Goal: Task Accomplishment & Management: Manage account settings

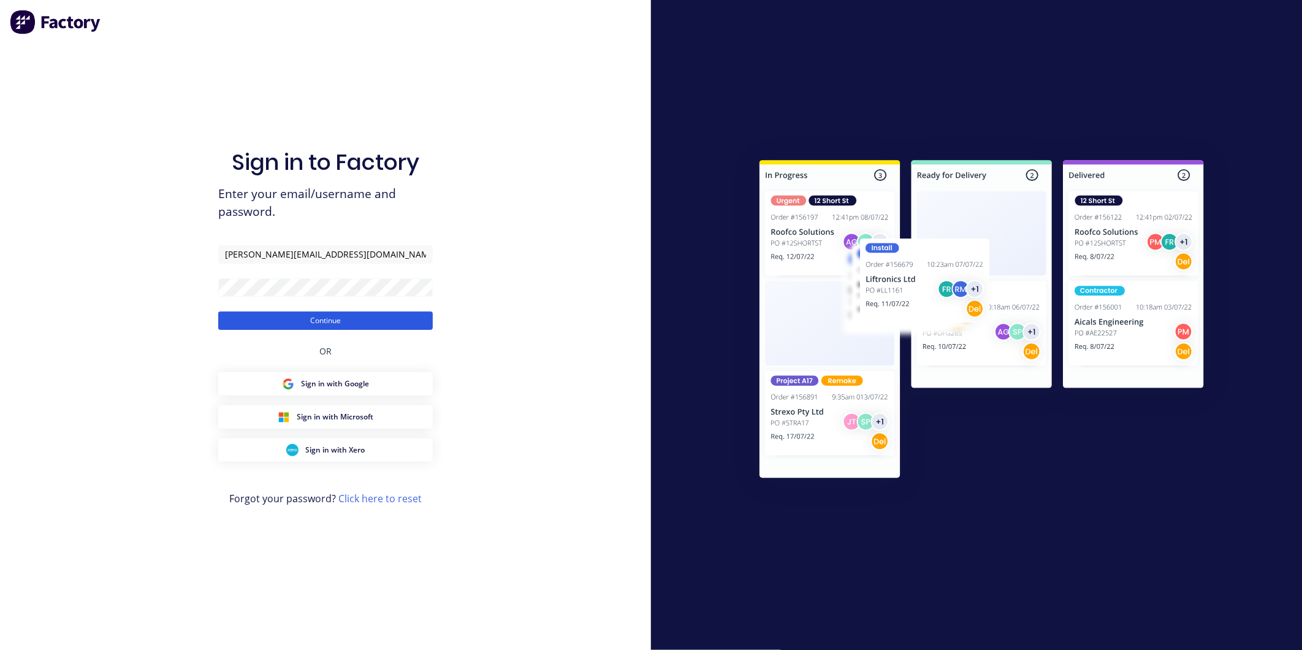
click at [303, 311] on button "Continue" at bounding box center [325, 320] width 215 height 18
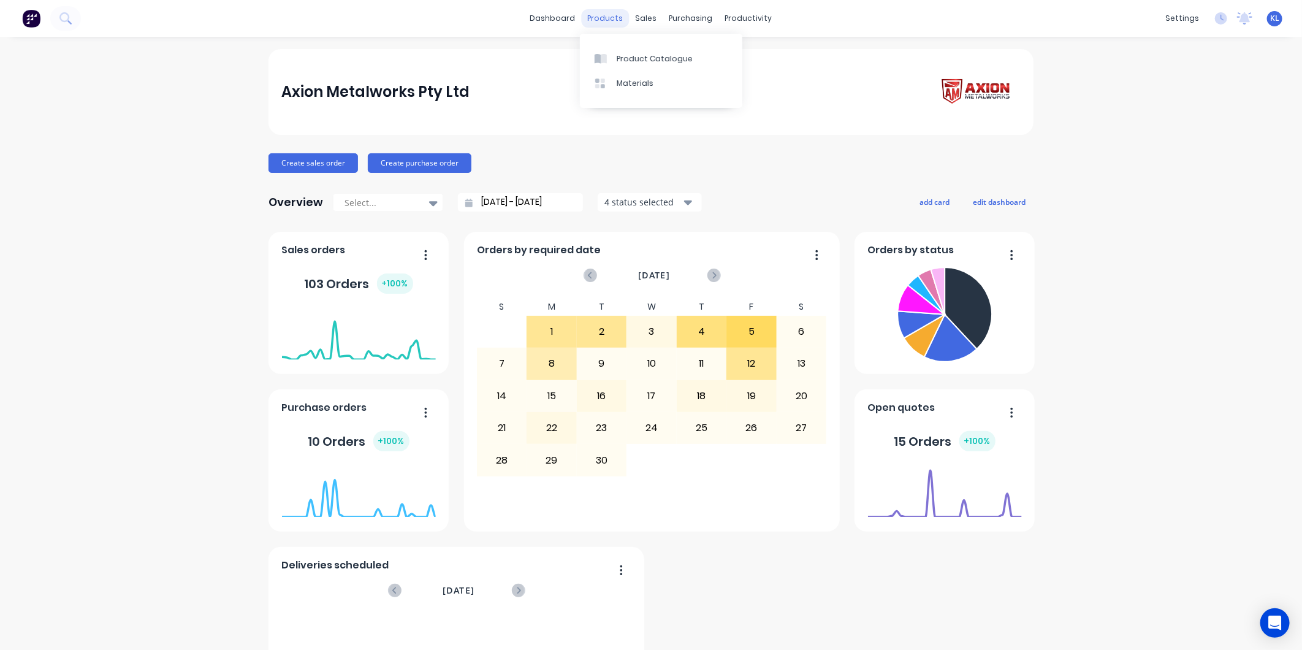
click at [607, 15] on div "products" at bounding box center [606, 18] width 48 height 18
click at [724, 18] on div "productivity" at bounding box center [748, 18] width 59 height 18
click at [770, 76] on link "Planner" at bounding box center [791, 83] width 162 height 25
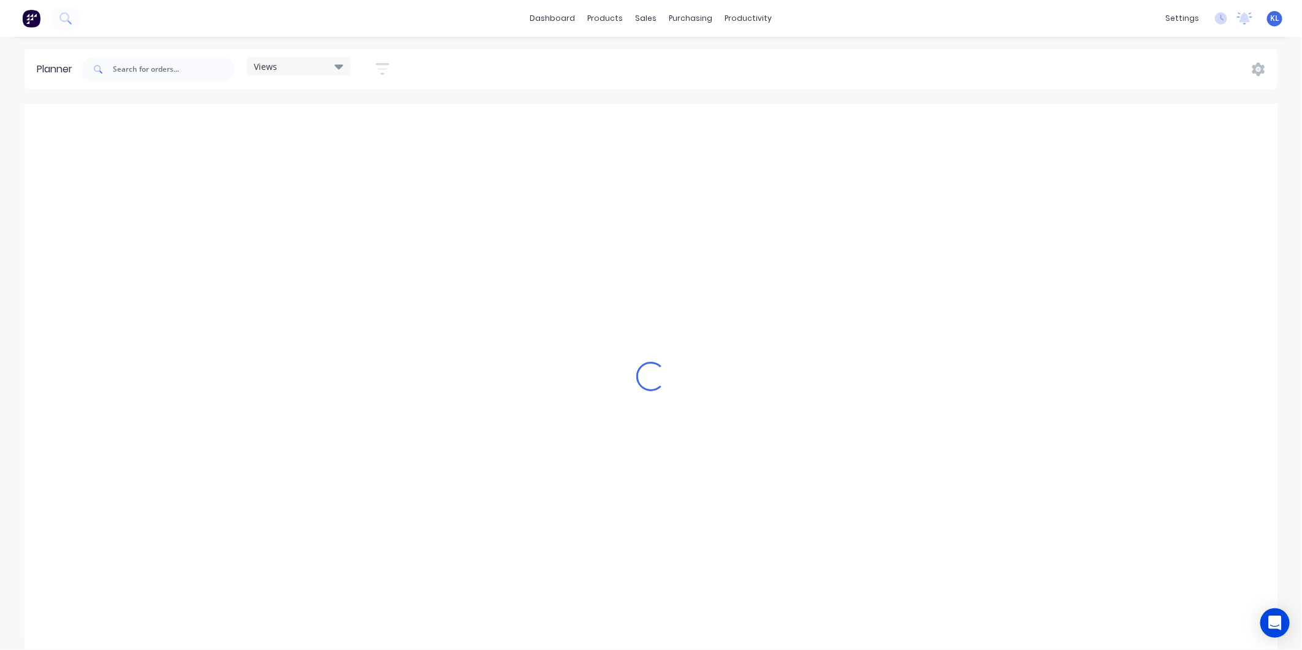
click at [737, 5] on div "dashboard products sales purchasing productivity dashboard products Product Cat…" at bounding box center [651, 18] width 1302 height 37
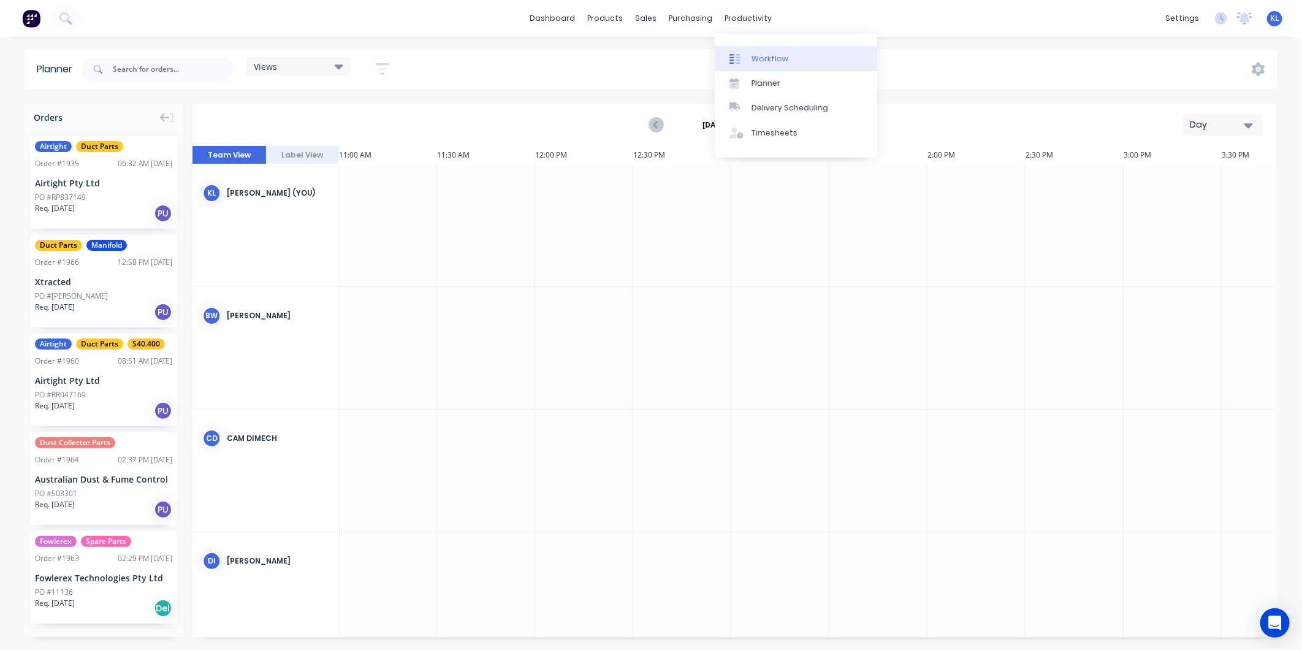
click at [779, 49] on link "Workflow" at bounding box center [796, 58] width 162 height 25
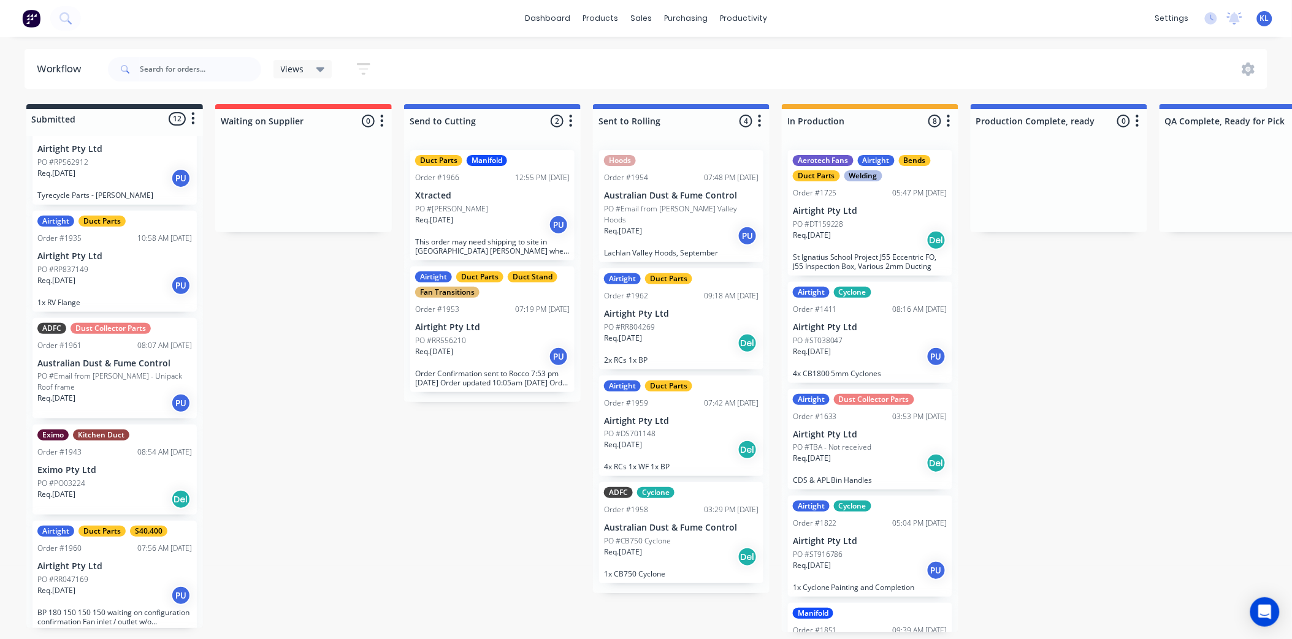
scroll to position [681, 0]
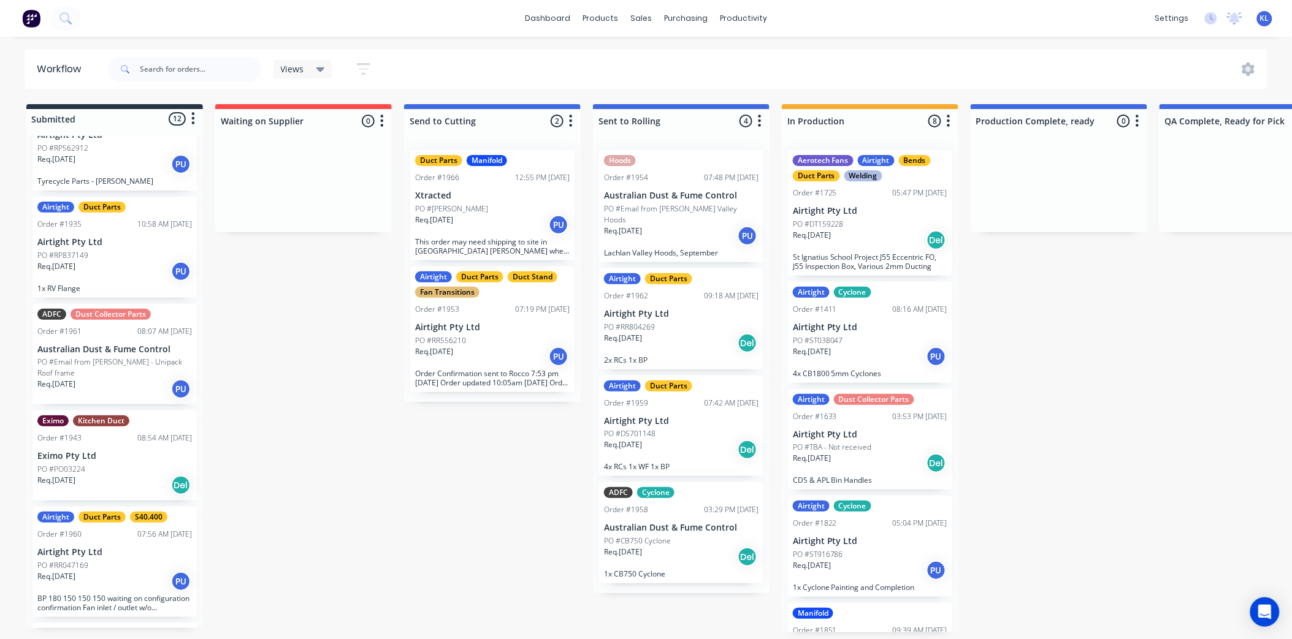
click at [129, 277] on div "Req. [DATE] PU" at bounding box center [114, 271] width 154 height 21
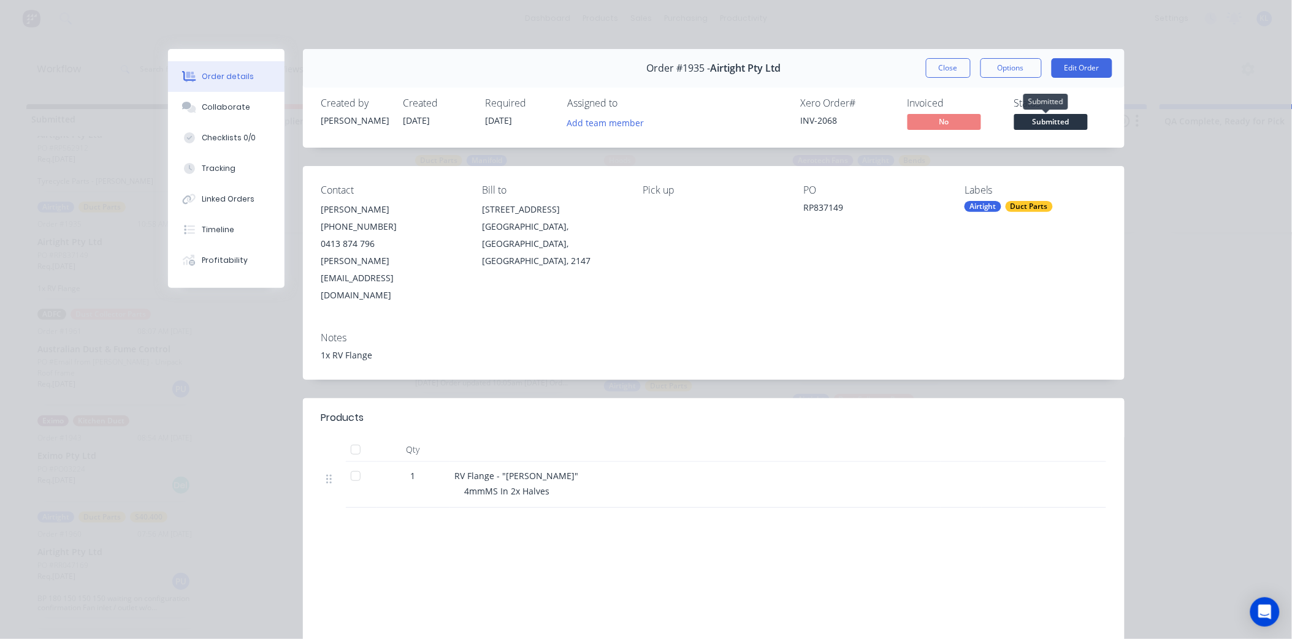
click at [1028, 120] on span "Submitted" at bounding box center [1051, 121] width 74 height 15
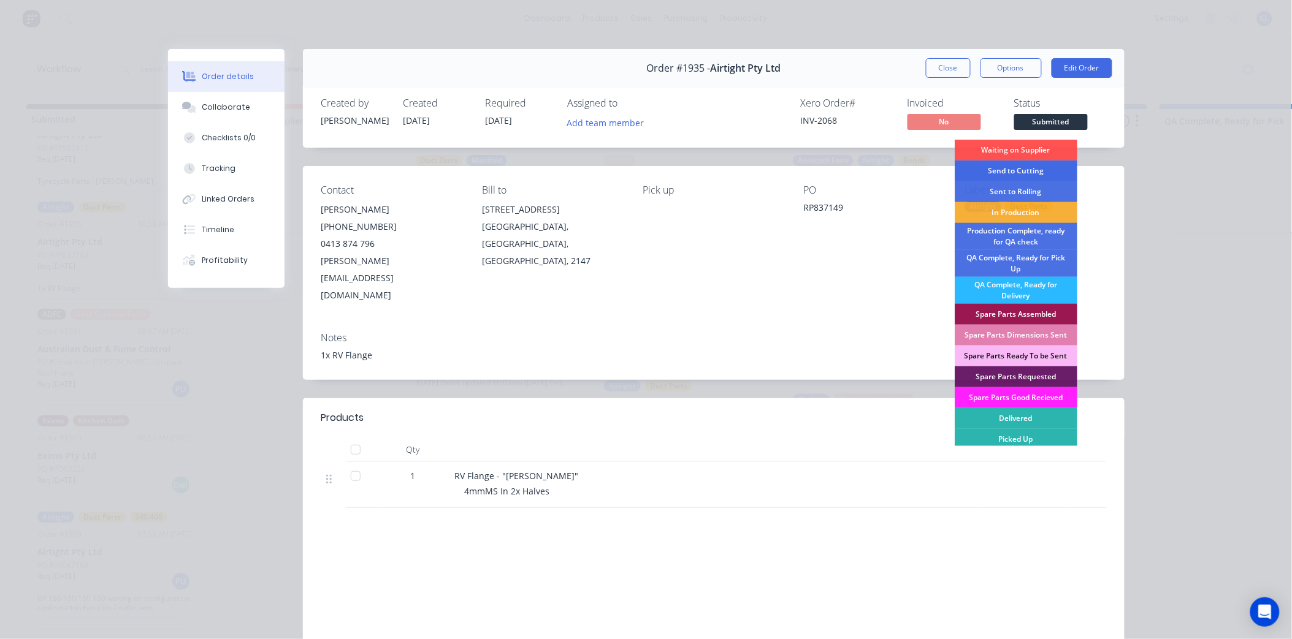
click at [1018, 167] on div "Send to Cutting" at bounding box center [1015, 171] width 123 height 21
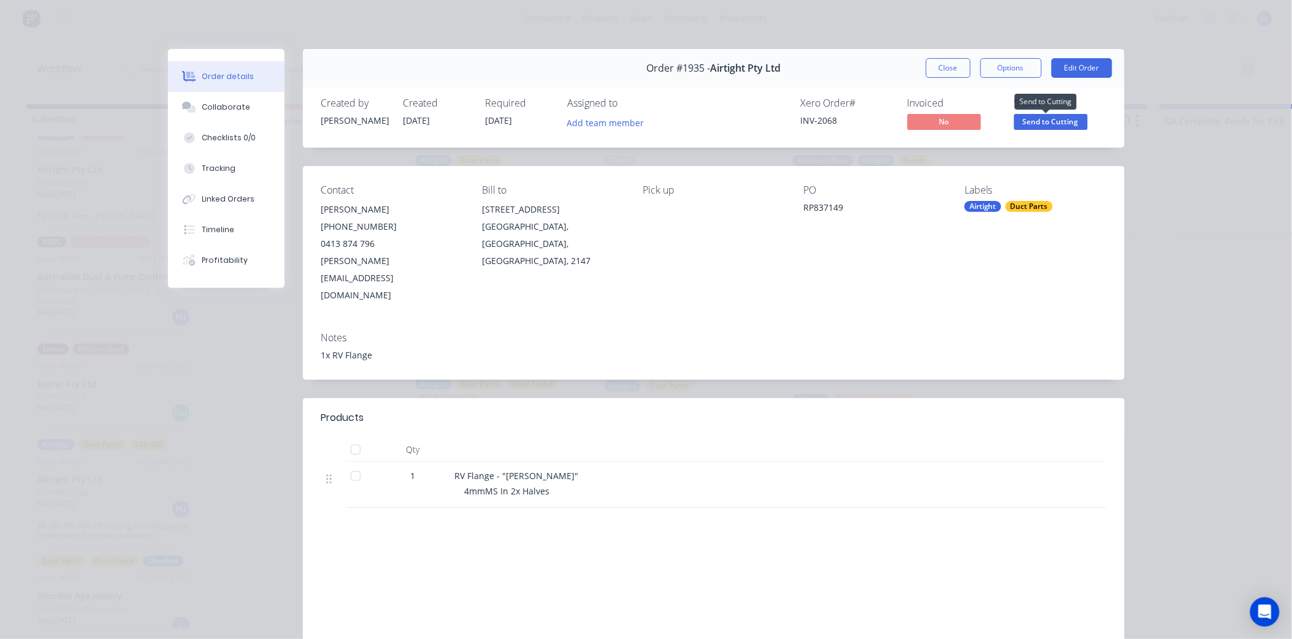
click at [1034, 117] on span "Send to Cutting" at bounding box center [1051, 121] width 74 height 15
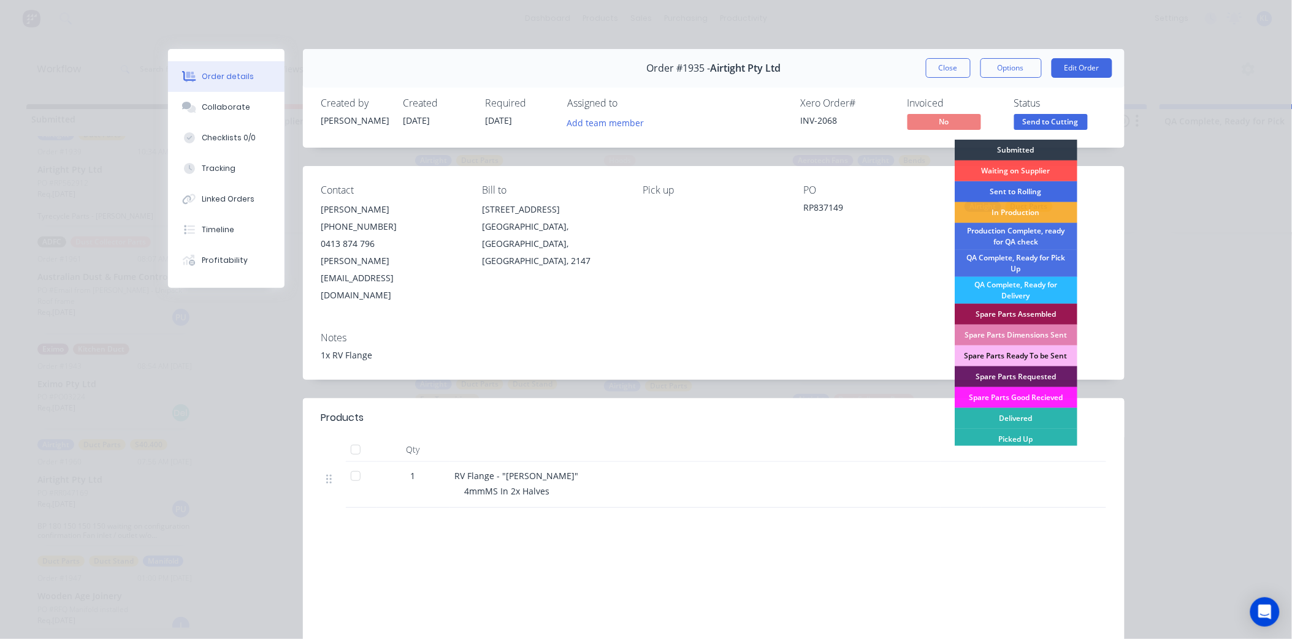
click at [1042, 190] on div "Sent to Rolling" at bounding box center [1015, 191] width 123 height 21
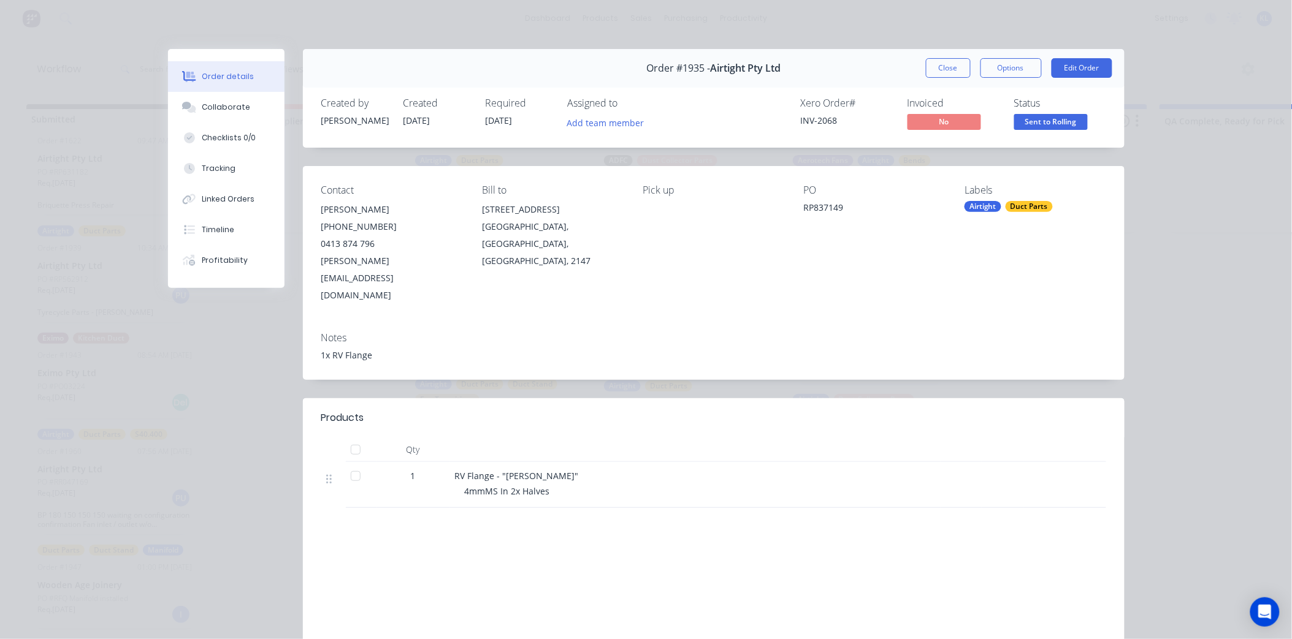
drag, startPoint x: 1037, startPoint y: 127, endPoint x: 1036, endPoint y: 133, distance: 6.3
click at [1037, 127] on span "Sent to Rolling" at bounding box center [1051, 121] width 74 height 15
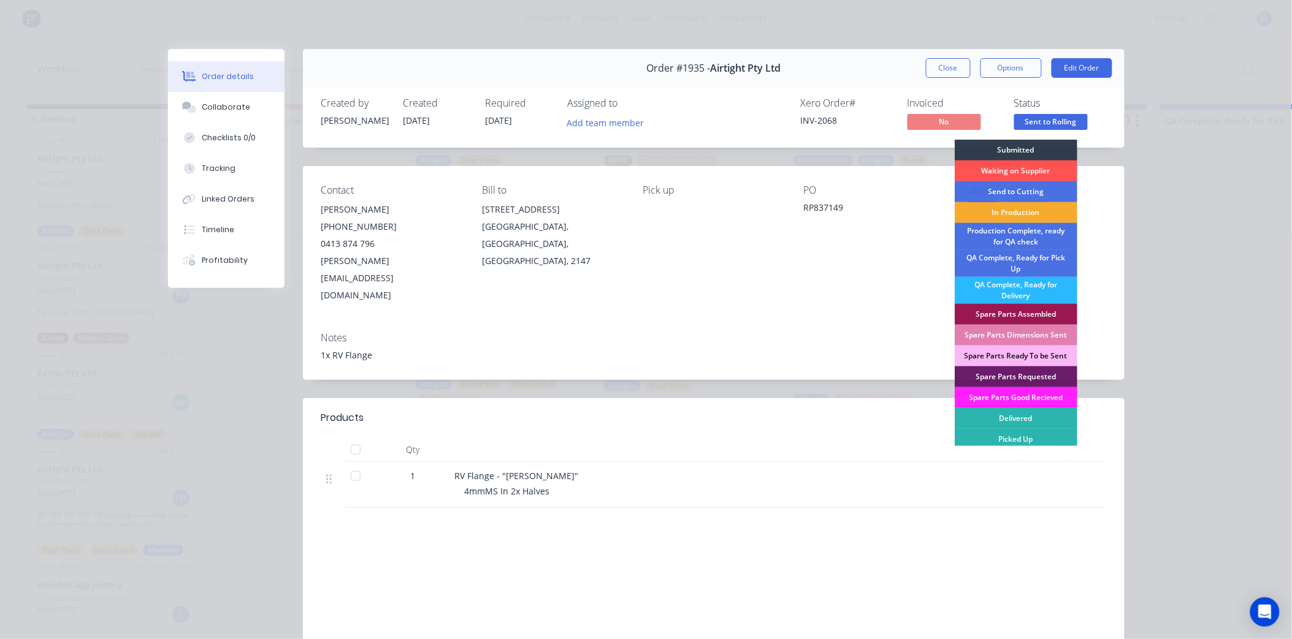
click at [1031, 213] on div "In Production" at bounding box center [1015, 212] width 123 height 21
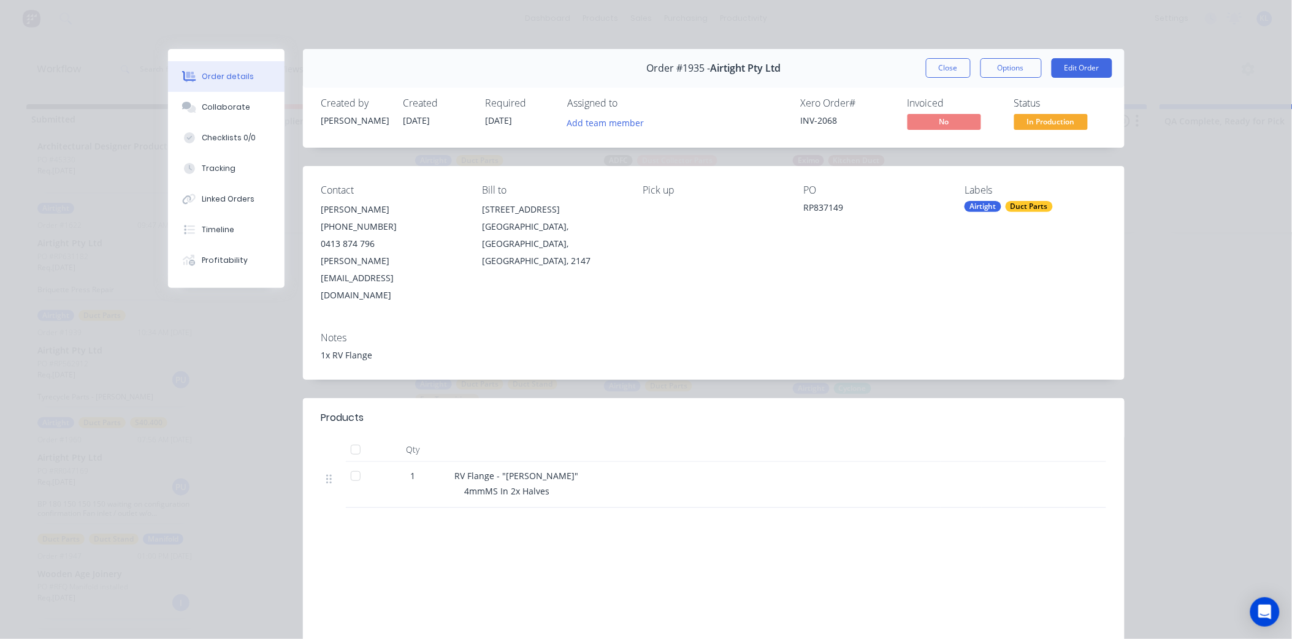
scroll to position [454, 0]
click at [1043, 126] on span "In Production" at bounding box center [1051, 121] width 74 height 15
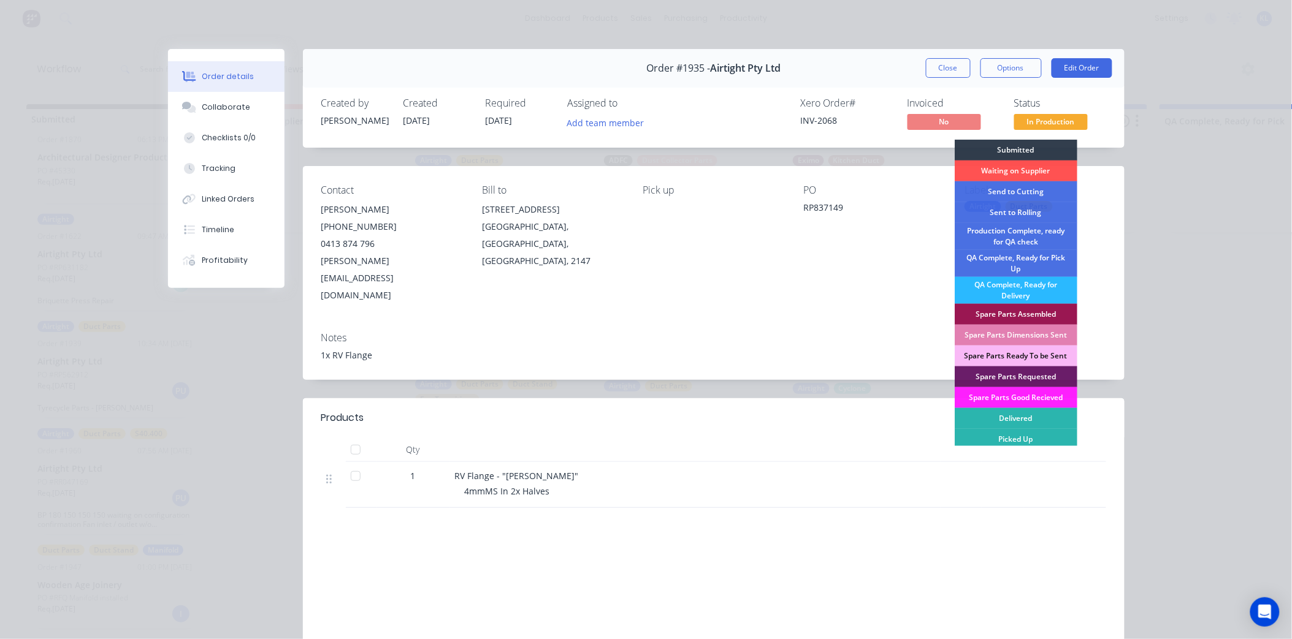
drag, startPoint x: 1030, startPoint y: 240, endPoint x: 1029, endPoint y: 205, distance: 35.0
click at [1029, 224] on div "Production Complete, ready for QA check" at bounding box center [1015, 236] width 123 height 27
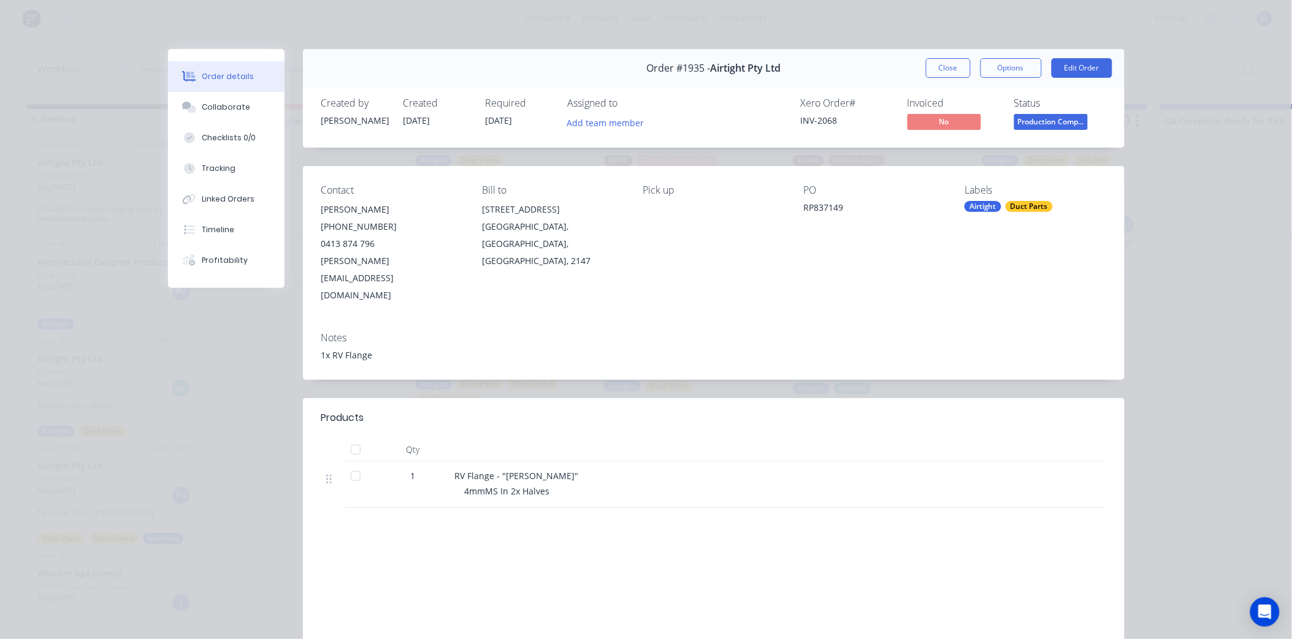
scroll to position [338, 0]
click at [1040, 115] on span "Production Comp..." at bounding box center [1051, 121] width 74 height 15
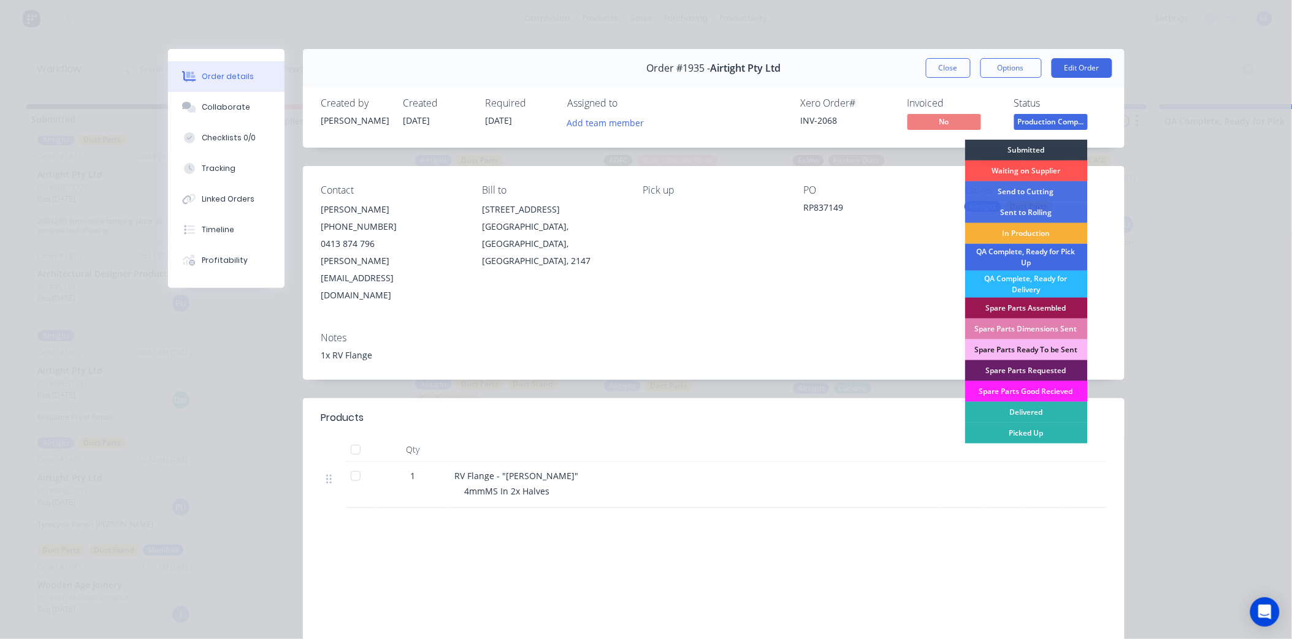
click at [1040, 256] on div "QA Complete, Ready for Pick Up" at bounding box center [1026, 257] width 123 height 27
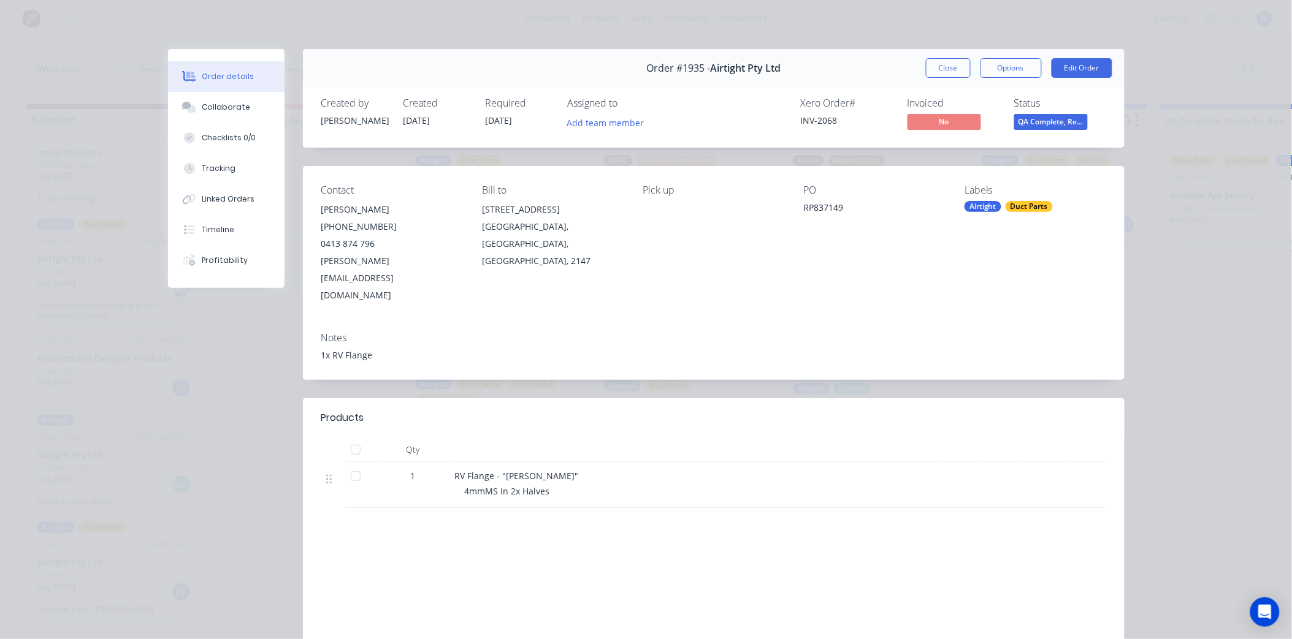
scroll to position [242, 0]
click at [227, 112] on div "Collaborate" at bounding box center [226, 107] width 48 height 11
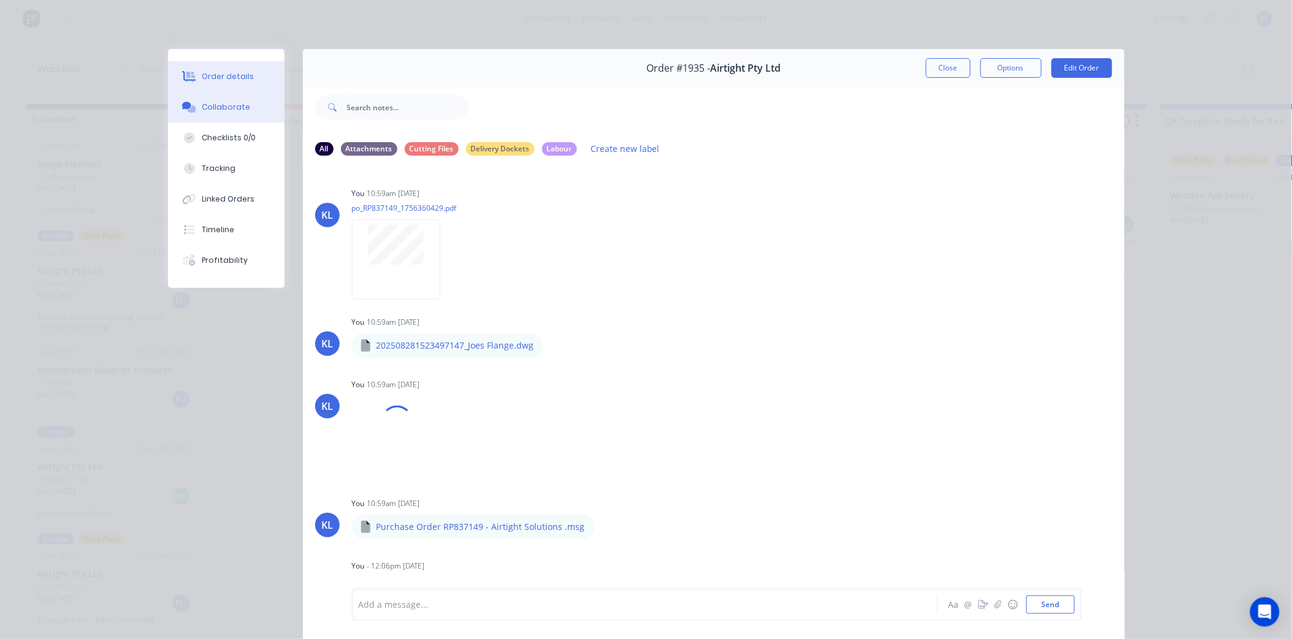
click at [218, 77] on div "Order details" at bounding box center [228, 76] width 52 height 11
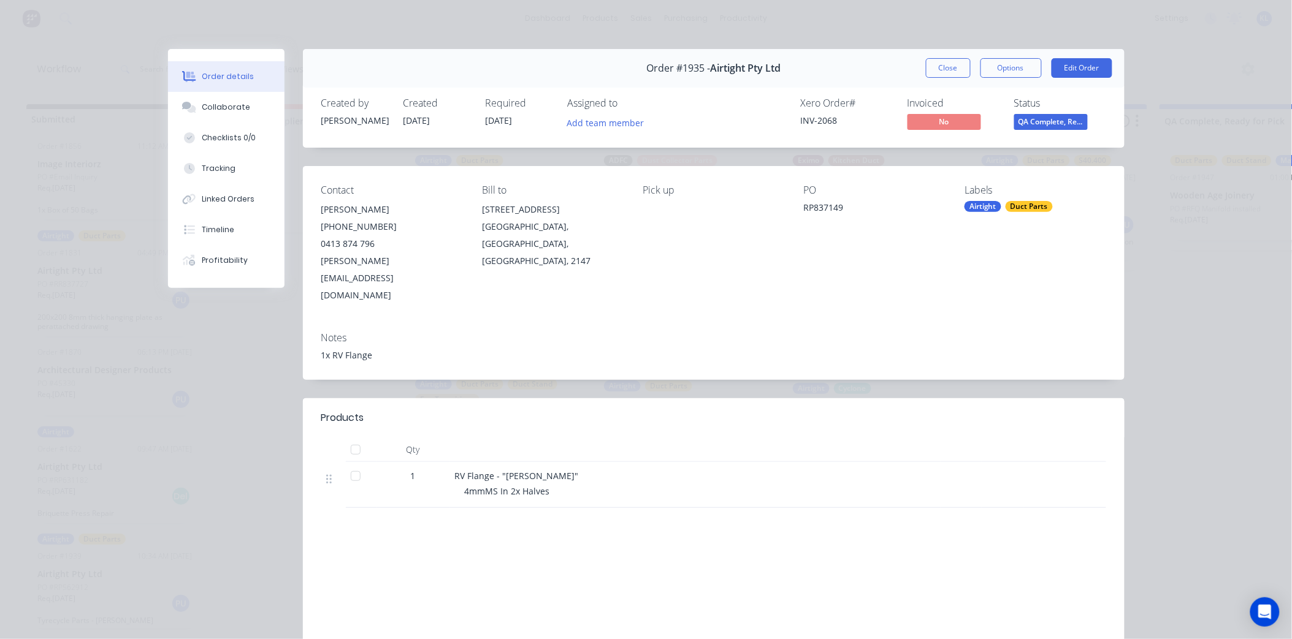
click at [1024, 123] on span "QA Complete, Re..." at bounding box center [1051, 121] width 74 height 15
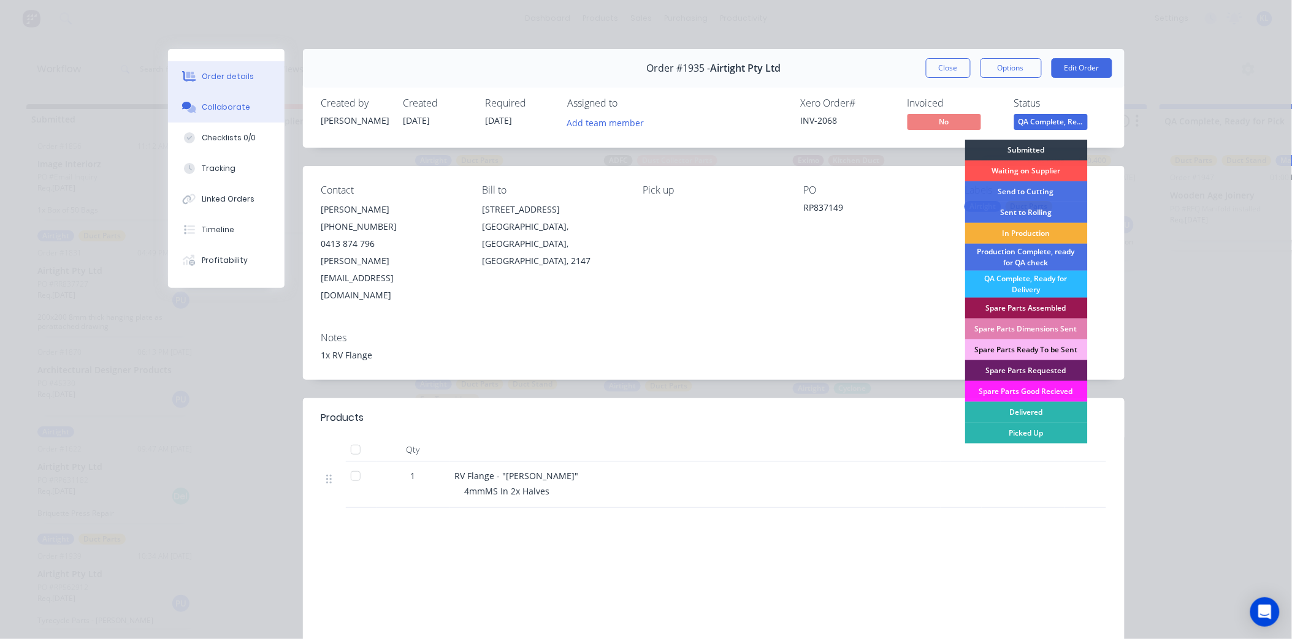
click at [229, 113] on button "Collaborate" at bounding box center [226, 107] width 116 height 31
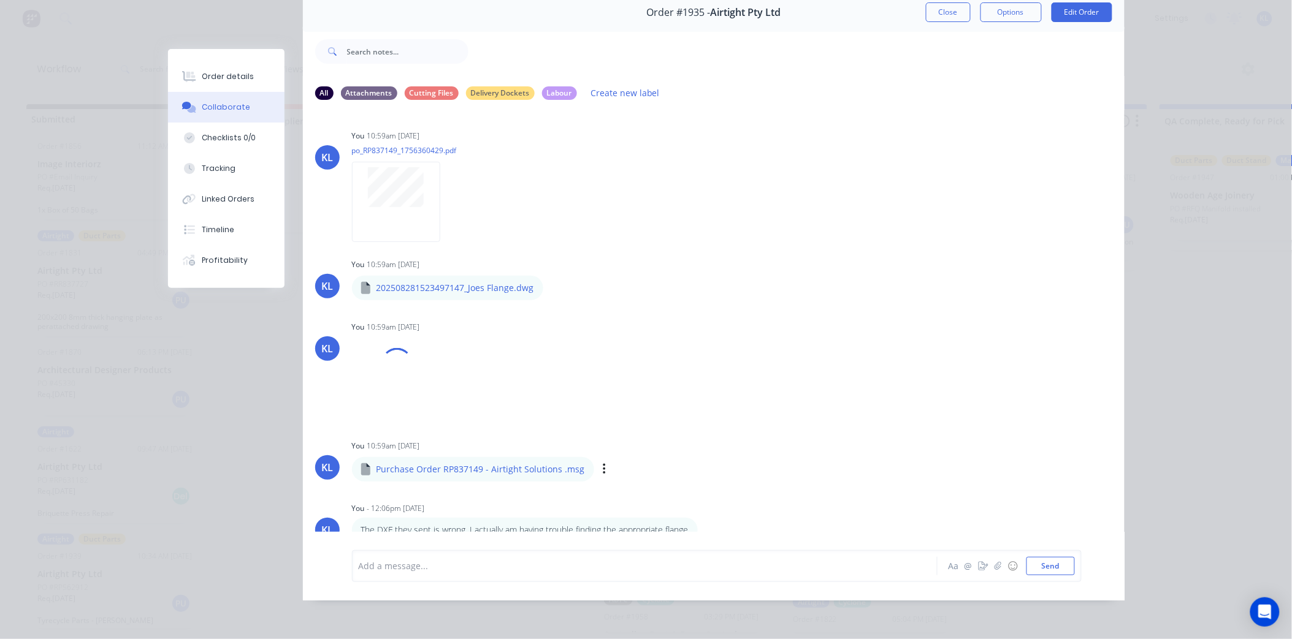
scroll to position [0, 0]
click at [501, 565] on div at bounding box center [627, 566] width 536 height 13
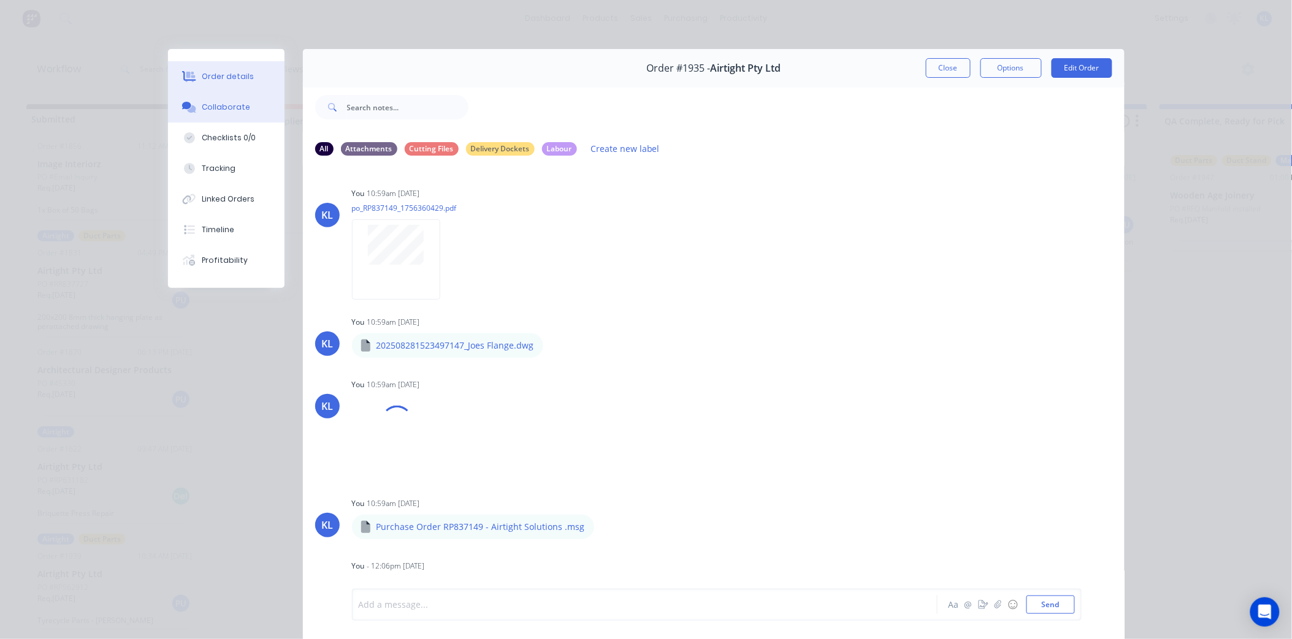
click at [213, 71] on div "Order details" at bounding box center [228, 76] width 52 height 11
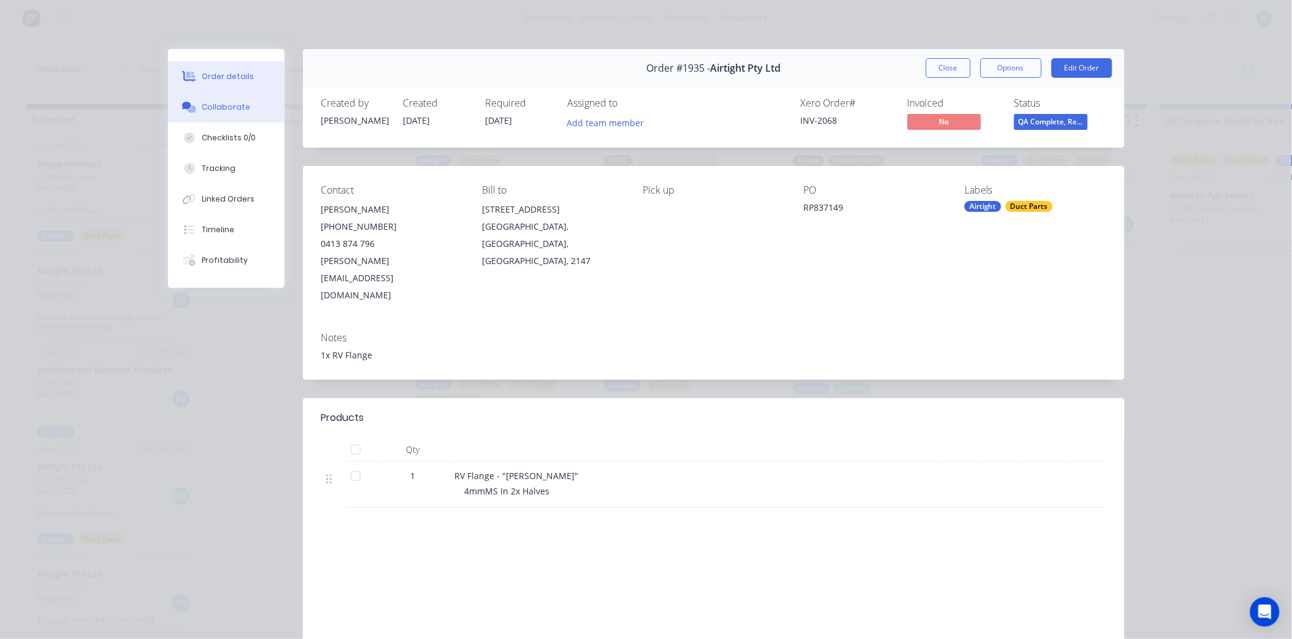
drag, startPoint x: 228, startPoint y: 103, endPoint x: 235, endPoint y: 106, distance: 7.4
click at [229, 103] on div "Collaborate" at bounding box center [226, 107] width 48 height 11
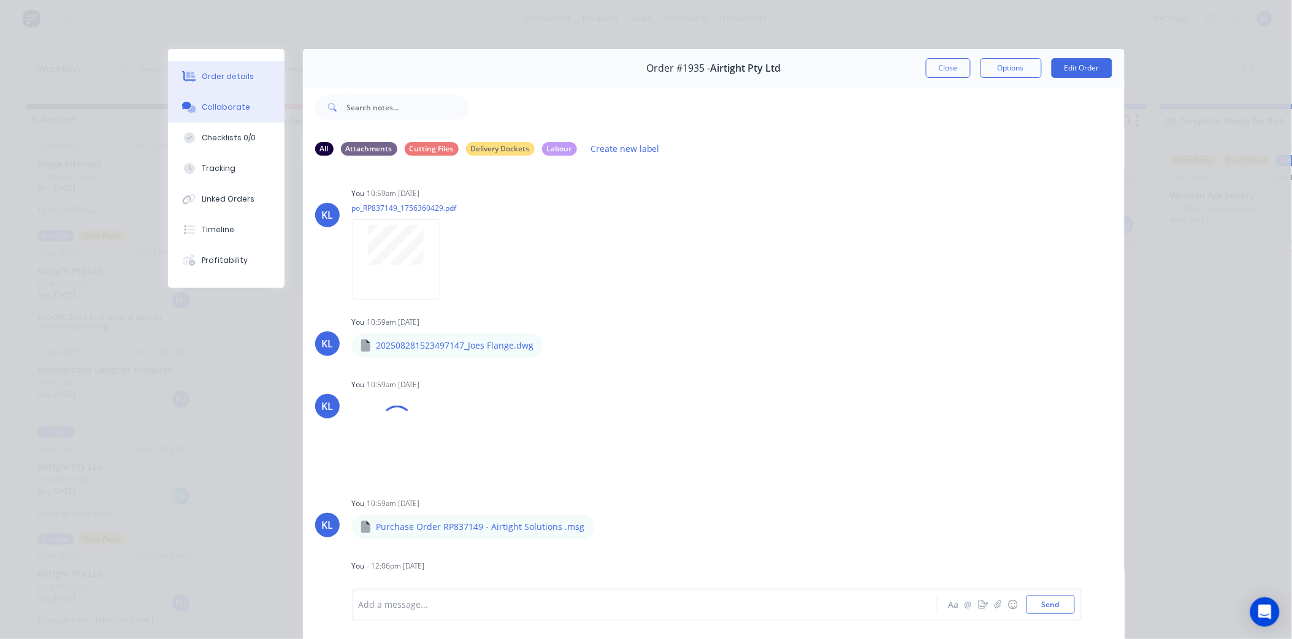
drag, startPoint x: 217, startPoint y: 75, endPoint x: 976, endPoint y: 84, distance: 759.0
click at [225, 75] on div "Order details" at bounding box center [228, 76] width 52 height 11
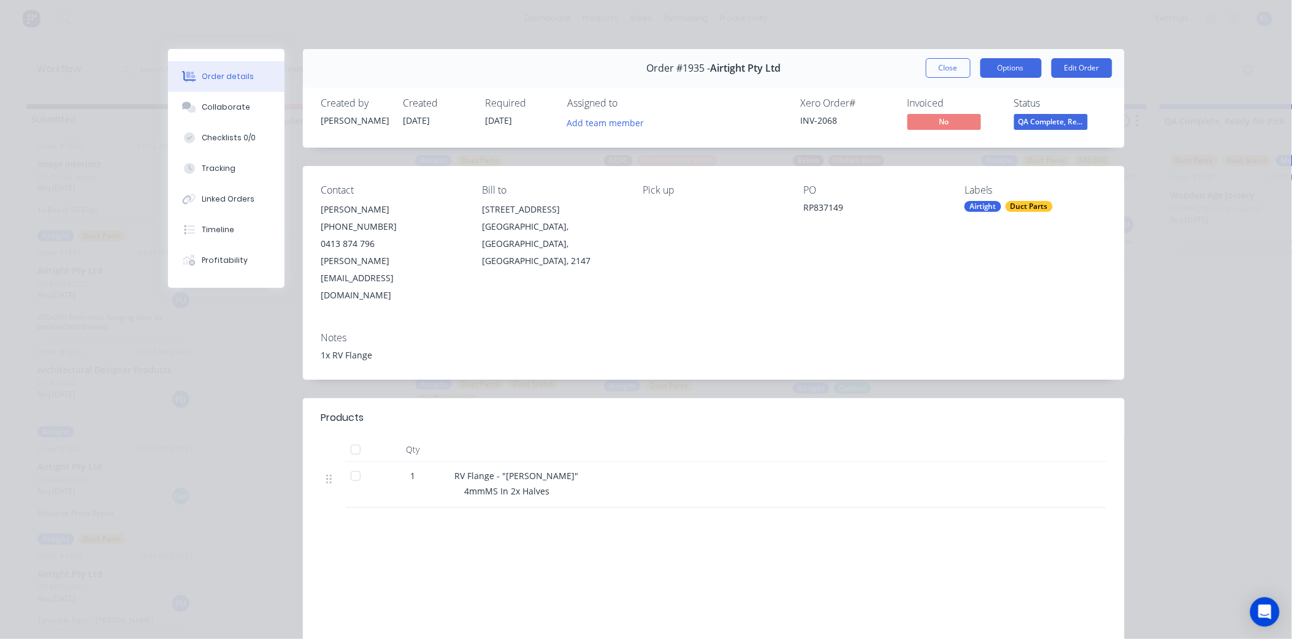
click at [1021, 64] on button "Options" at bounding box center [1010, 68] width 61 height 20
click at [1058, 74] on button "Edit Order" at bounding box center [1081, 68] width 61 height 20
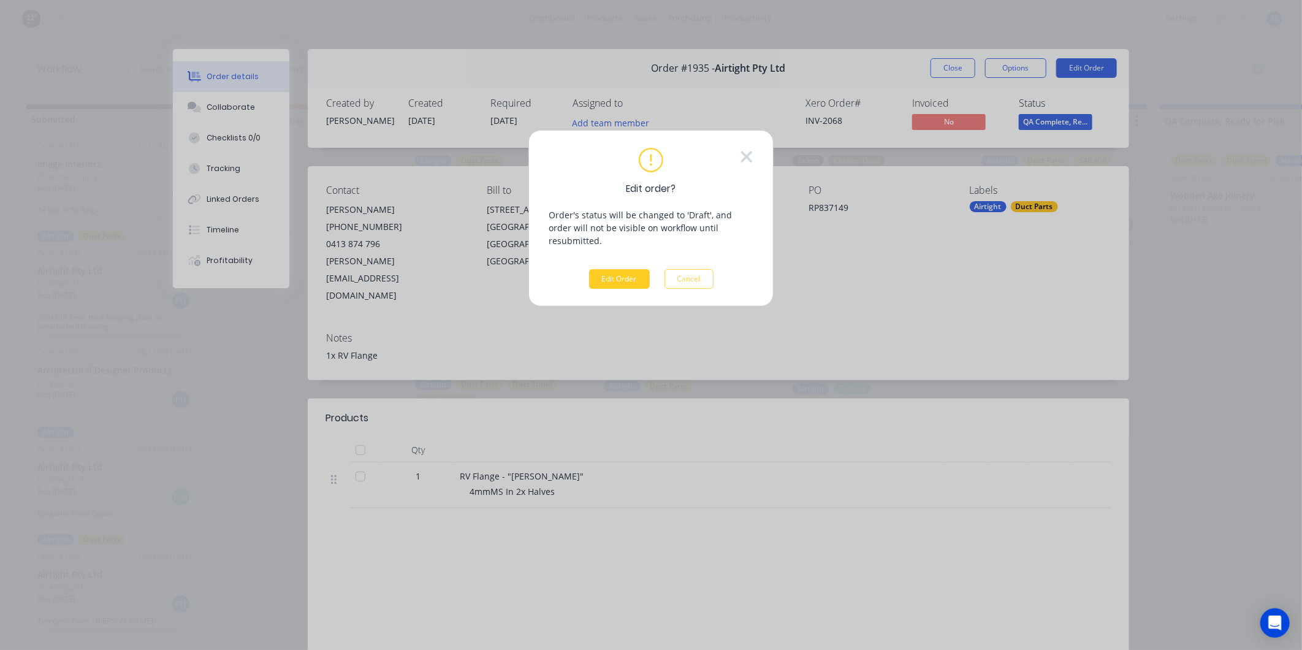
click at [616, 269] on button "Edit Order" at bounding box center [619, 279] width 61 height 20
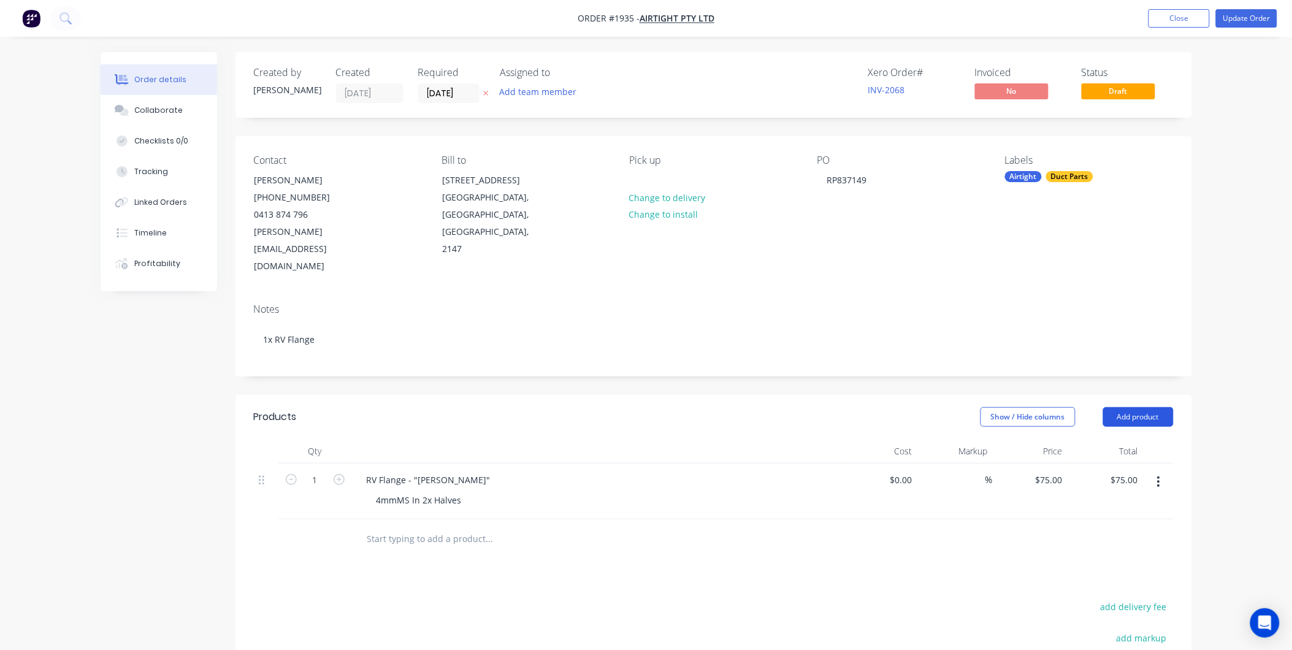
click at [1133, 407] on button "Add product" at bounding box center [1138, 417] width 70 height 20
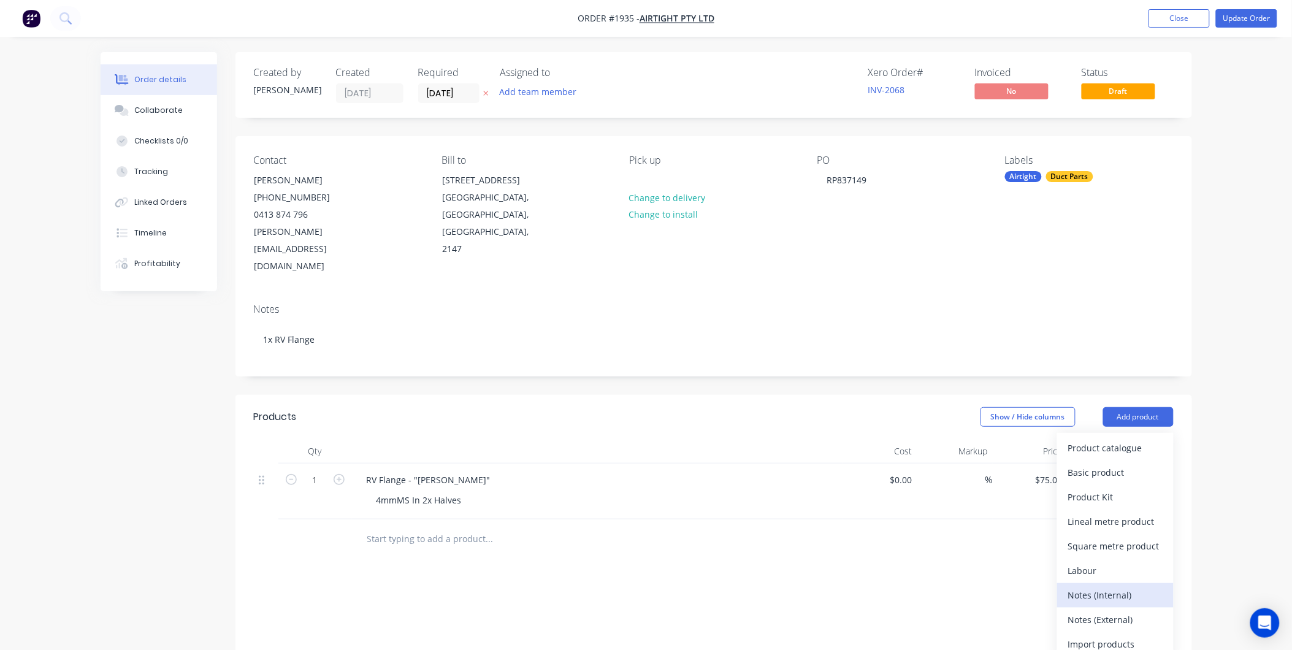
click at [1108, 586] on div "Notes (Internal)" at bounding box center [1115, 595] width 94 height 18
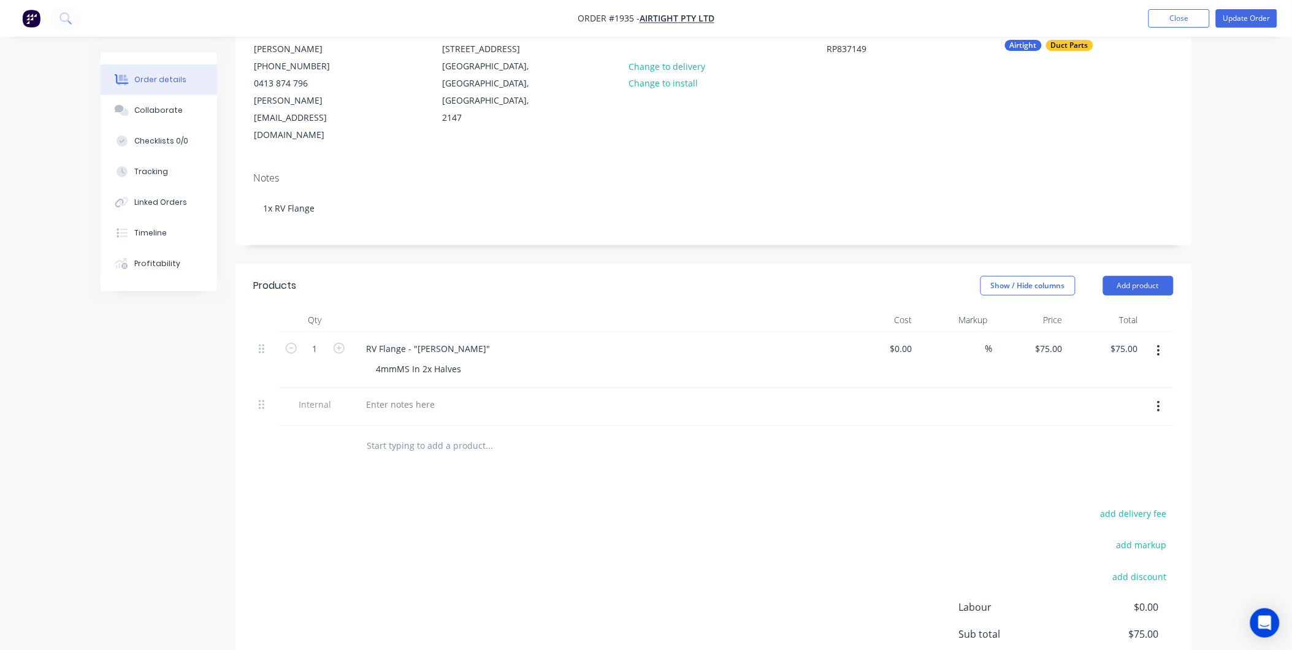
scroll to position [136, 0]
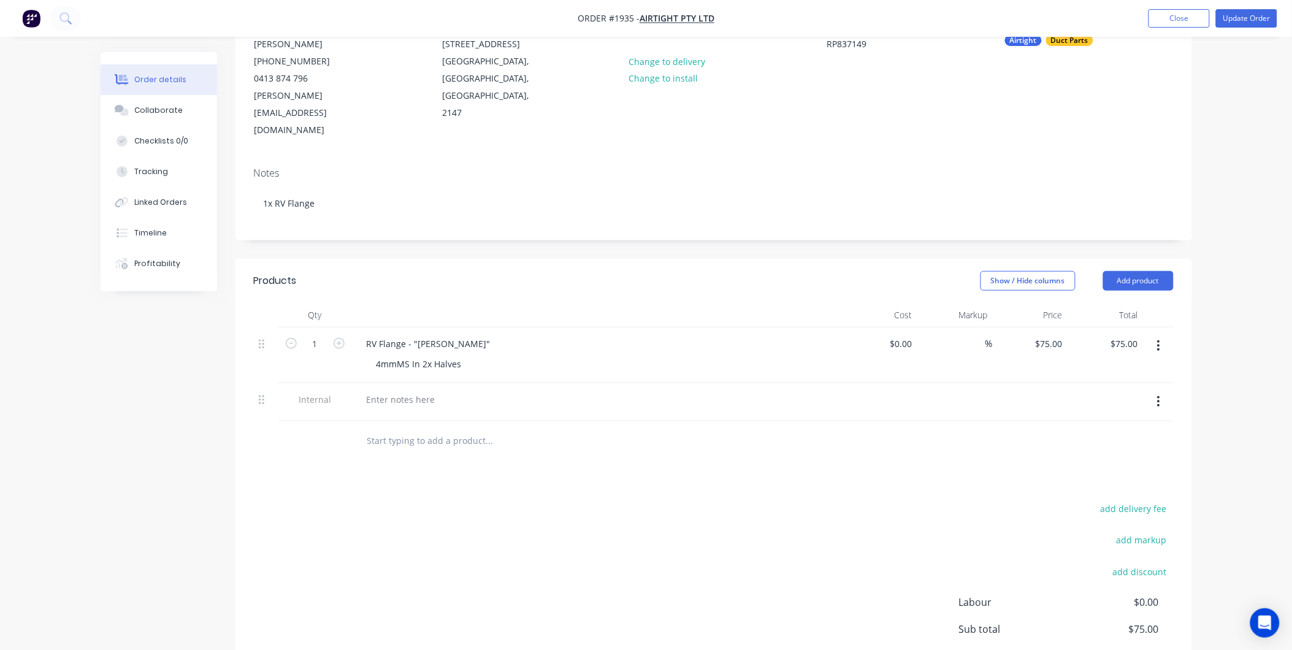
drag, startPoint x: 327, startPoint y: 362, endPoint x: 337, endPoint y: 362, distance: 10.4
click at [337, 393] on span "Internal" at bounding box center [315, 399] width 64 height 13
drag, startPoint x: 337, startPoint y: 362, endPoint x: 405, endPoint y: 364, distance: 68.1
click at [405, 390] on div at bounding box center [401, 399] width 88 height 18
click at [412, 390] on div "INVOICE 2! The flange they sent is wrong, which we cut." at bounding box center [480, 399] width 247 height 18
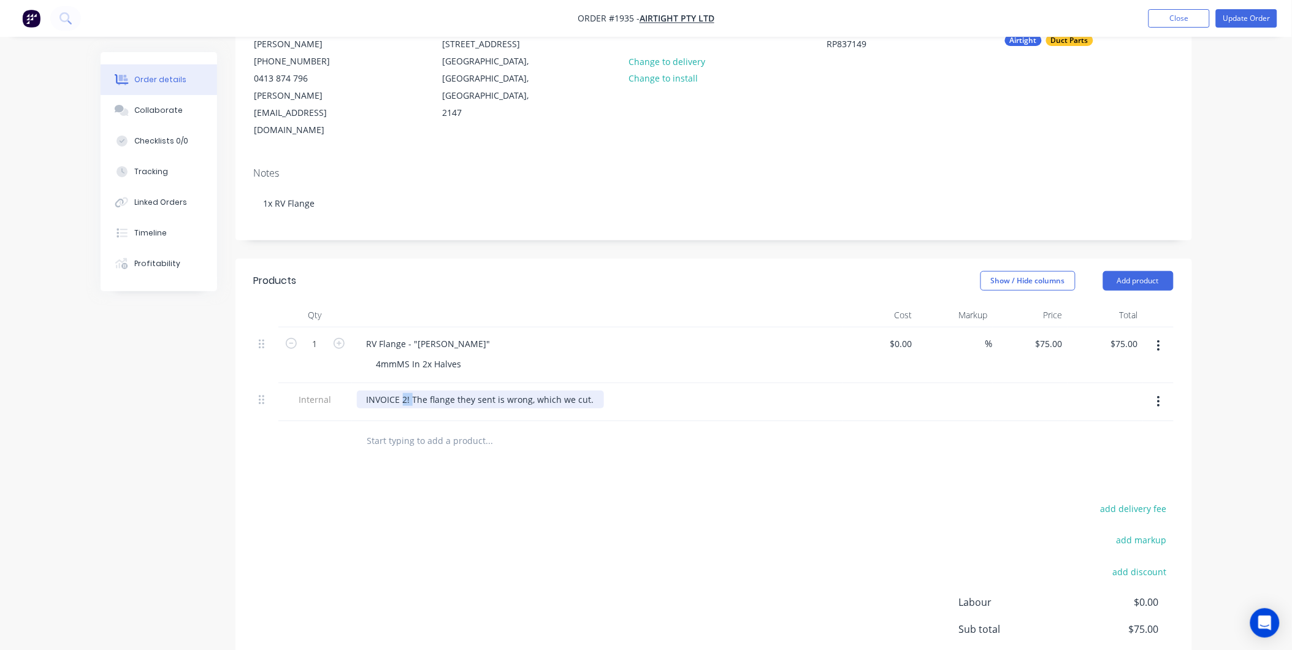
drag, startPoint x: 412, startPoint y: 365, endPoint x: 403, endPoint y: 362, distance: 9.9
click at [403, 390] on div "INVOICE 2! The flange they sent is wrong, which we cut." at bounding box center [480, 399] width 247 height 18
click at [443, 390] on div "INVOICE! The flange they sent is wrong, which we cut." at bounding box center [477, 399] width 240 height 18
click at [604, 390] on div "INVOICE! The flange DXF they sent is wrong, which we cut." at bounding box center [485, 399] width 257 height 18
click at [638, 449] on div "Products Show / Hide columns Add product Qty Cost Markup Price Total 1 RV Flang…" at bounding box center [713, 507] width 956 height 497
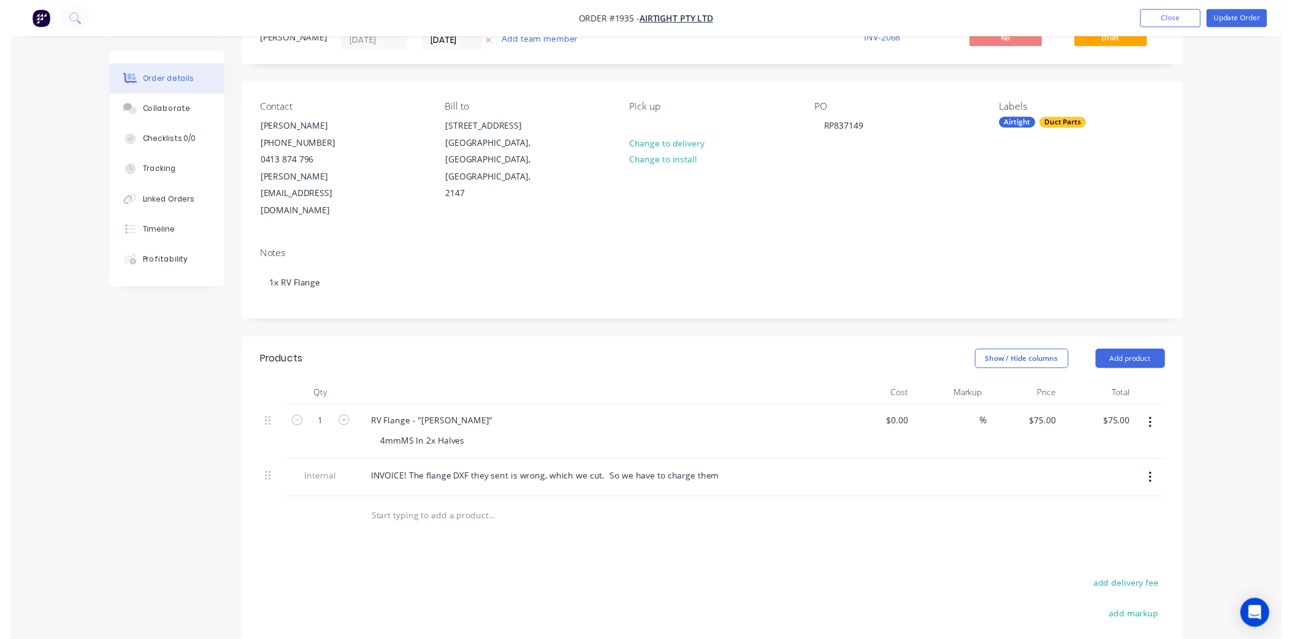
scroll to position [0, 0]
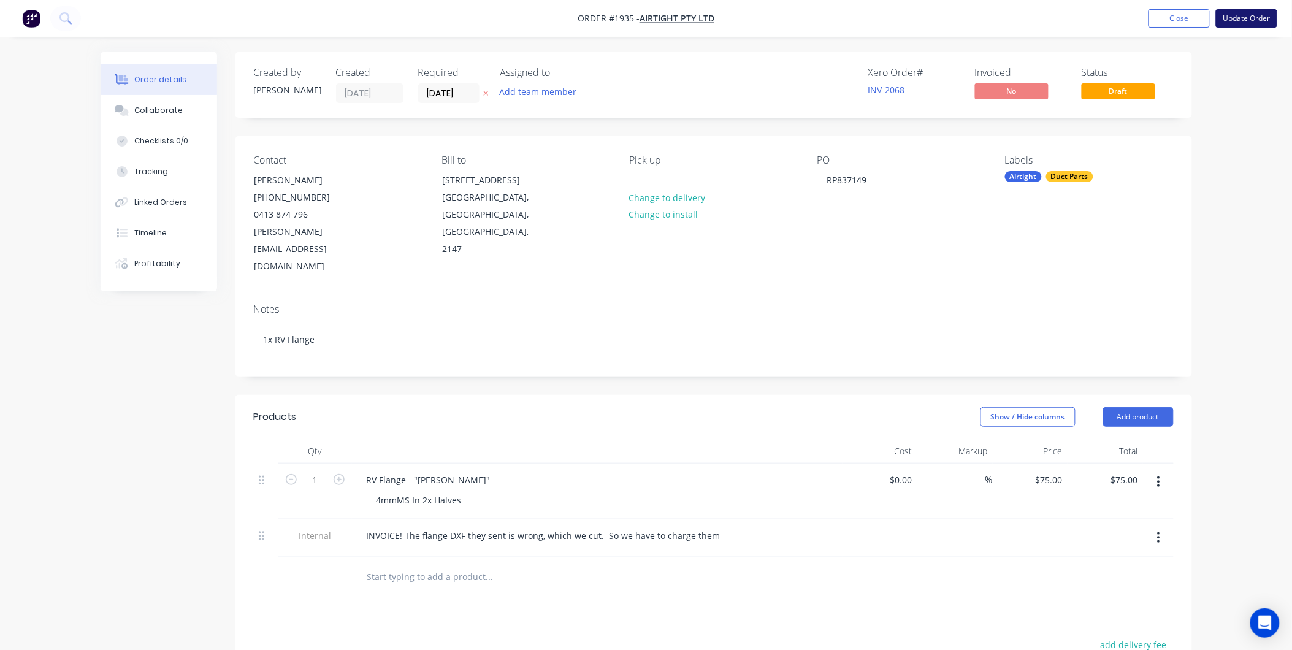
click at [1251, 12] on button "Update Order" at bounding box center [1246, 18] width 61 height 18
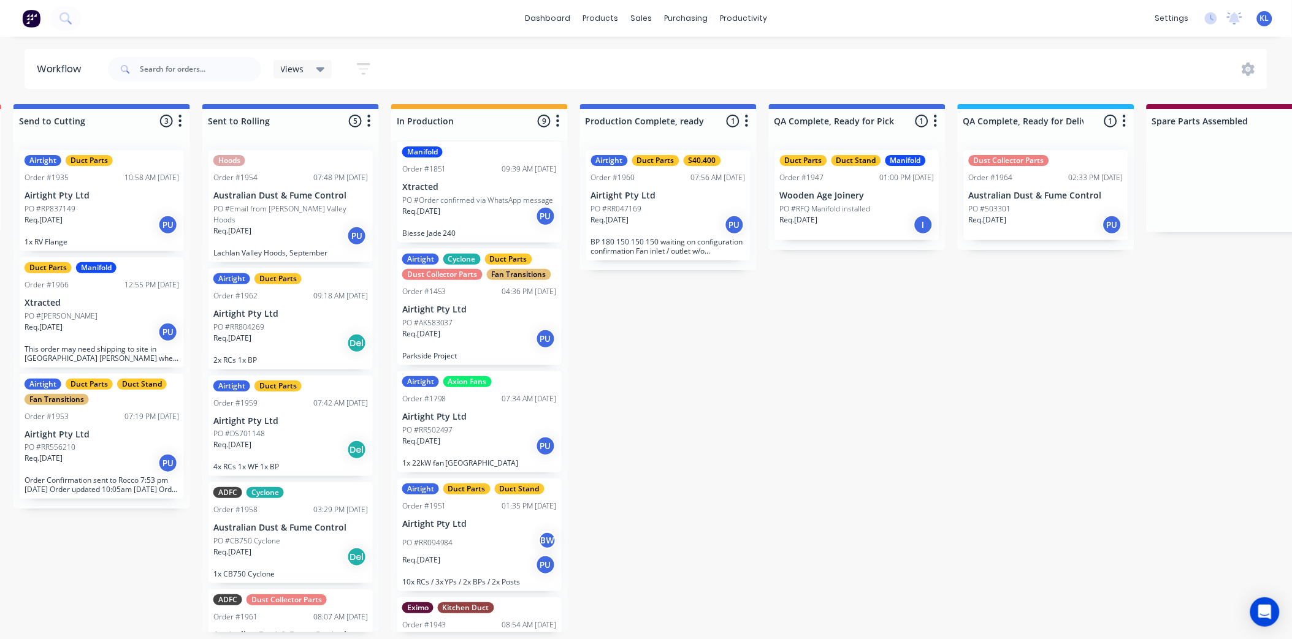
scroll to position [516, 0]
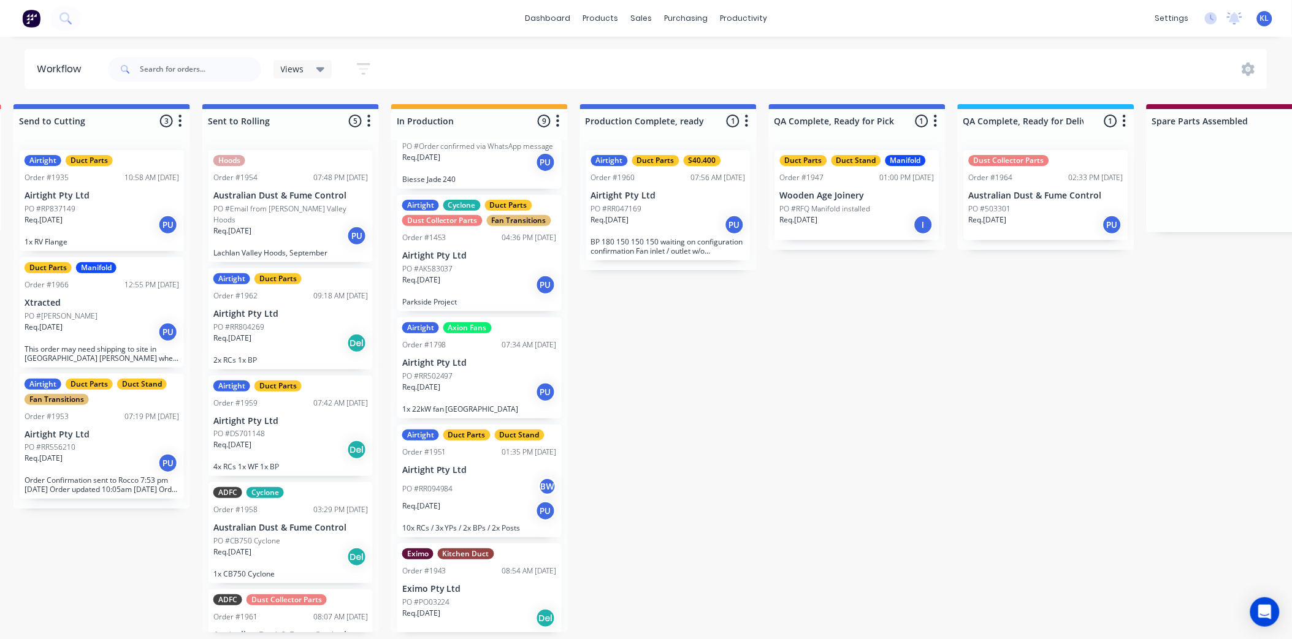
click at [857, 215] on div "Req. [DATE] I" at bounding box center [857, 225] width 154 height 21
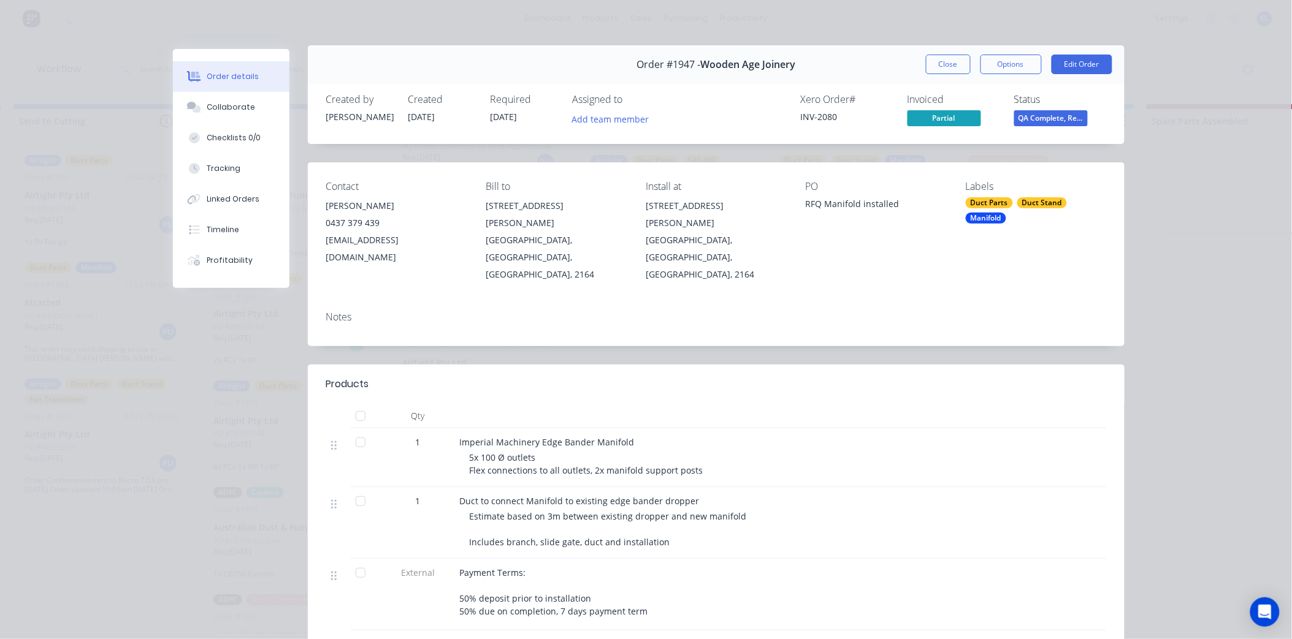
scroll to position [0, 0]
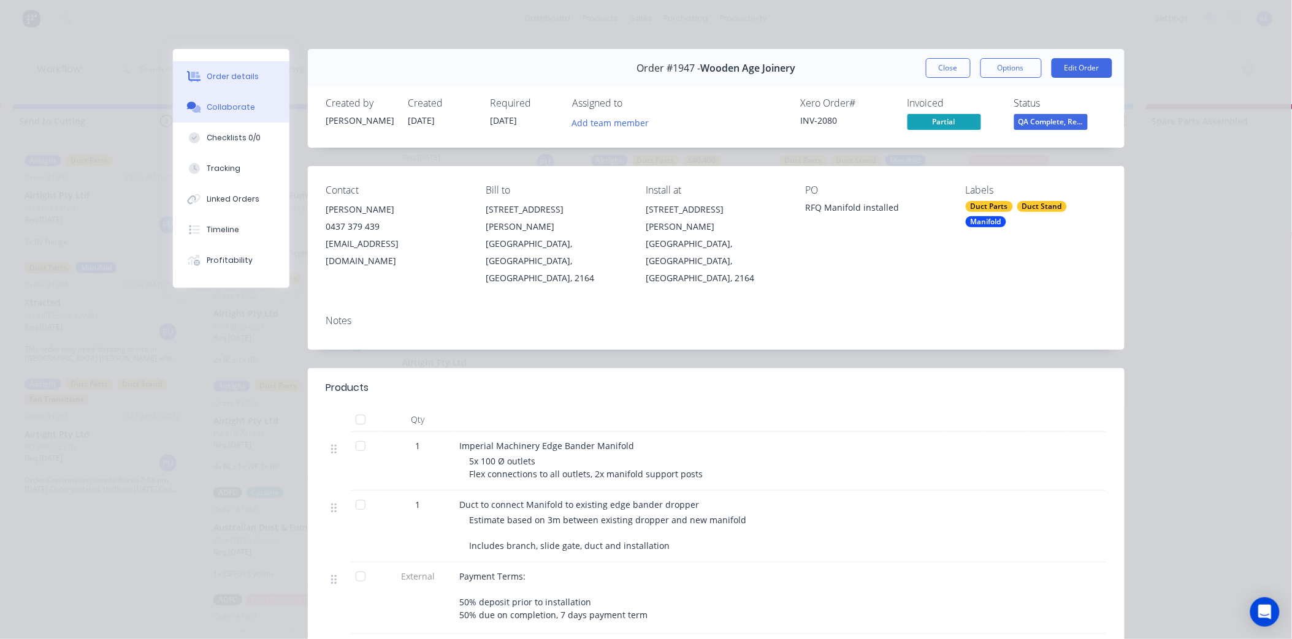
click at [221, 109] on div "Collaborate" at bounding box center [231, 107] width 48 height 11
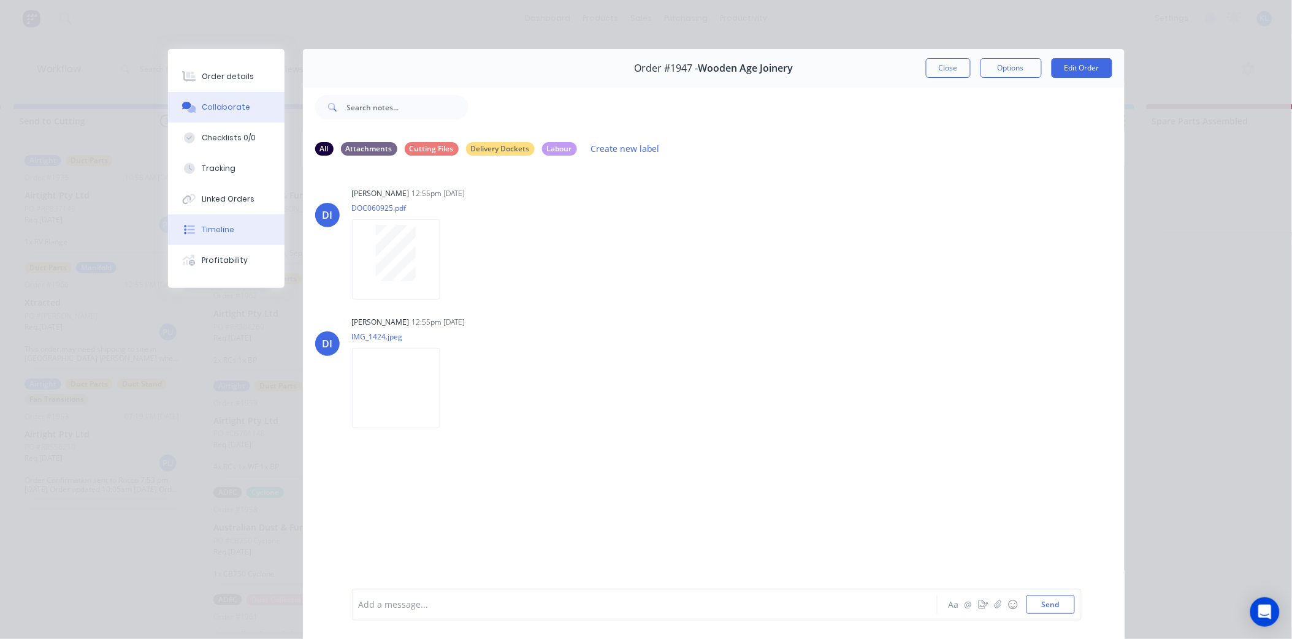
click at [213, 235] on div "Timeline" at bounding box center [218, 229] width 32 height 11
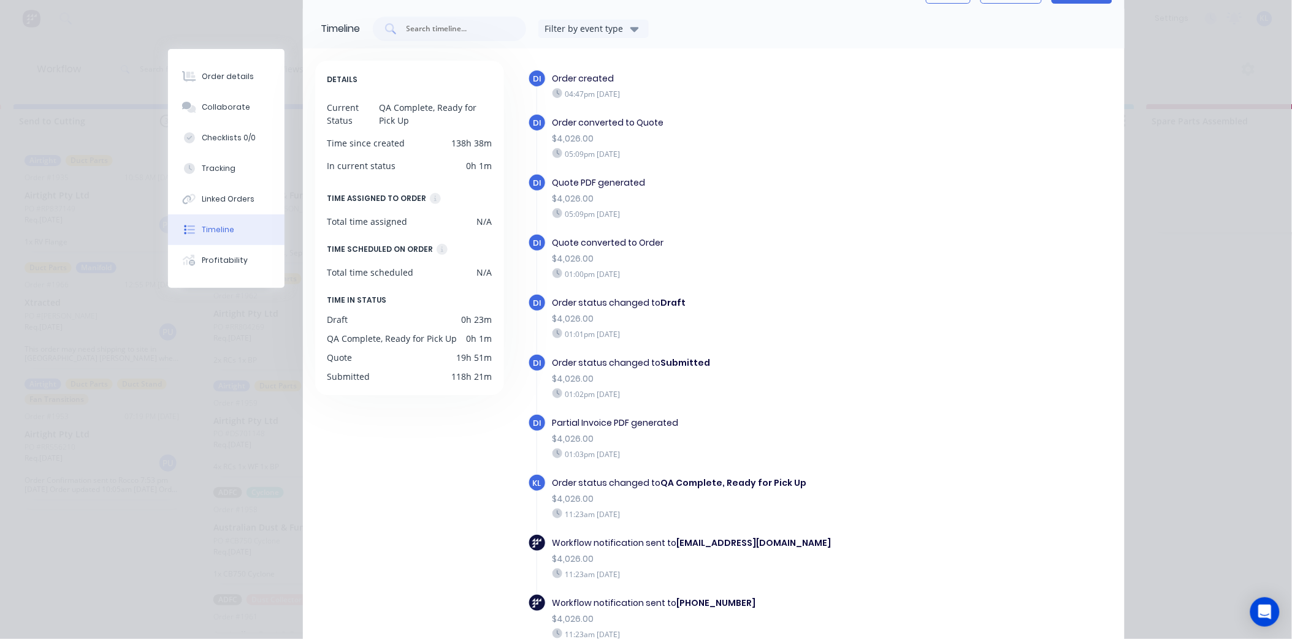
scroll to position [169, 0]
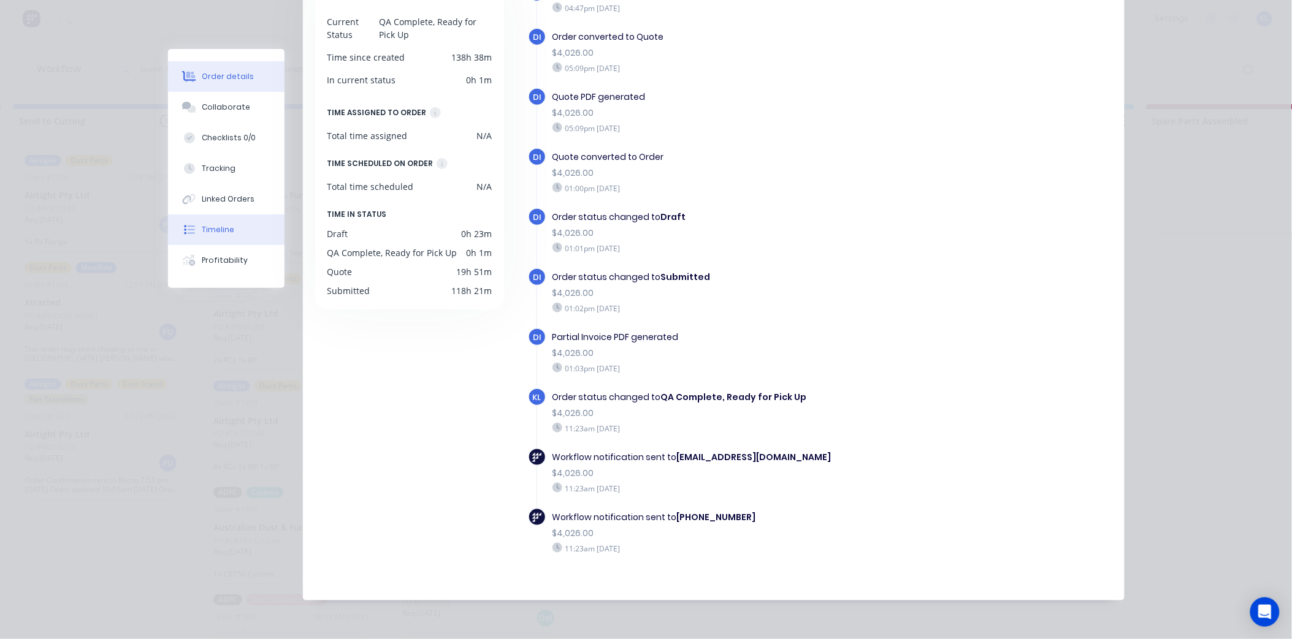
click at [224, 77] on div "Order details" at bounding box center [228, 76] width 52 height 11
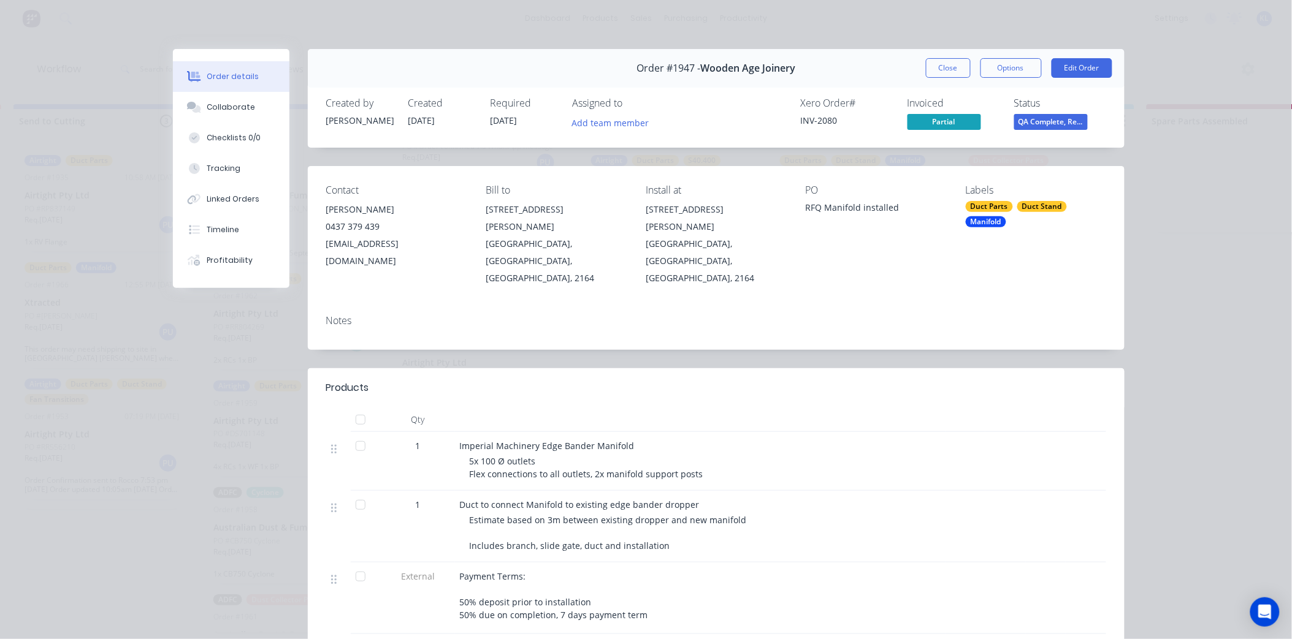
scroll to position [0, 390]
click at [935, 63] on button "Close" at bounding box center [948, 68] width 45 height 20
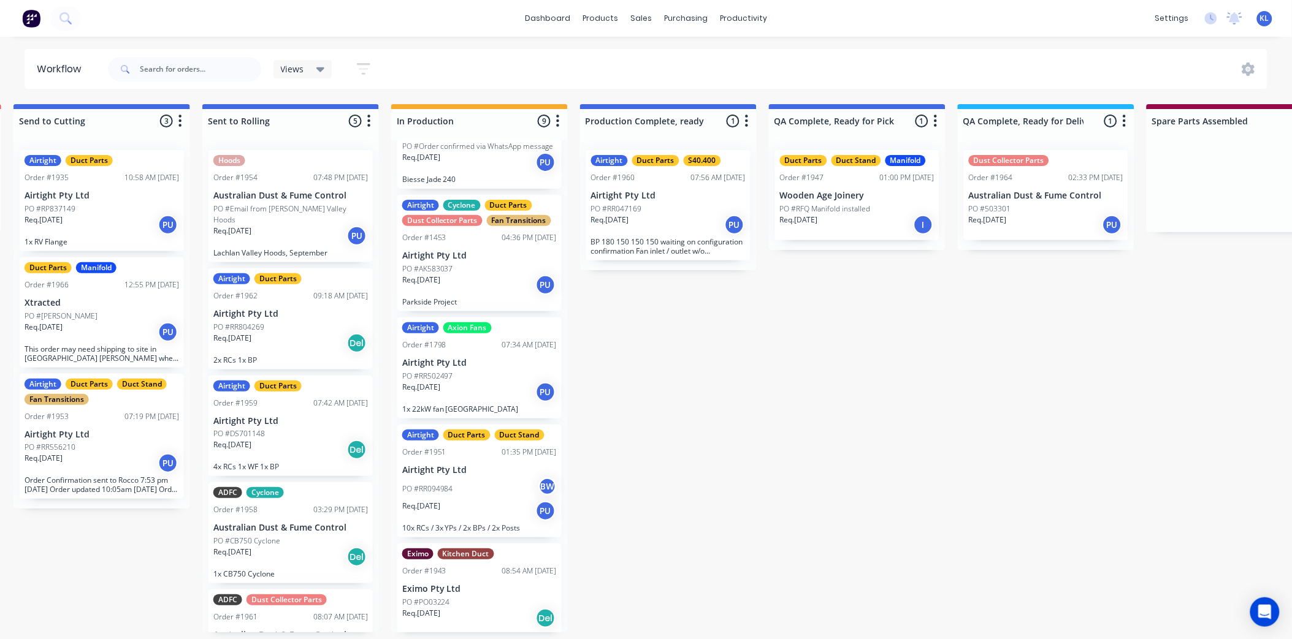
click at [679, 227] on div "Req. [DATE] PU" at bounding box center [668, 225] width 154 height 21
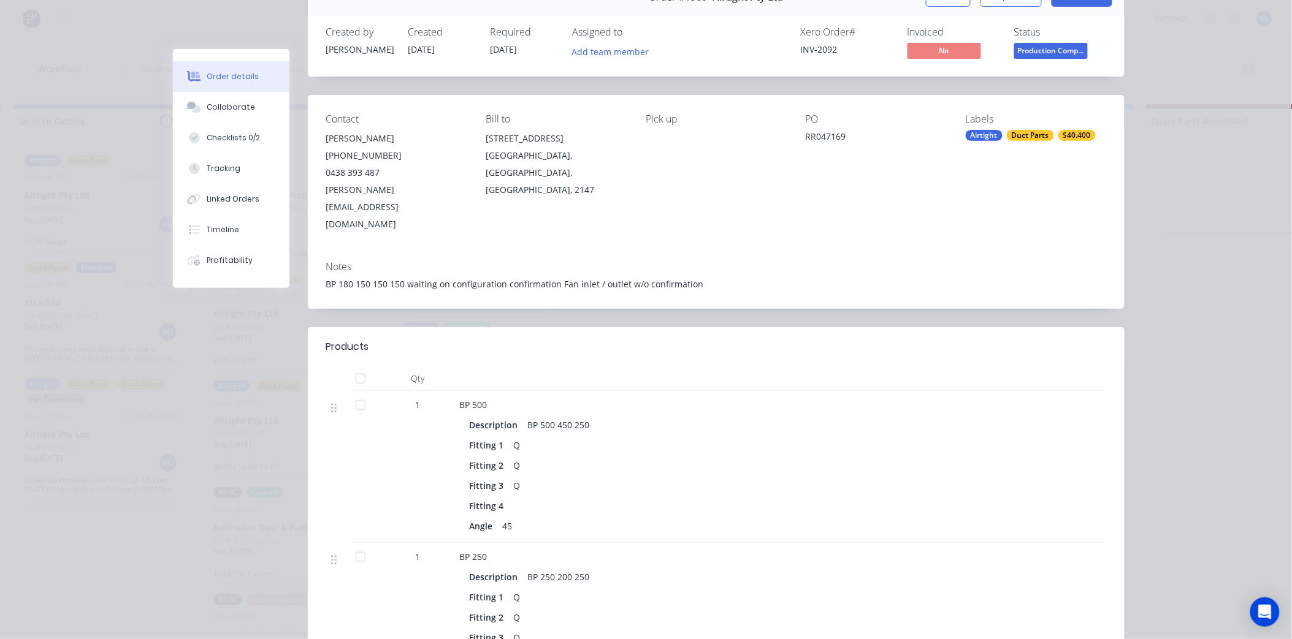
scroll to position [0, 0]
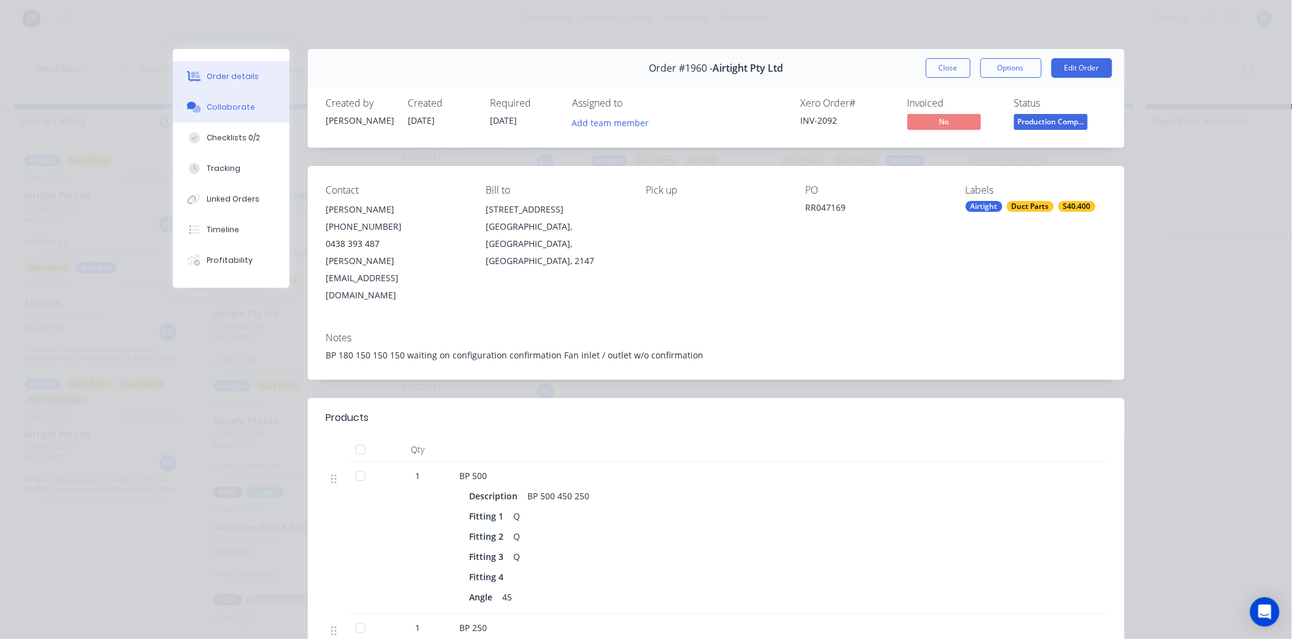
click at [228, 110] on div "Collaborate" at bounding box center [231, 107] width 48 height 11
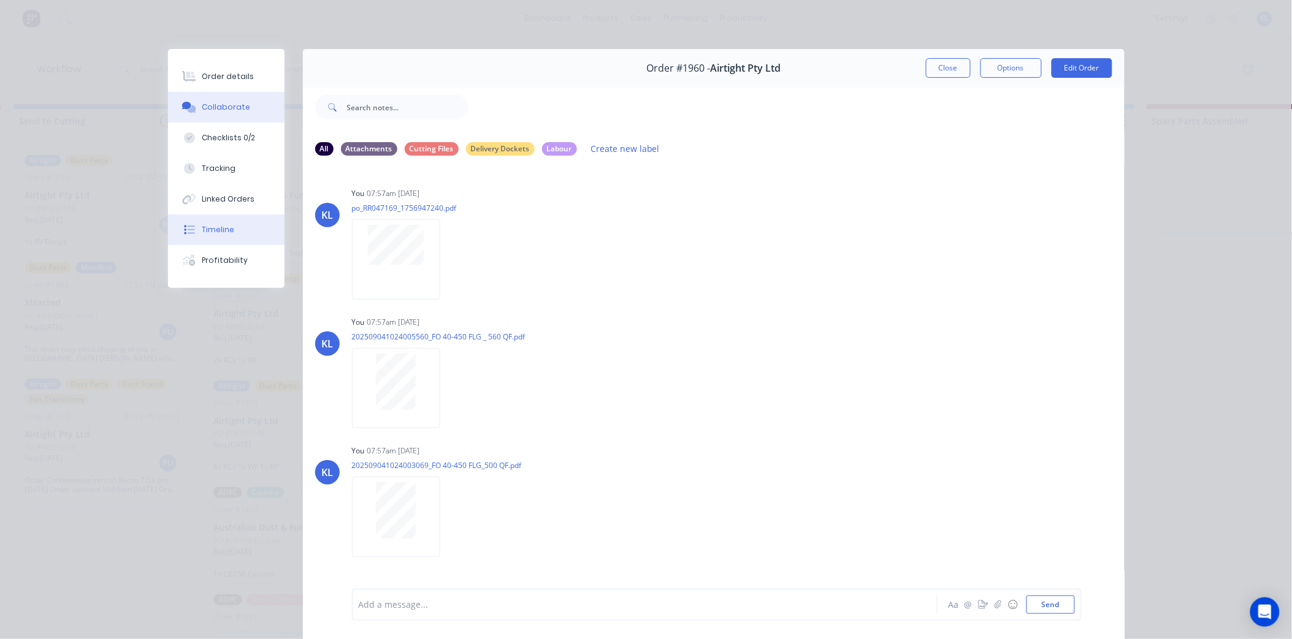
click at [200, 223] on button "Timeline" at bounding box center [226, 230] width 116 height 31
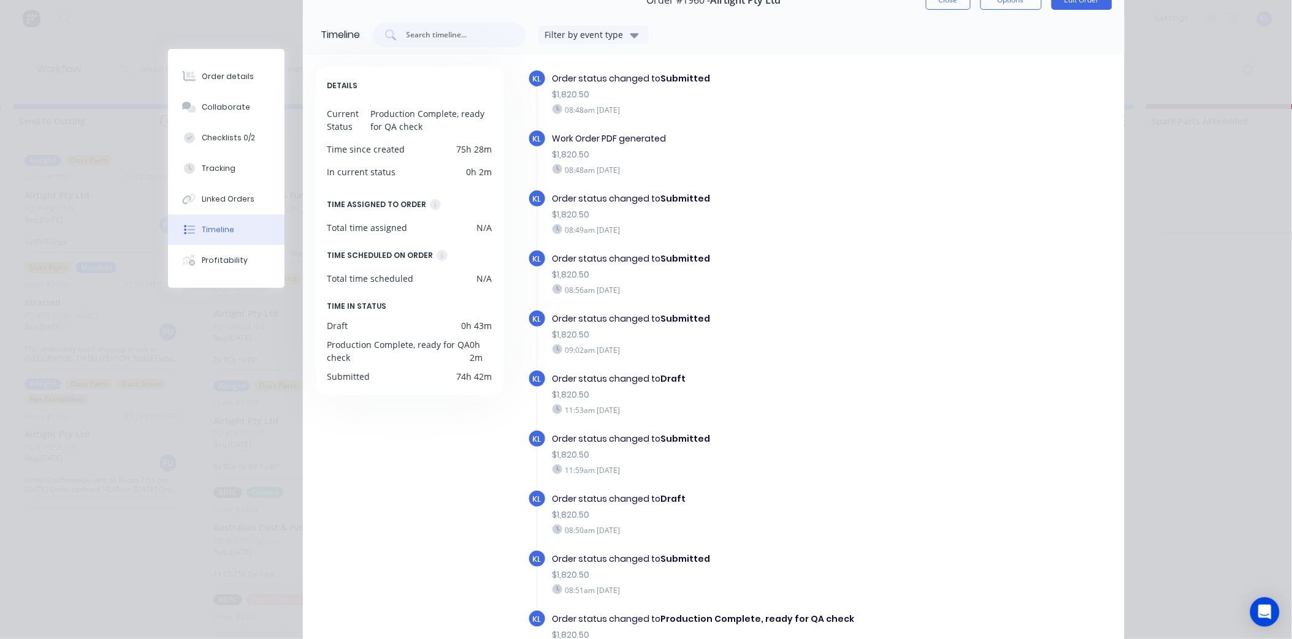
scroll to position [169, 0]
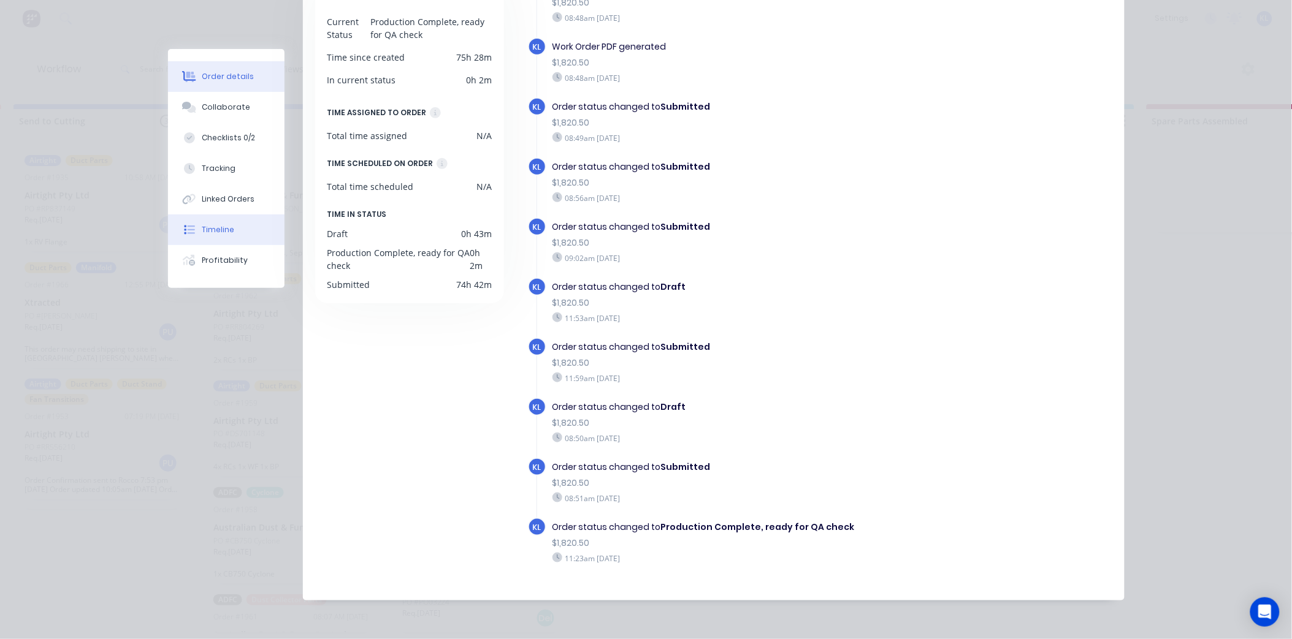
click at [191, 75] on div at bounding box center [189, 76] width 18 height 11
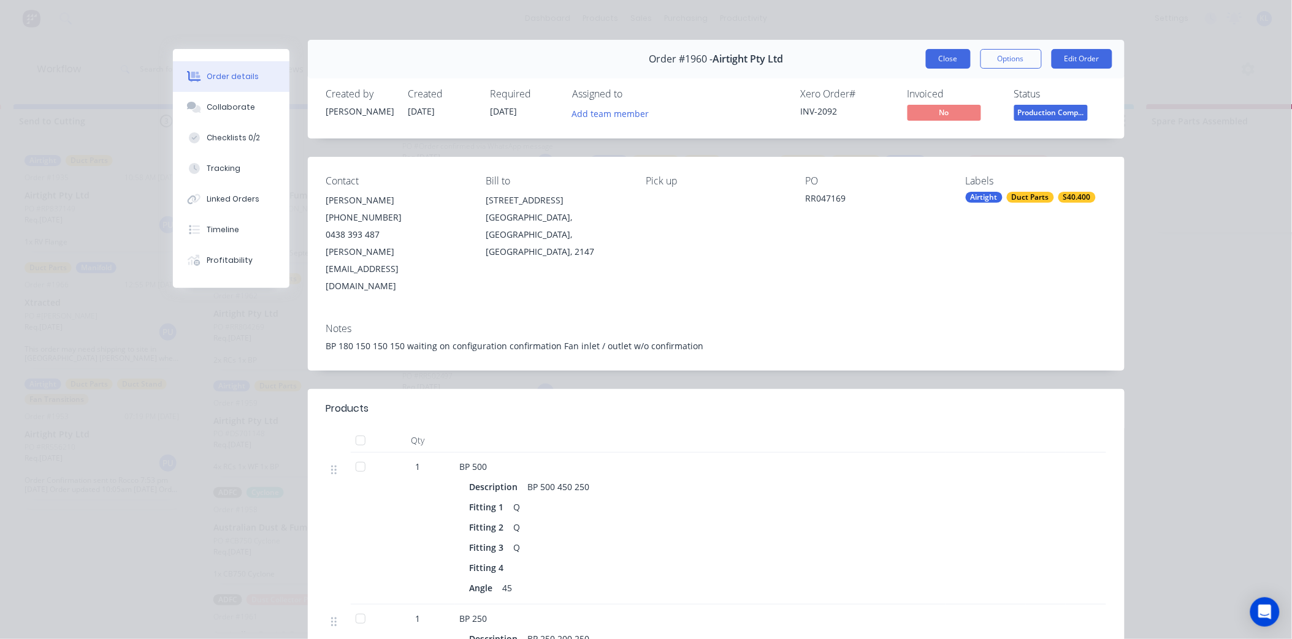
scroll to position [0, 0]
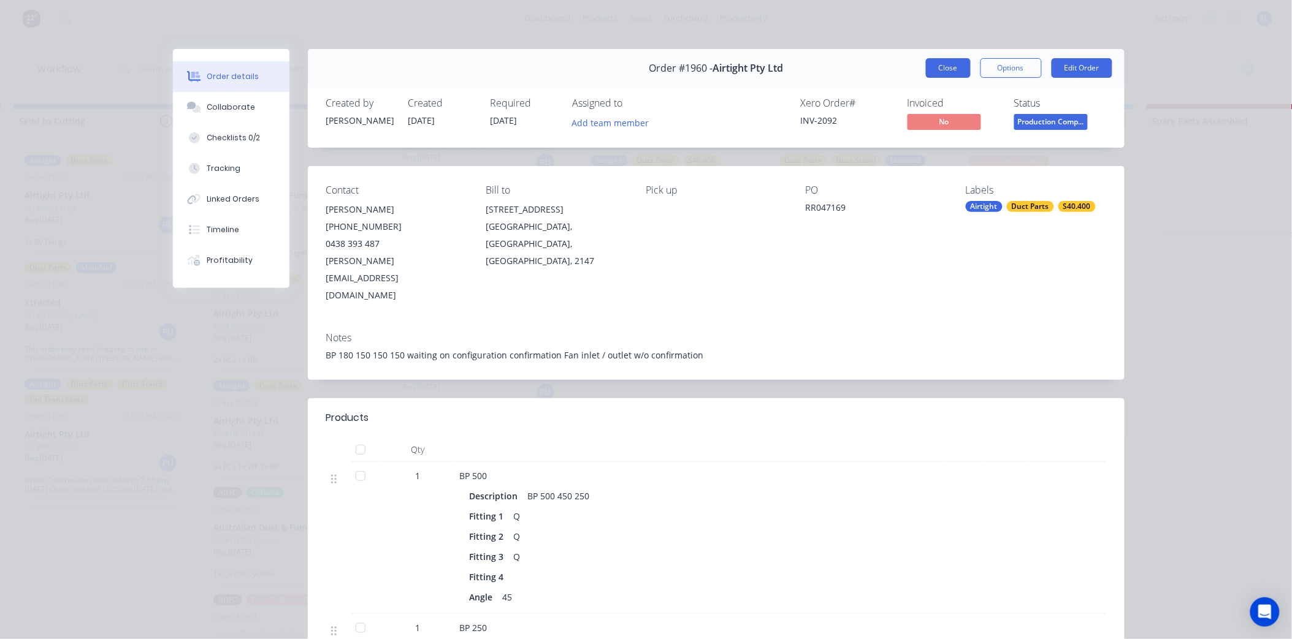
click at [945, 63] on button "Close" at bounding box center [948, 68] width 45 height 20
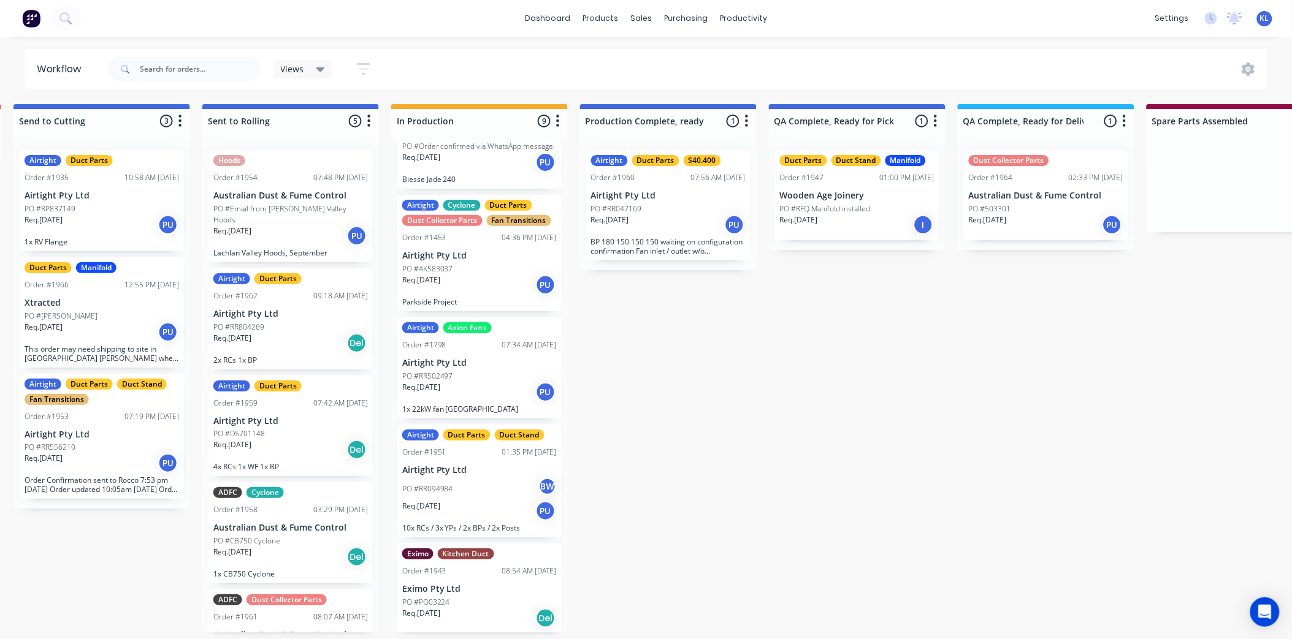
click at [1015, 221] on div "Req. [DATE] PU" at bounding box center [1046, 225] width 154 height 21
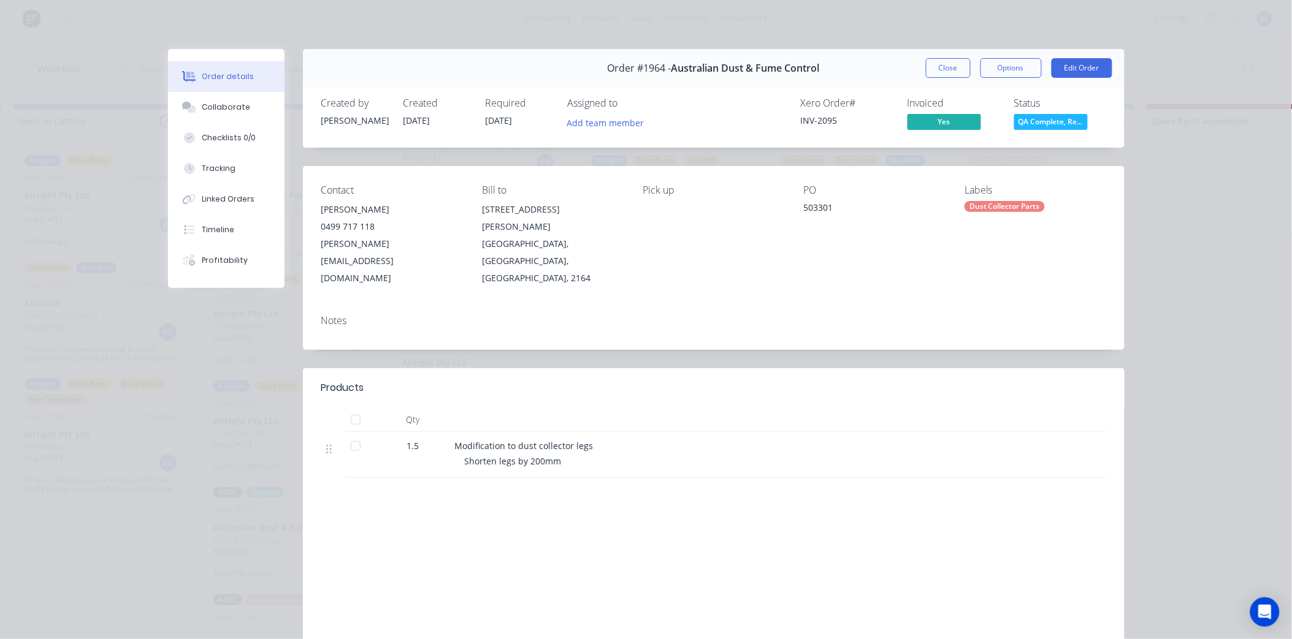
drag, startPoint x: 1040, startPoint y: 137, endPoint x: 1036, endPoint y: 123, distance: 14.6
click at [1038, 131] on div "Created by [PERSON_NAME] Created [DATE] Required [DATE] Assigned to Add team me…" at bounding box center [713, 115] width 821 height 65
click at [1036, 123] on span "QA Complete, Re..." at bounding box center [1051, 121] width 74 height 15
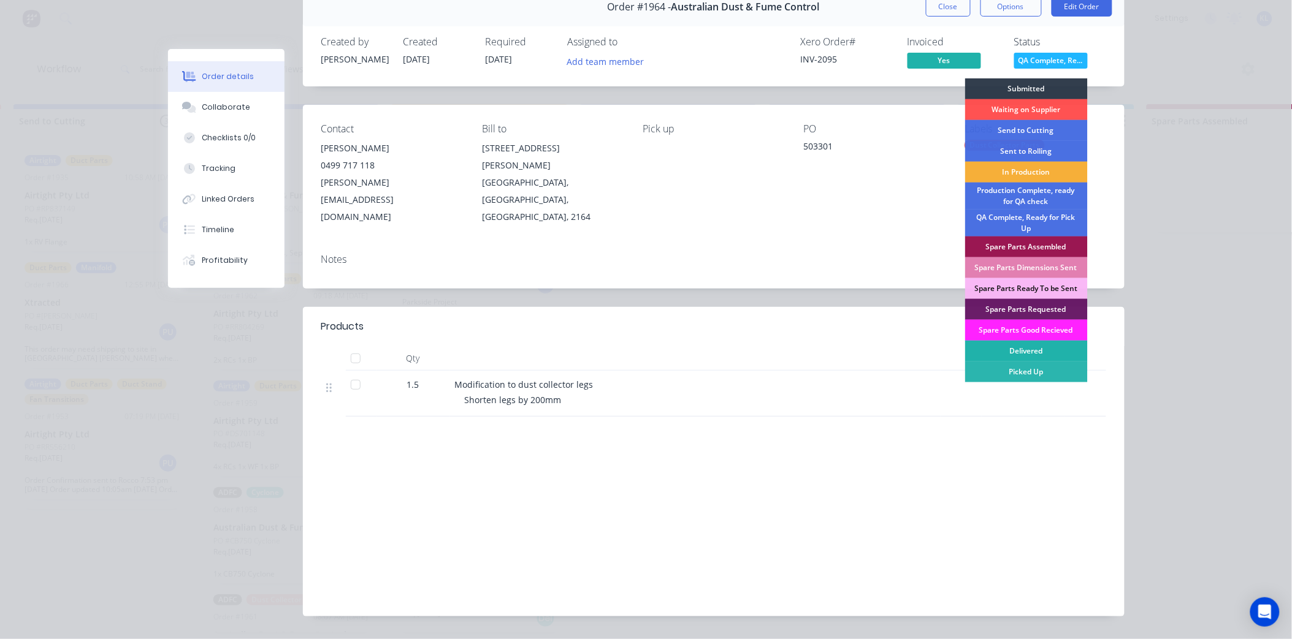
scroll to position [62, 0]
click at [1026, 371] on div "Picked Up" at bounding box center [1026, 371] width 123 height 21
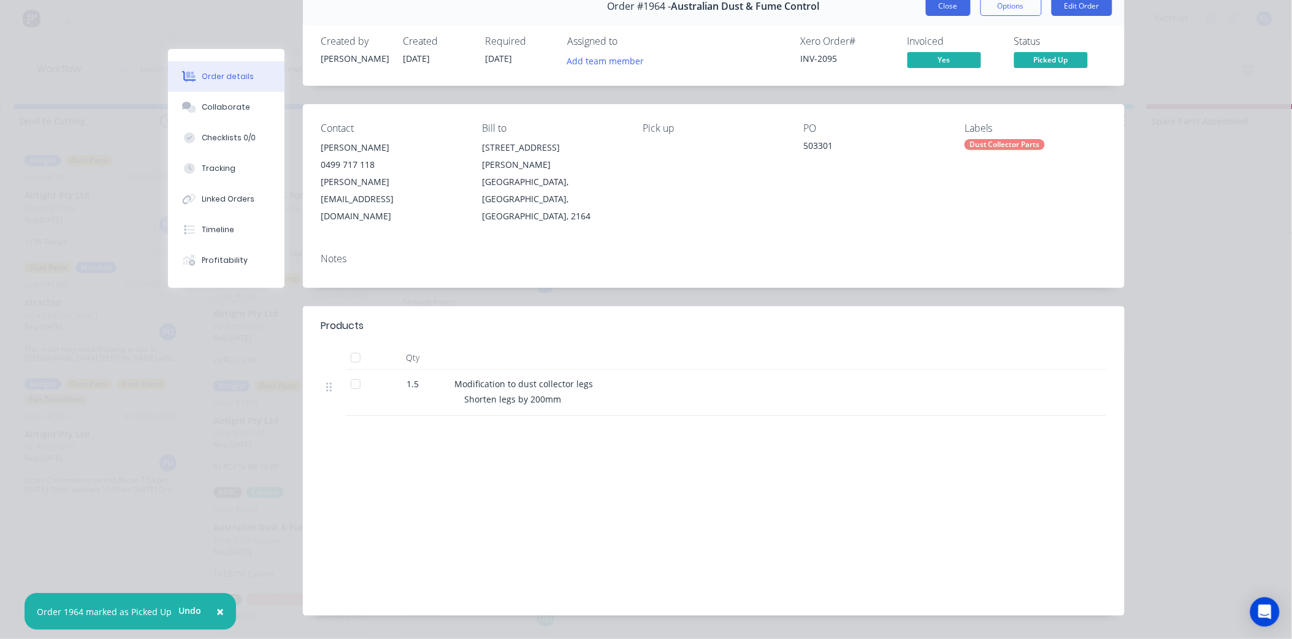
click at [930, 3] on button "Close" at bounding box center [948, 6] width 45 height 20
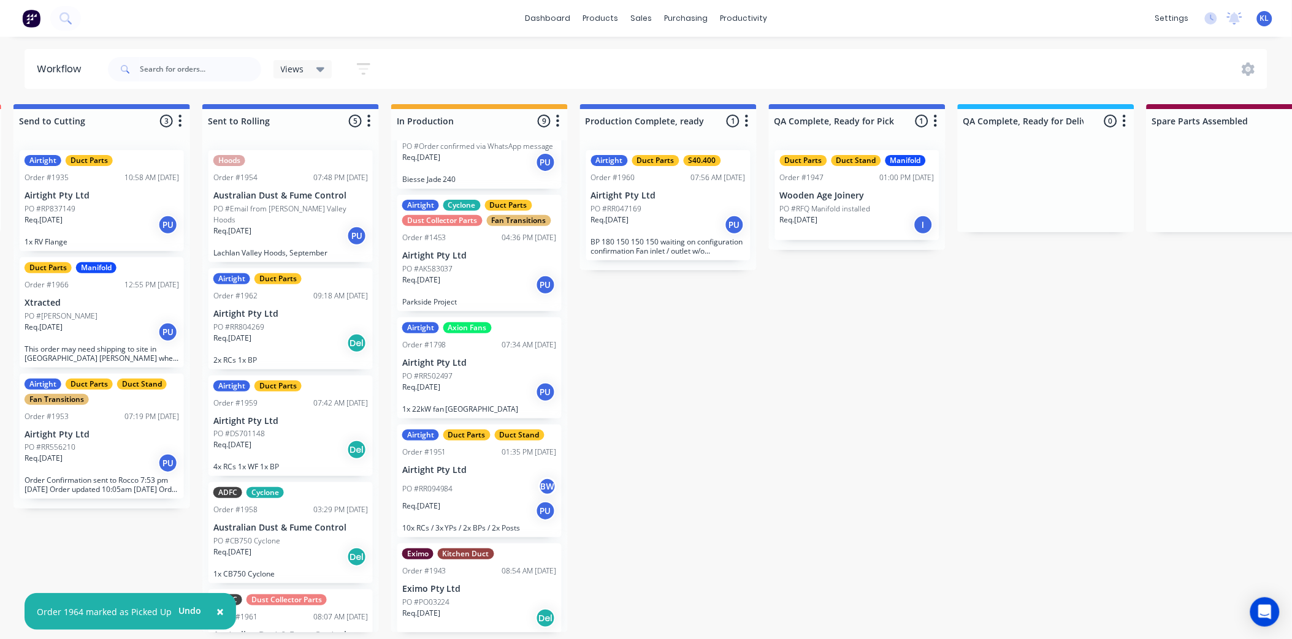
click at [805, 205] on p "PO #RFQ Manifold installed" at bounding box center [825, 209] width 91 height 11
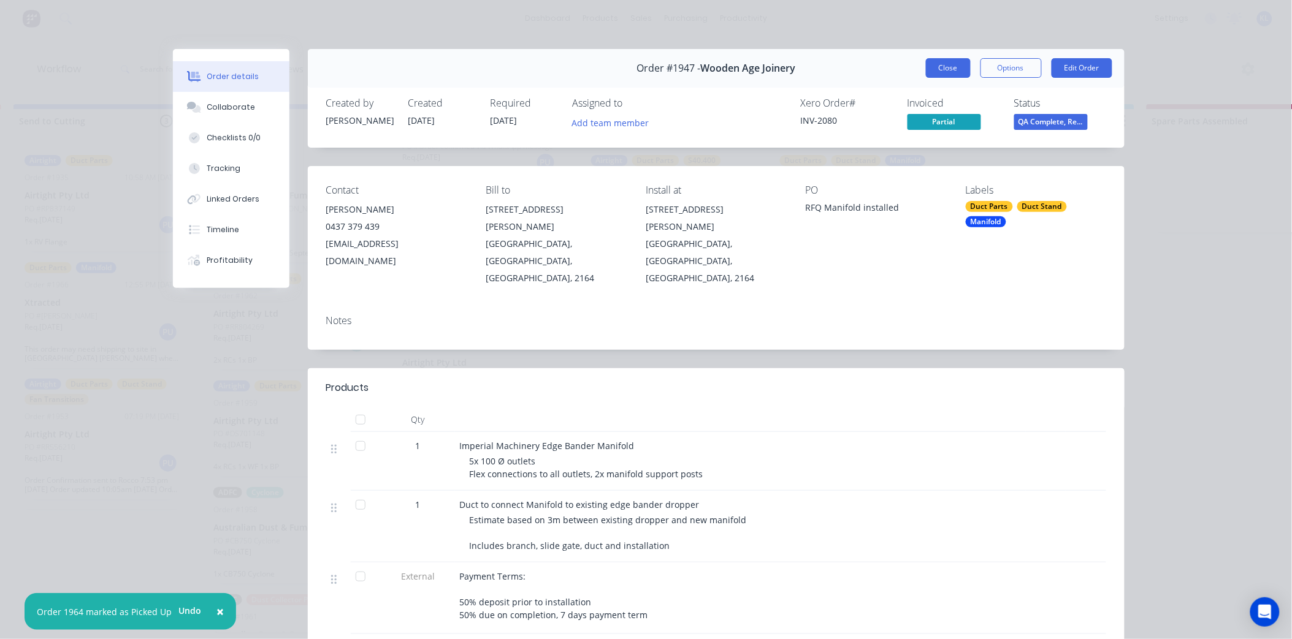
click at [945, 64] on button "Close" at bounding box center [948, 68] width 45 height 20
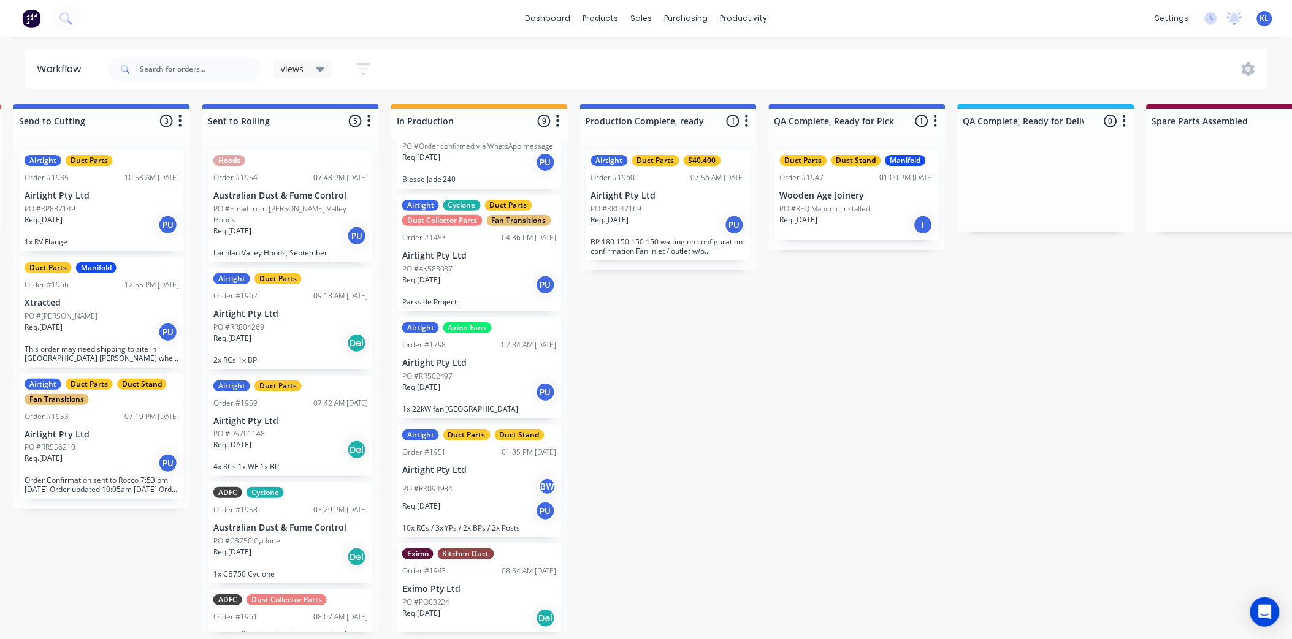
scroll to position [3, 390]
click at [469, 501] on div "Req. [DATE] PU" at bounding box center [479, 511] width 154 height 21
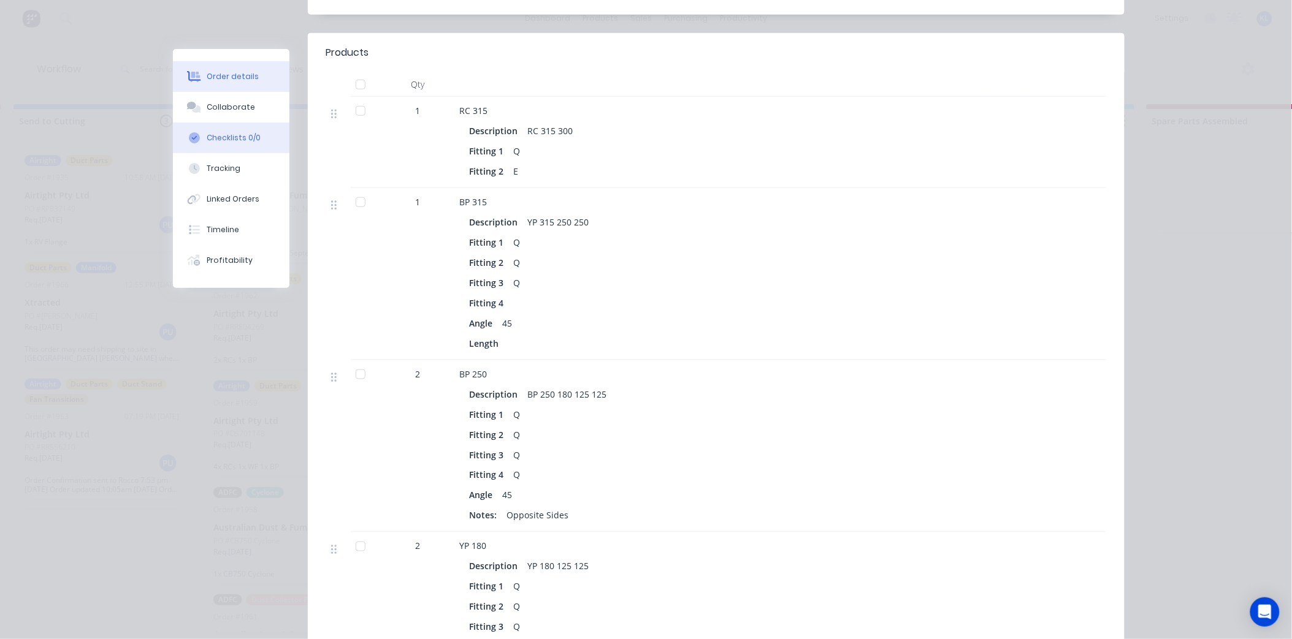
scroll to position [340, 0]
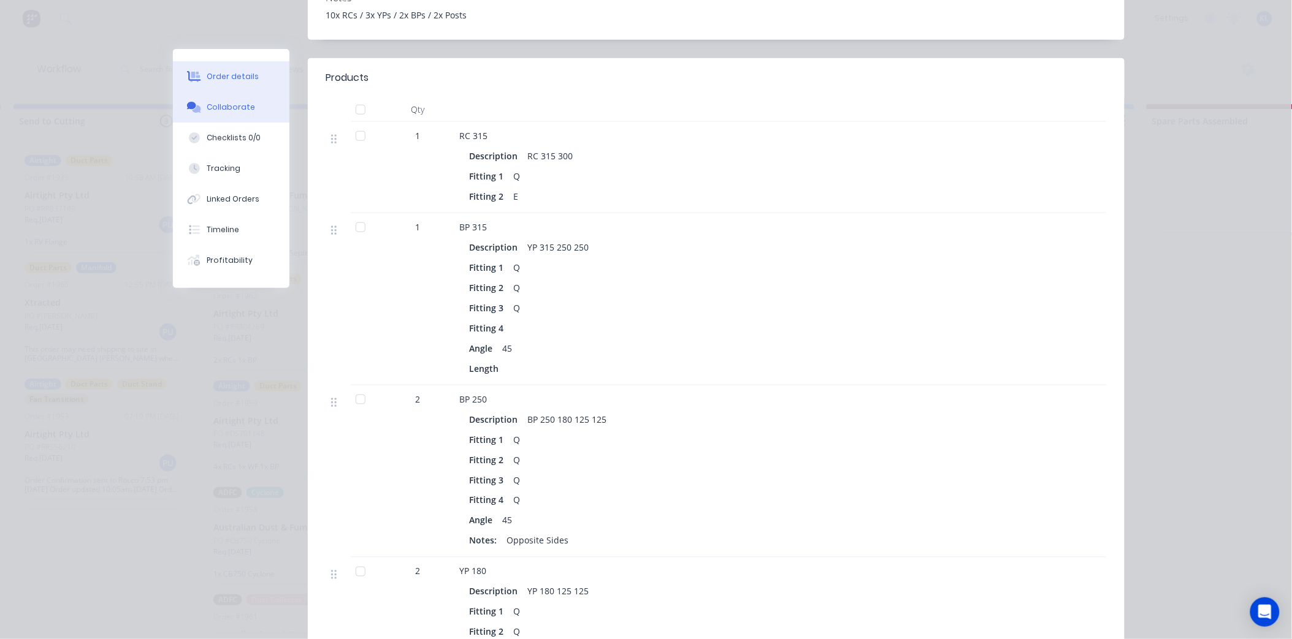
click at [219, 101] on button "Collaborate" at bounding box center [231, 107] width 116 height 31
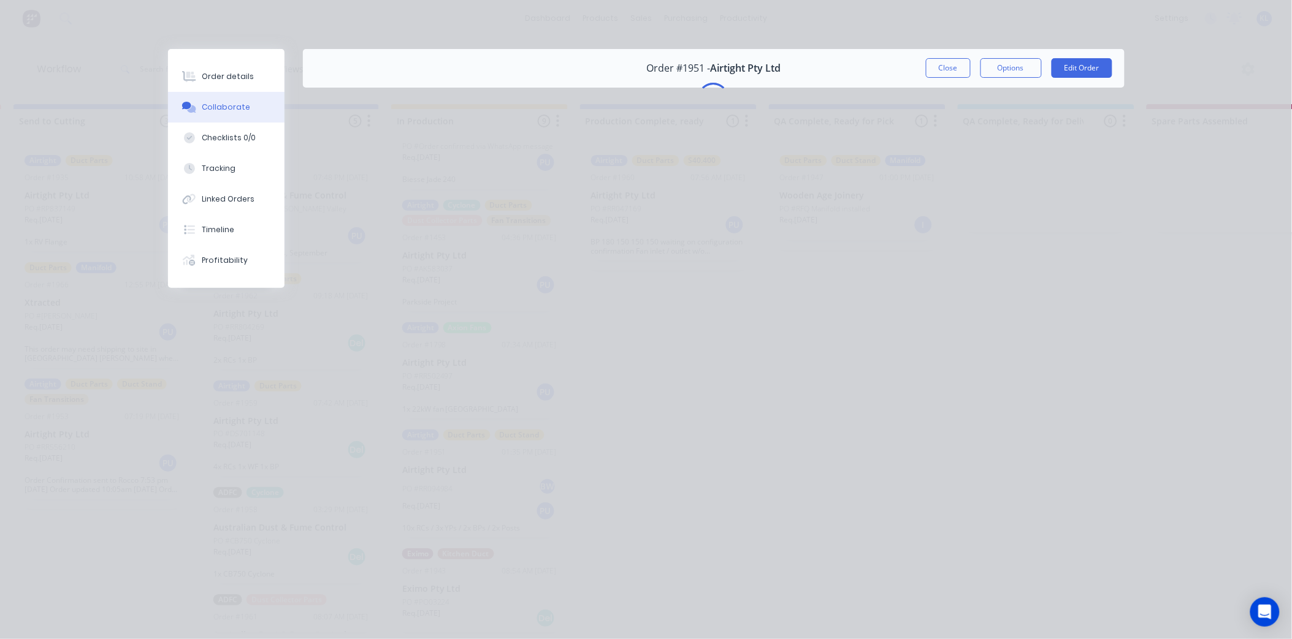
scroll to position [0, 0]
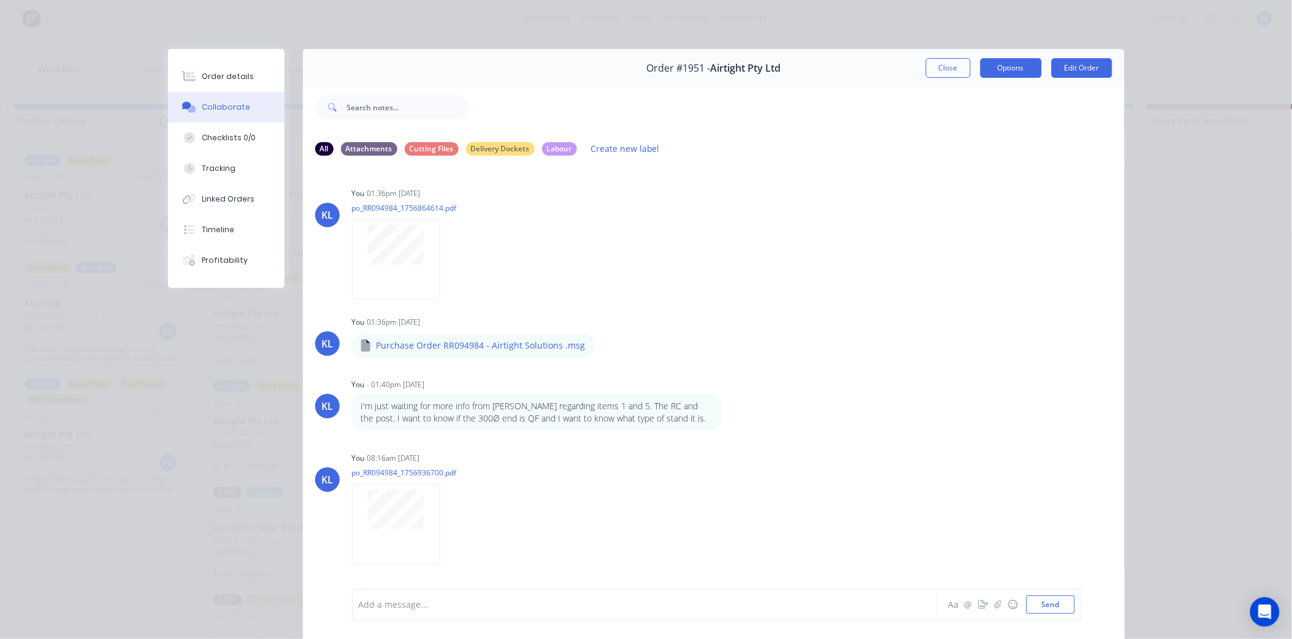
click at [989, 65] on button "Options" at bounding box center [1010, 68] width 61 height 20
drag, startPoint x: 215, startPoint y: 81, endPoint x: 308, endPoint y: 78, distance: 93.2
click at [216, 80] on div "Order details" at bounding box center [228, 76] width 52 height 11
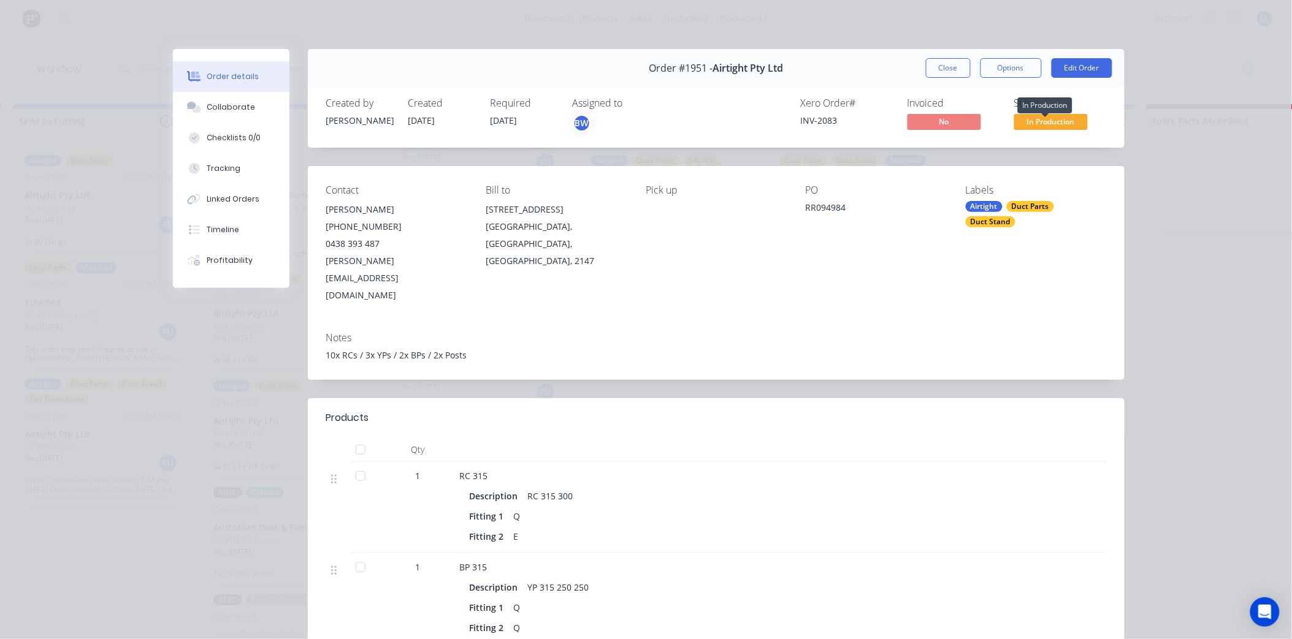
click at [1019, 123] on span "In Production" at bounding box center [1051, 121] width 74 height 15
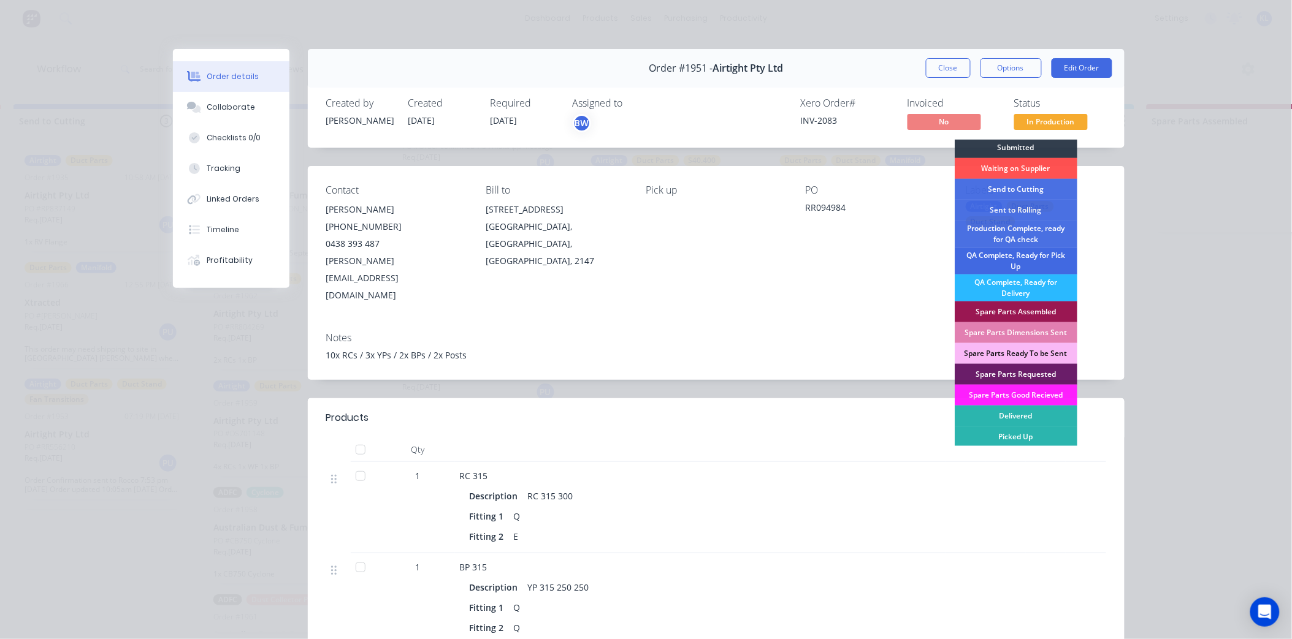
scroll to position [3, 0]
click at [1030, 235] on div "Production Complete, ready for QA check" at bounding box center [1015, 233] width 123 height 27
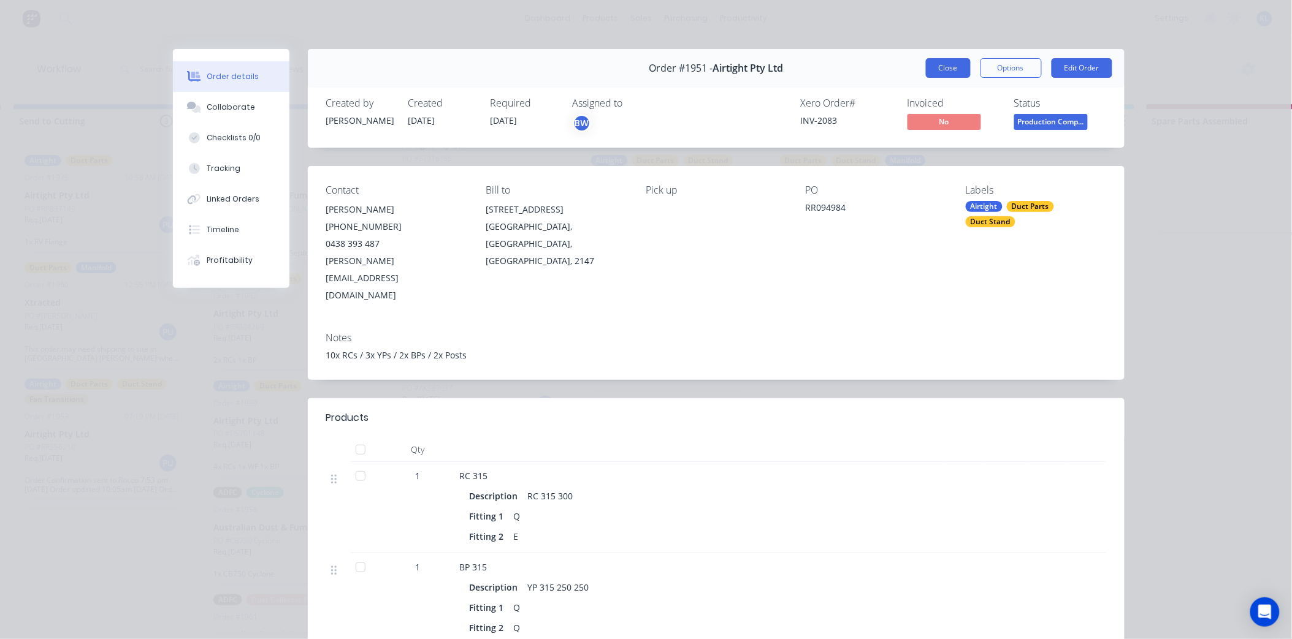
click at [931, 64] on button "Close" at bounding box center [948, 68] width 45 height 20
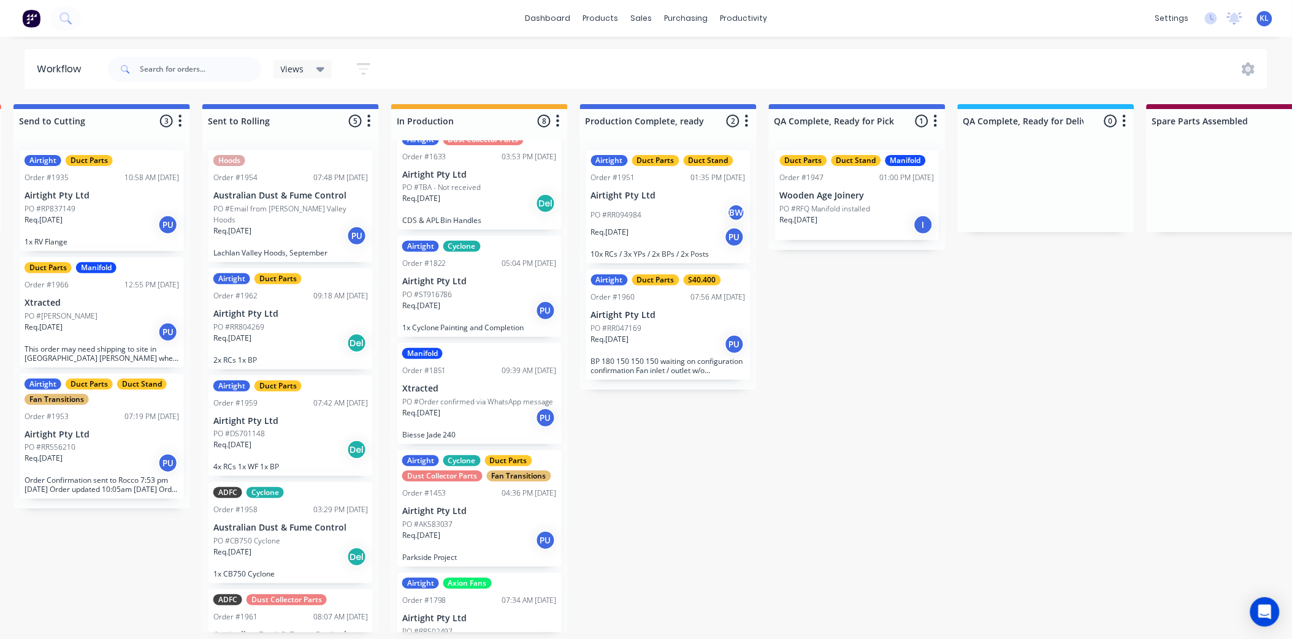
scroll to position [0, 390]
click at [314, 248] on p "Lachlan Valley Hoods, September" at bounding box center [290, 252] width 154 height 9
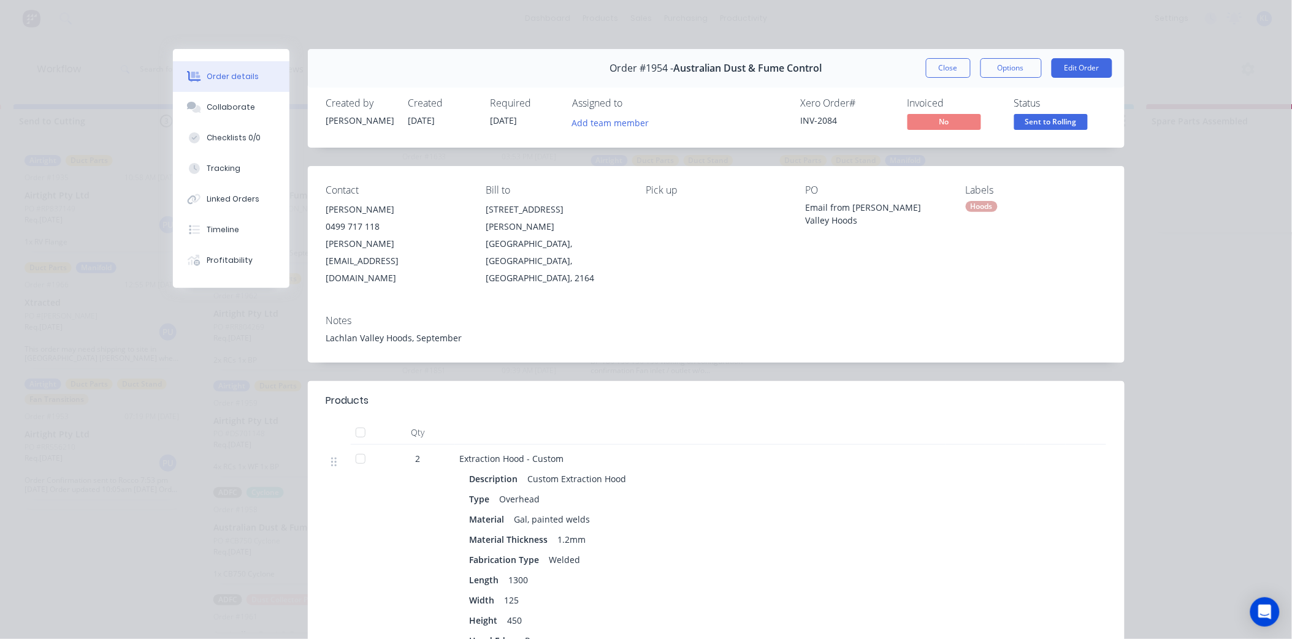
click at [1043, 119] on span "Sent to Rolling" at bounding box center [1051, 121] width 74 height 15
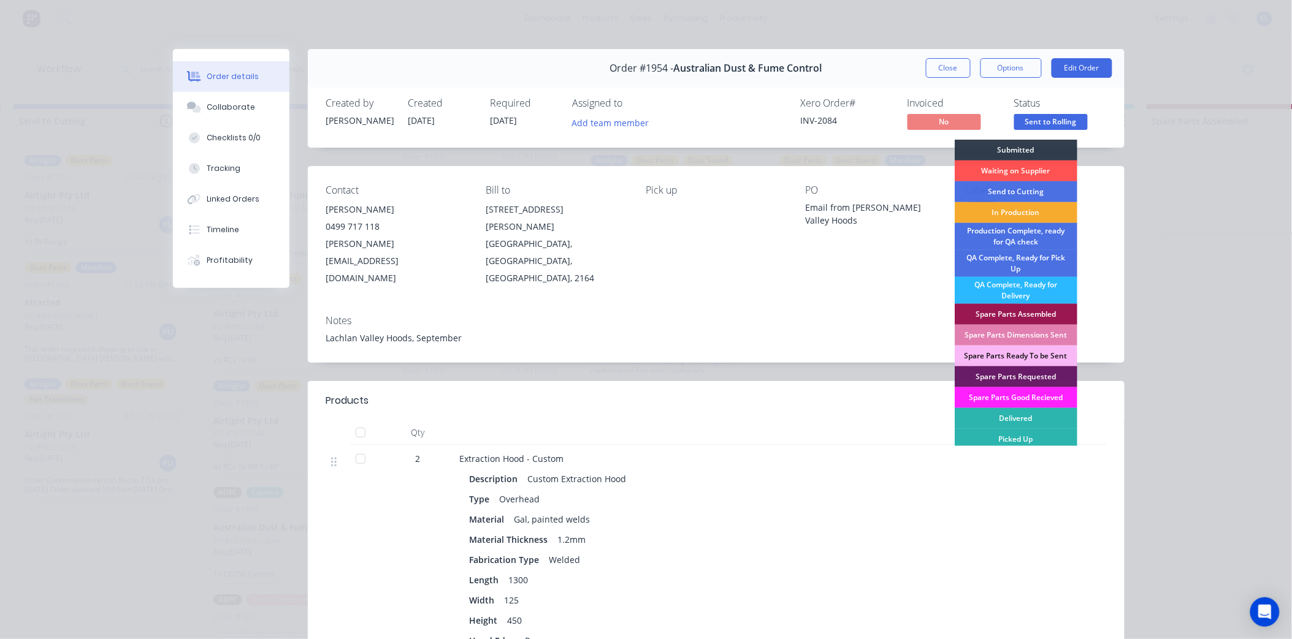
click at [1006, 213] on div "In Production" at bounding box center [1015, 212] width 123 height 21
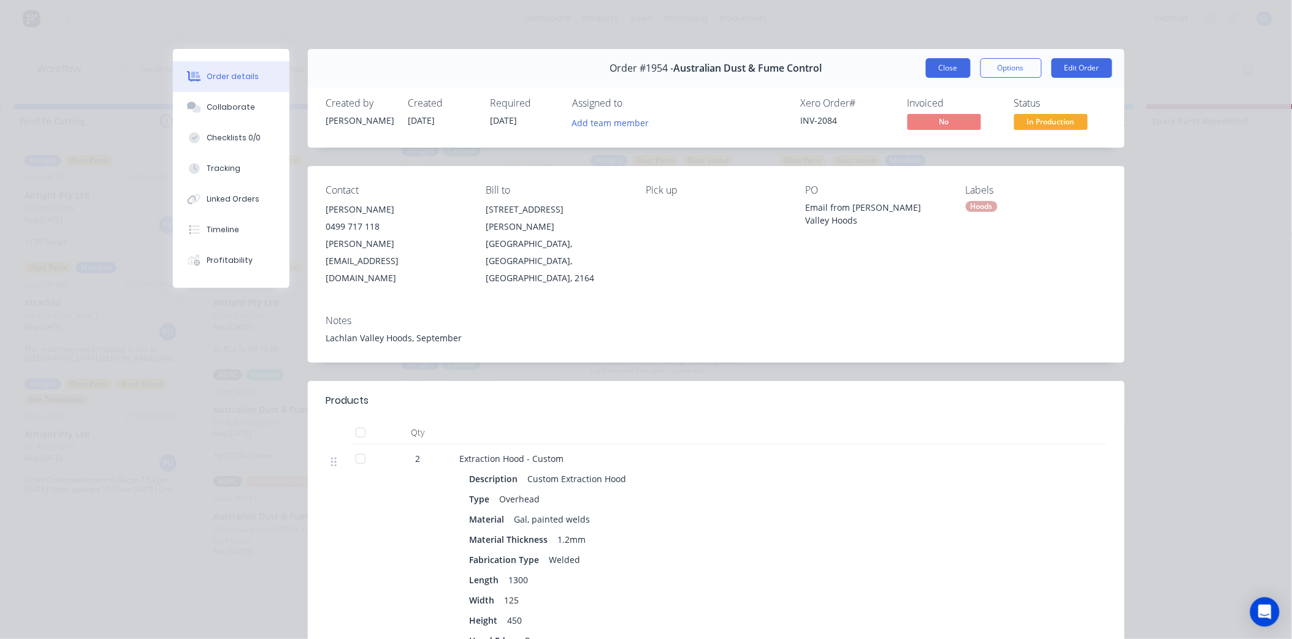
click at [933, 65] on button "Close" at bounding box center [948, 68] width 45 height 20
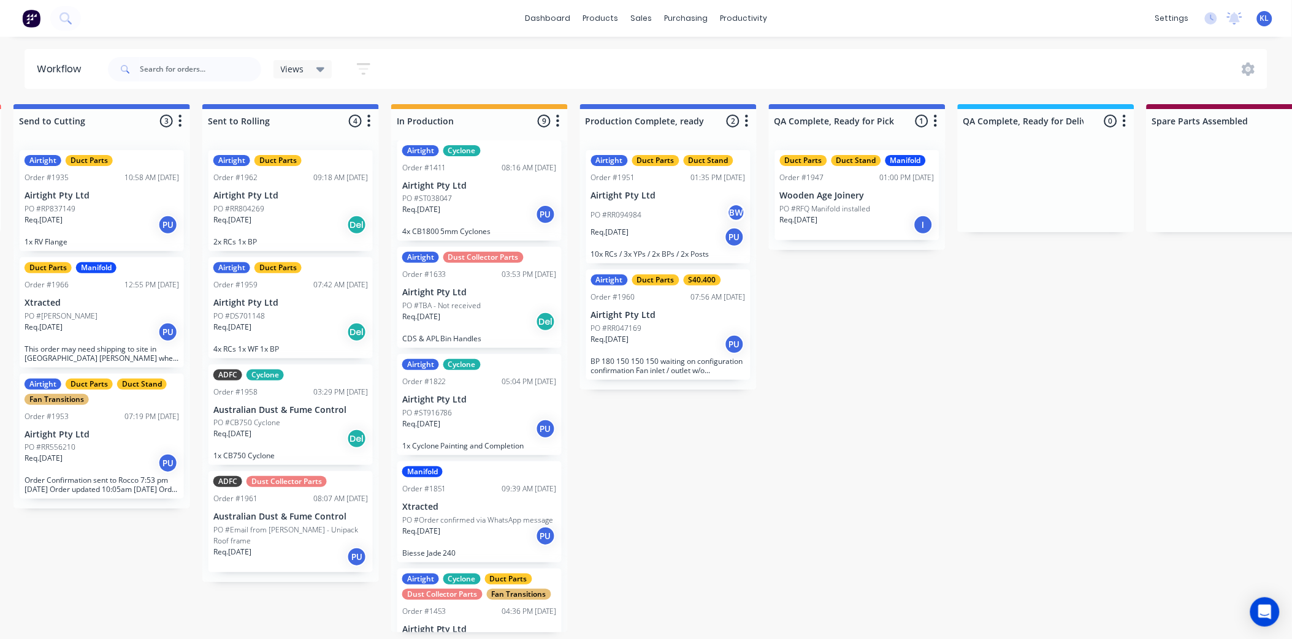
click at [283, 211] on div "PO #RR804269" at bounding box center [290, 209] width 154 height 11
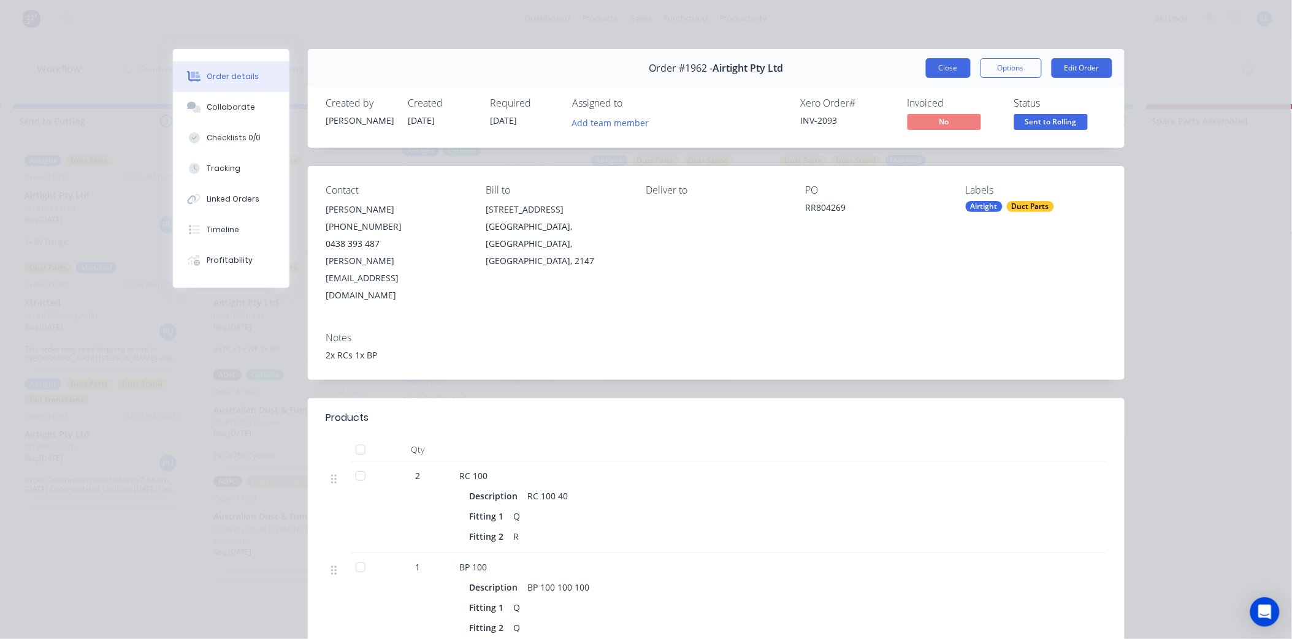
click at [932, 64] on button "Close" at bounding box center [948, 68] width 45 height 20
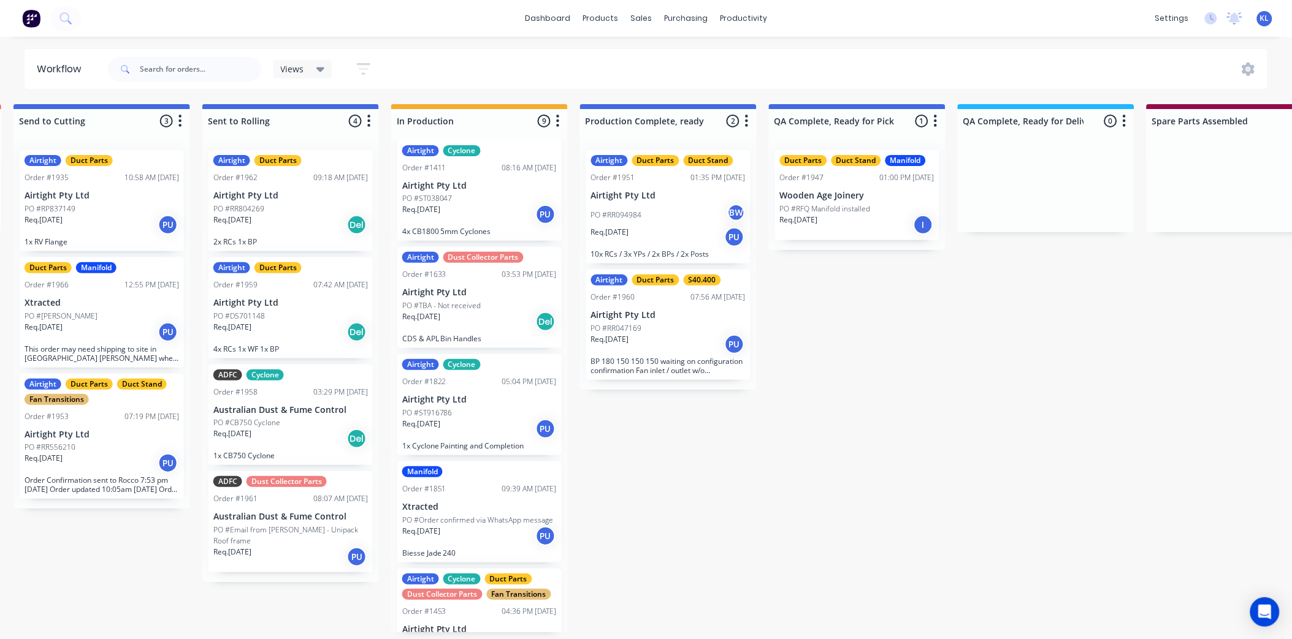
click at [295, 219] on div "Req. [DATE] Del" at bounding box center [290, 225] width 154 height 21
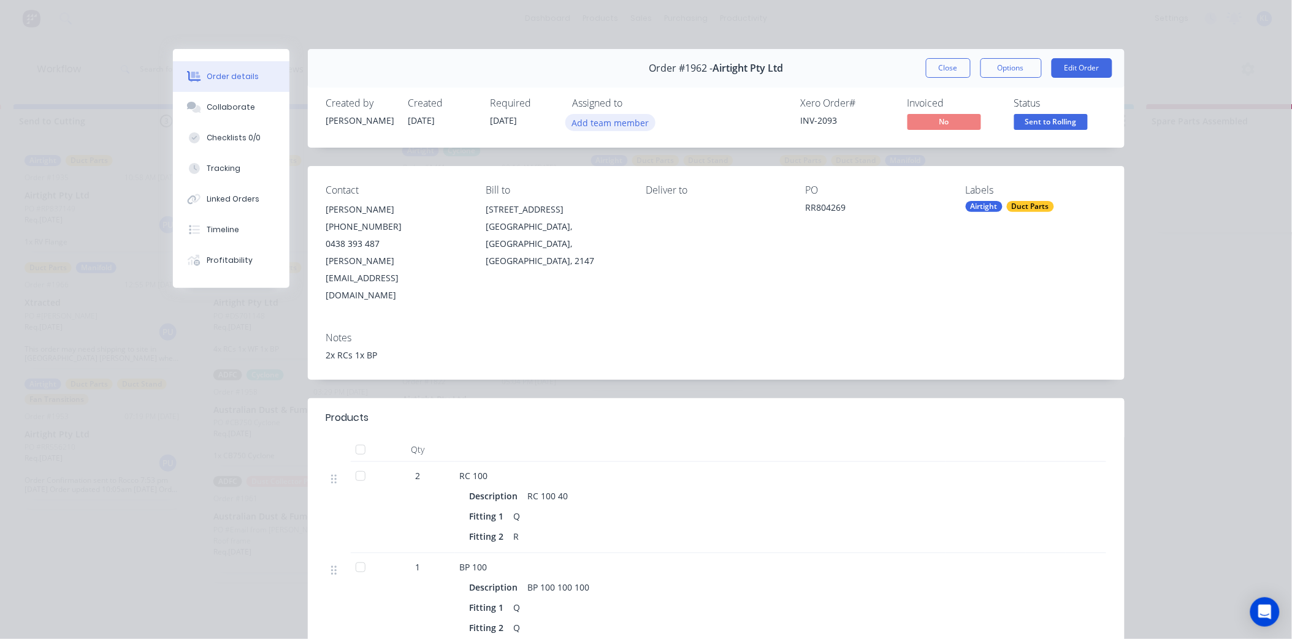
click at [593, 123] on button "Add team member" at bounding box center [610, 122] width 90 height 17
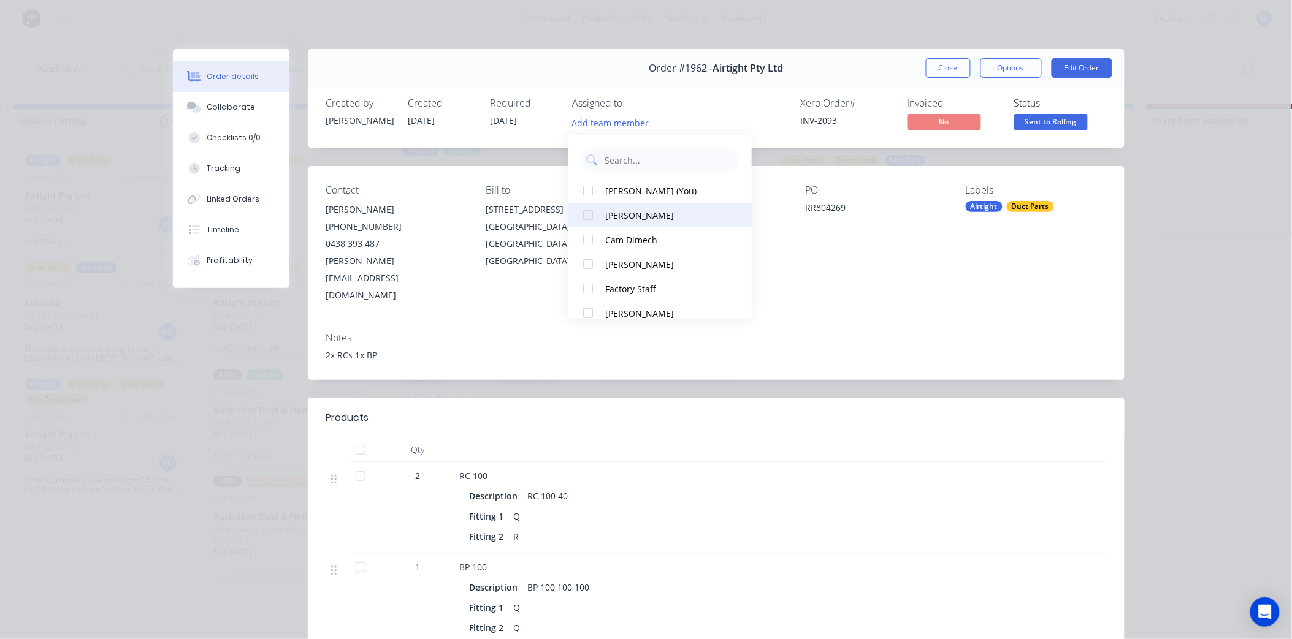
click at [645, 213] on div "[PERSON_NAME]" at bounding box center [666, 215] width 123 height 13
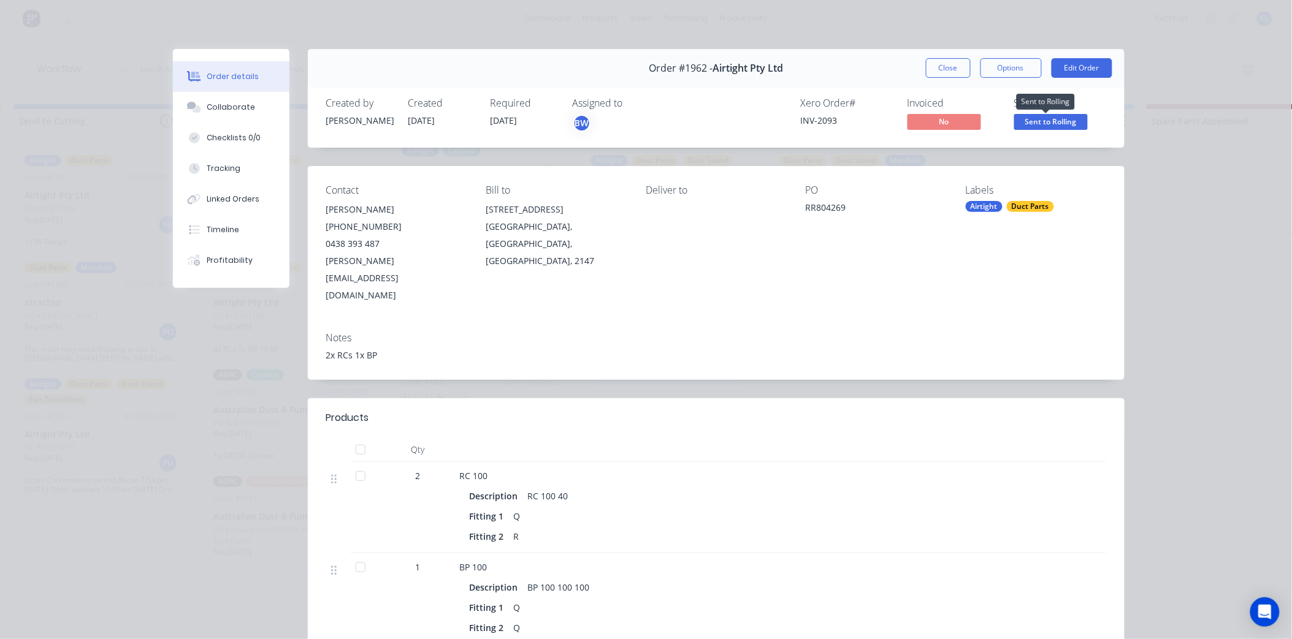
click at [1051, 114] on span "Sent to Rolling" at bounding box center [1051, 121] width 74 height 15
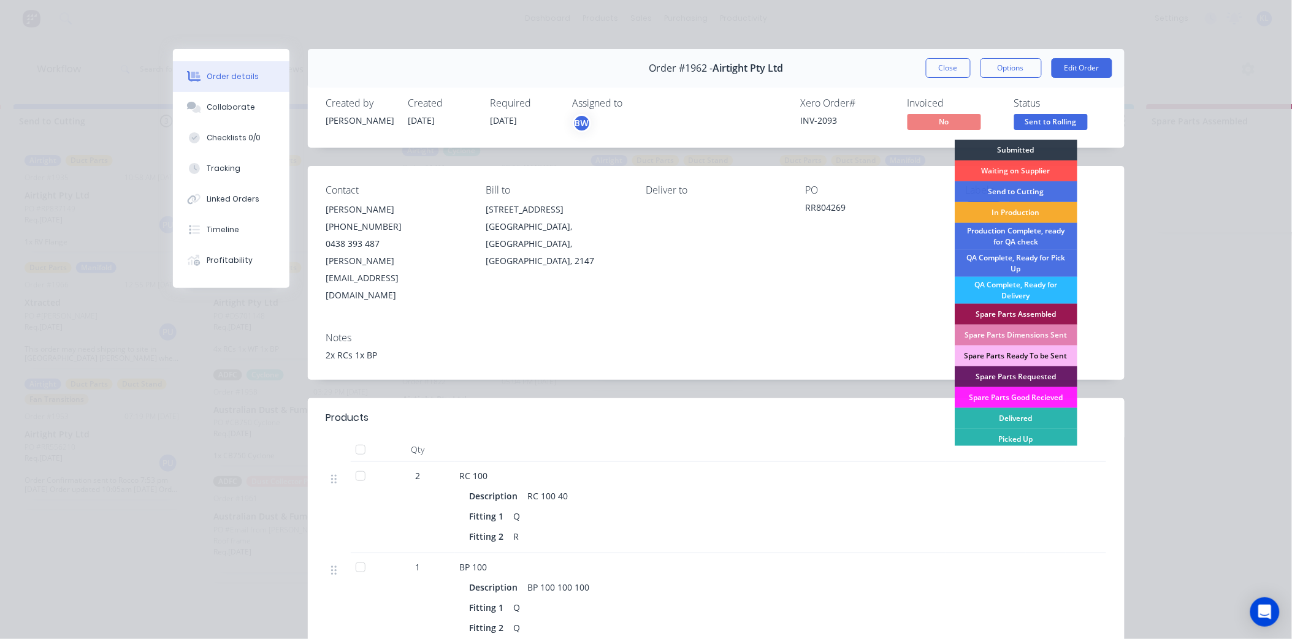
click at [1016, 219] on div "In Production" at bounding box center [1015, 212] width 123 height 21
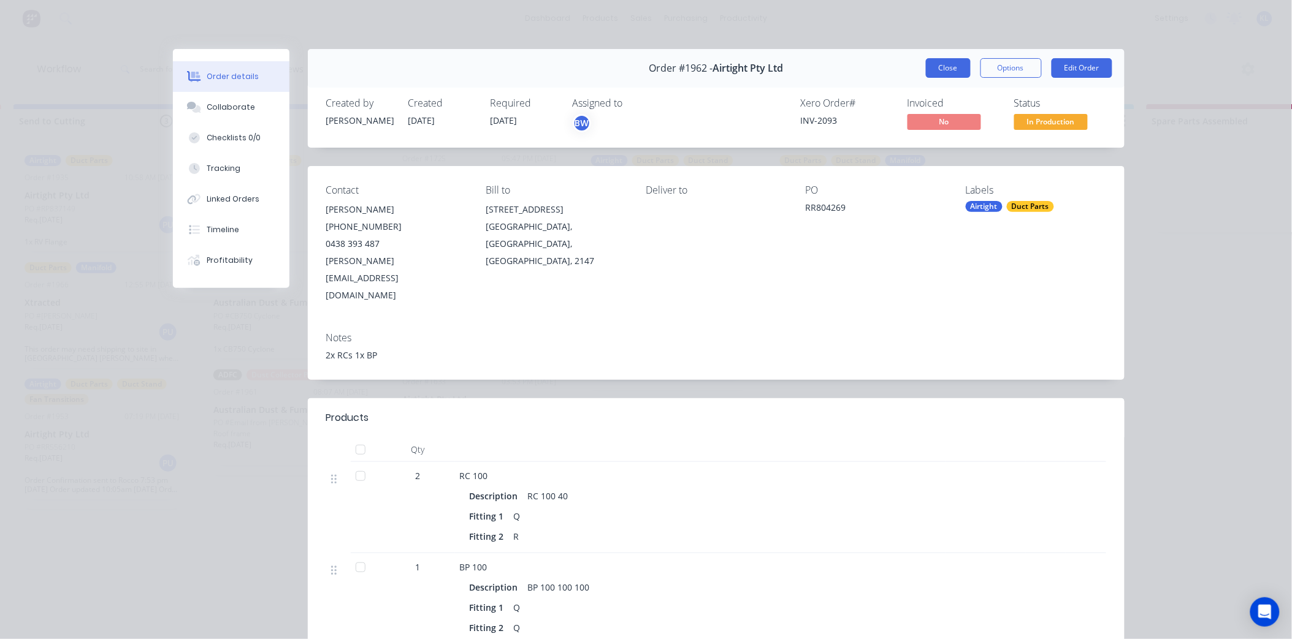
click at [938, 66] on button "Close" at bounding box center [948, 68] width 45 height 20
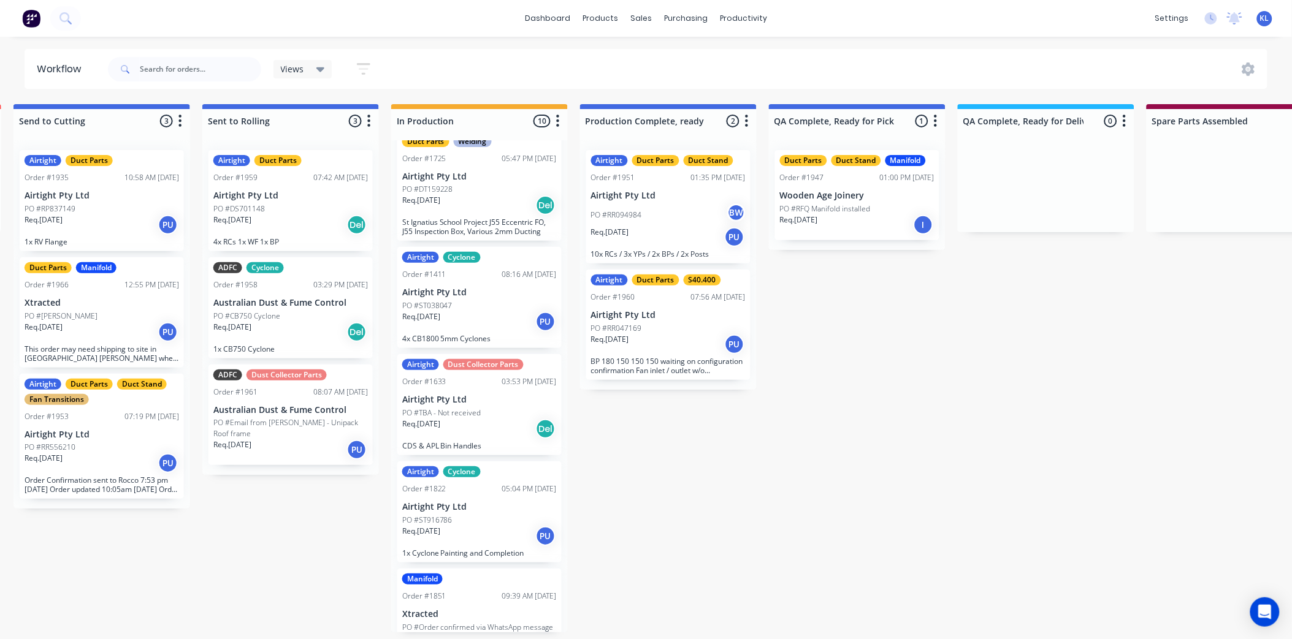
click at [311, 421] on p "PO #Email from [PERSON_NAME] - Unipack Roof frame" at bounding box center [290, 428] width 154 height 22
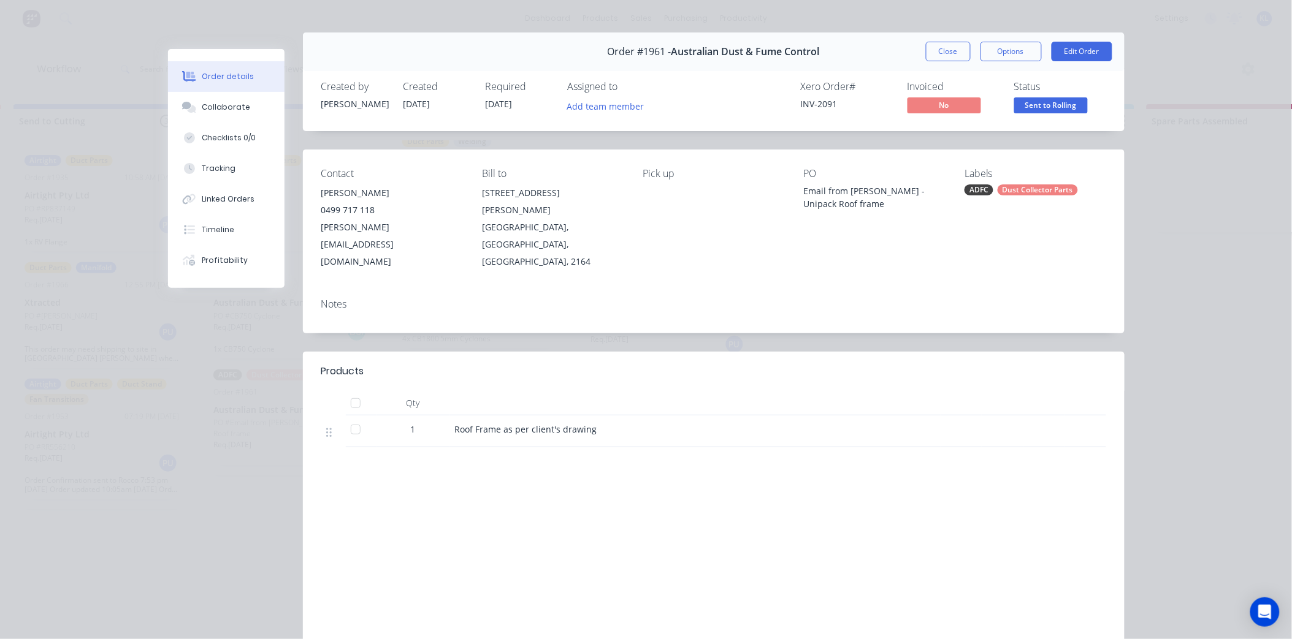
scroll to position [0, 0]
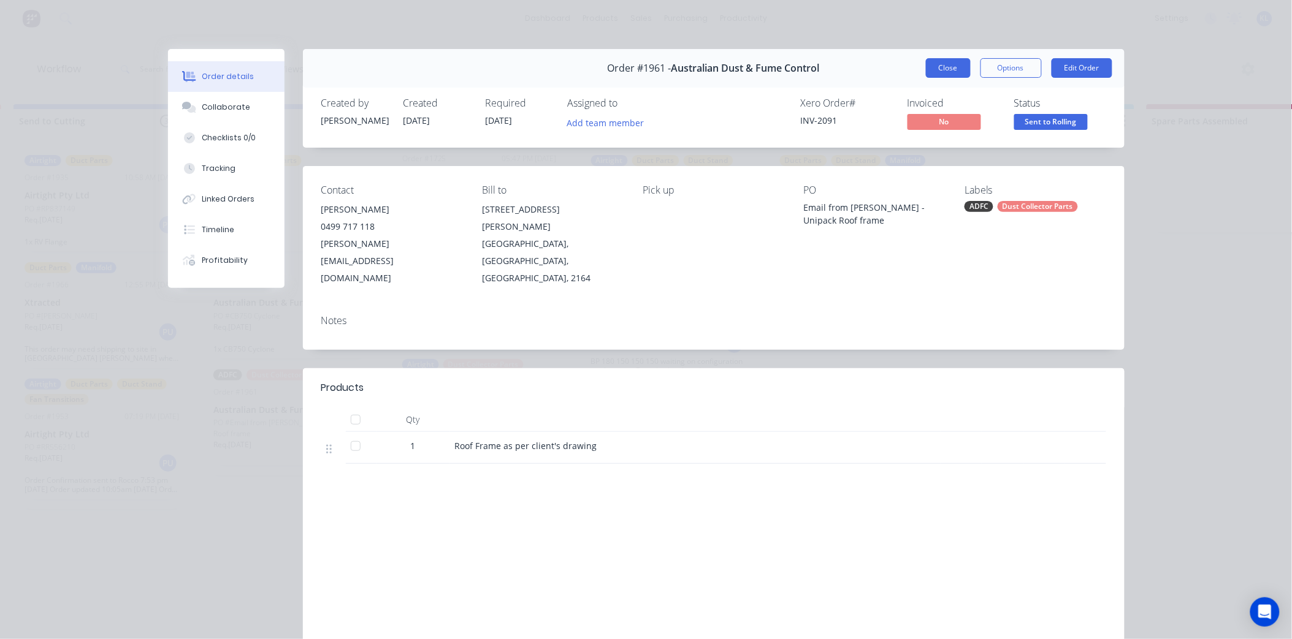
click at [949, 69] on button "Close" at bounding box center [948, 68] width 45 height 20
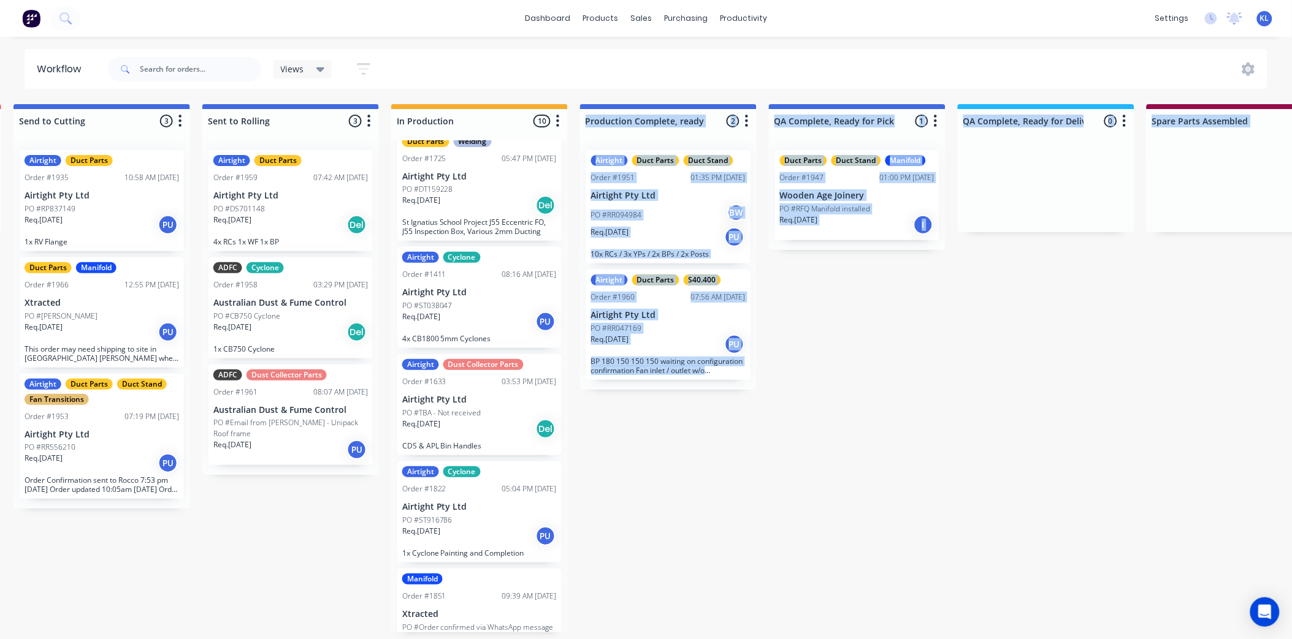
scroll to position [3, 390]
drag, startPoint x: 364, startPoint y: 639, endPoint x: 311, endPoint y: 633, distance: 53.1
click at [311, 566] on html "dashboard products sales purchasing productivity dashboard products Product Cat…" at bounding box center [256, 283] width 1292 height 566
drag, startPoint x: 311, startPoint y: 633, endPoint x: 316, endPoint y: 426, distance: 206.6
click at [316, 440] on div "Req. [DATE] PU" at bounding box center [290, 450] width 154 height 21
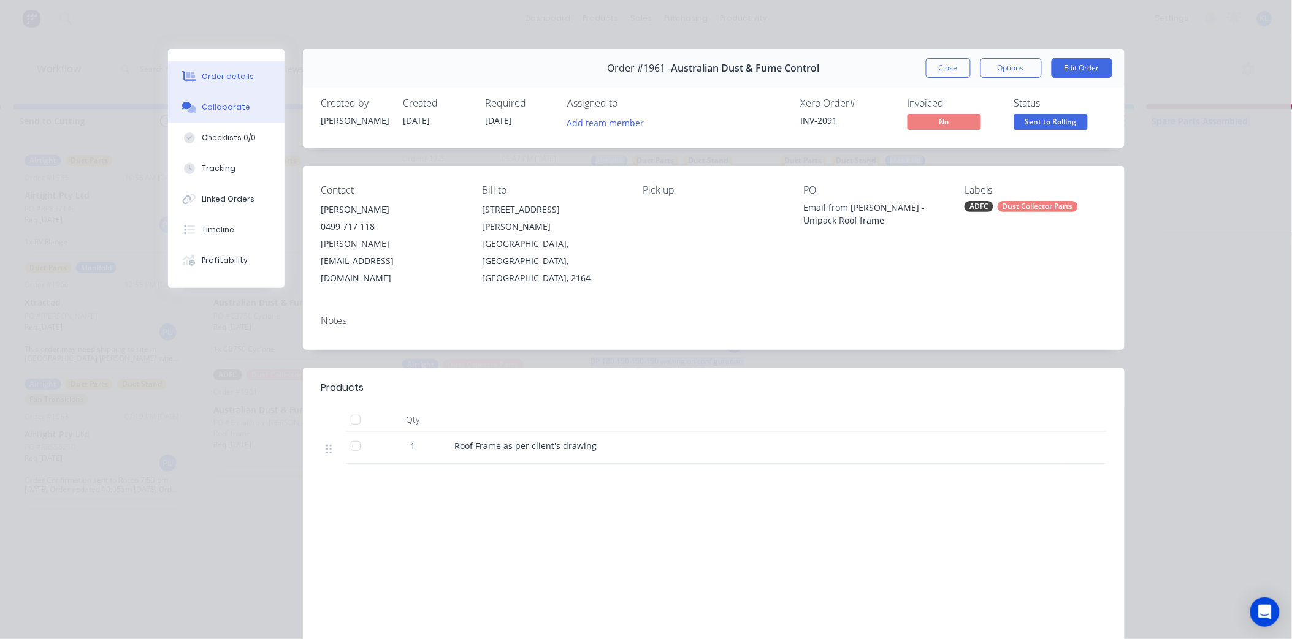
click at [211, 107] on div "Collaborate" at bounding box center [226, 107] width 48 height 11
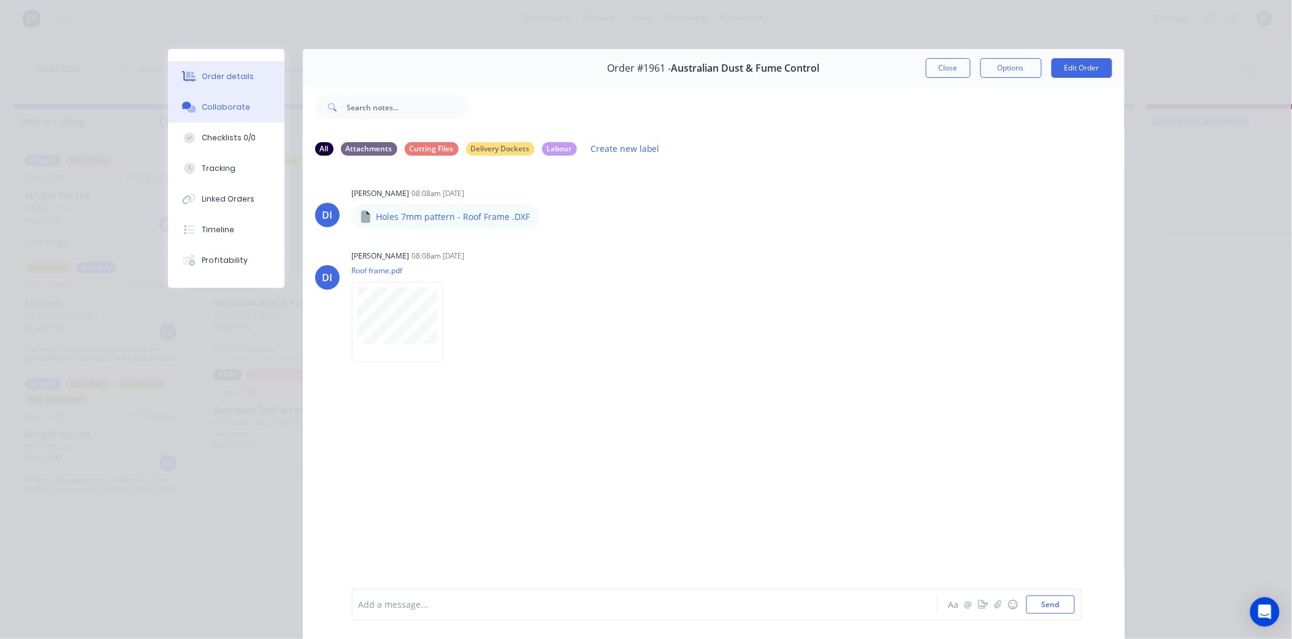
drag, startPoint x: 206, startPoint y: 75, endPoint x: 271, endPoint y: 80, distance: 65.2
click at [212, 75] on div "Order details" at bounding box center [228, 76] width 52 height 11
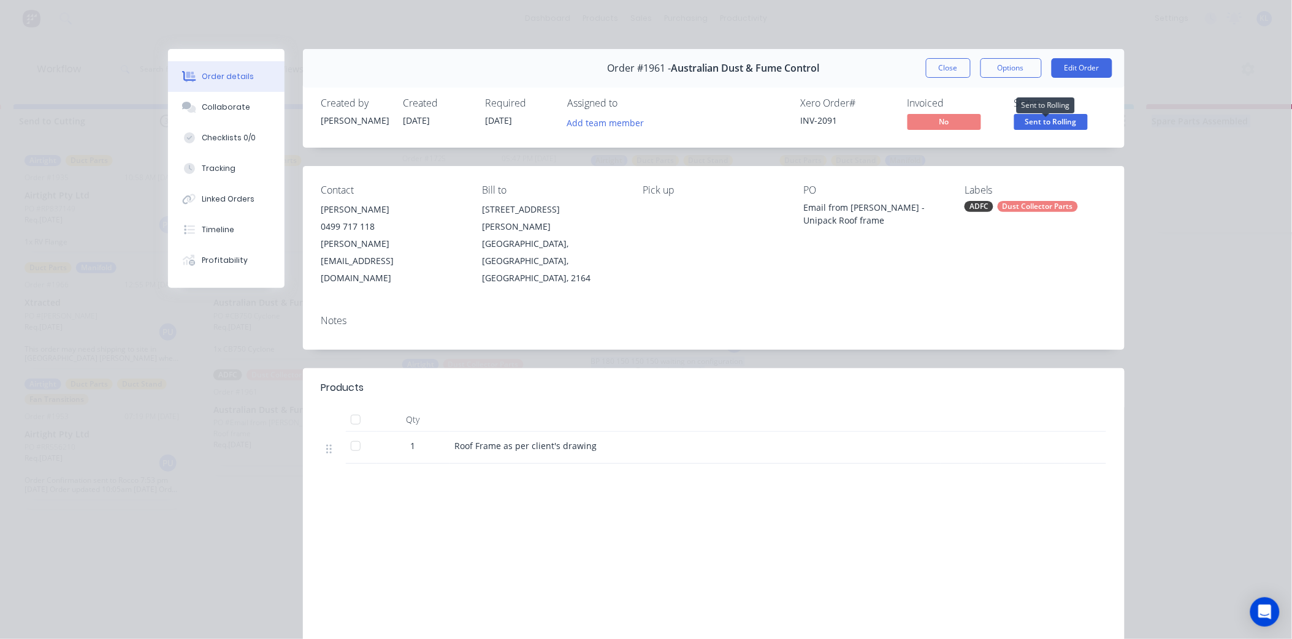
click at [1035, 120] on span "Sent to Rolling" at bounding box center [1051, 121] width 74 height 15
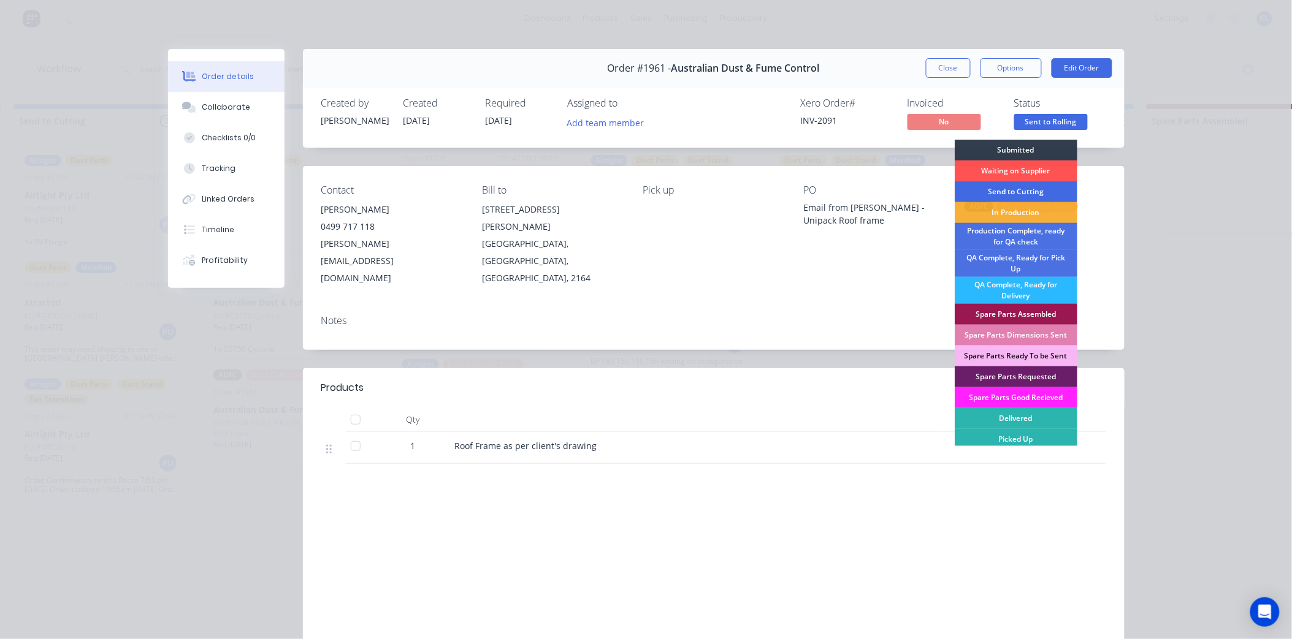
click at [1016, 188] on div "Send to Cutting" at bounding box center [1015, 191] width 123 height 21
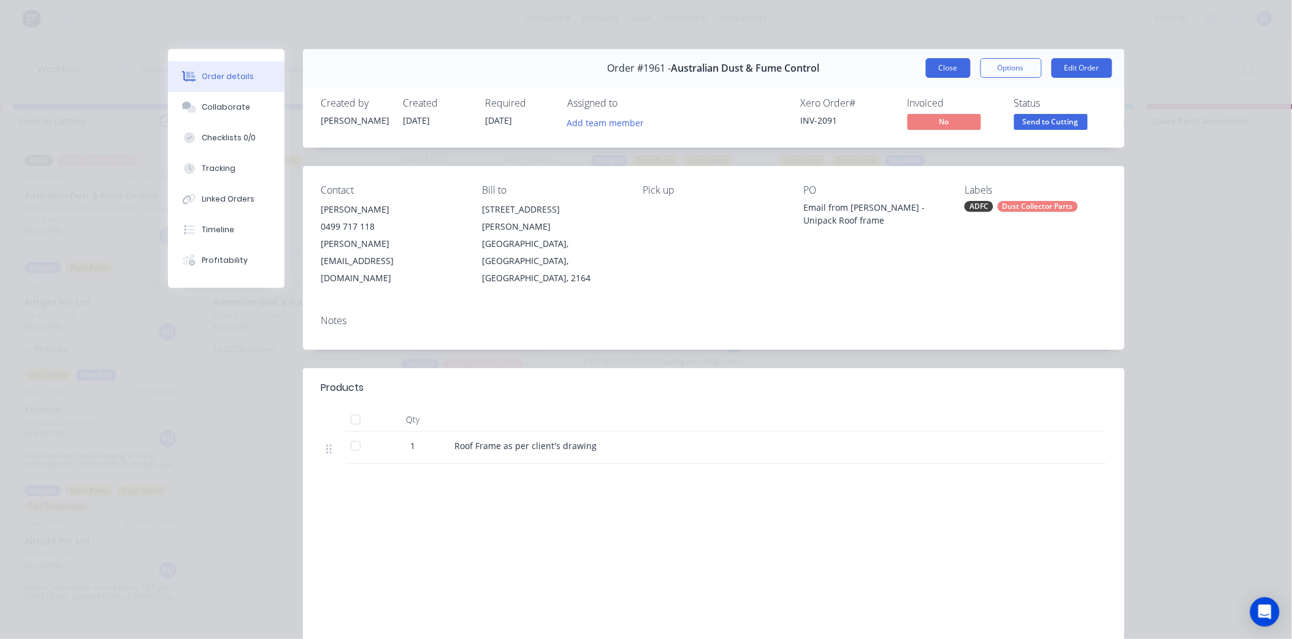
click at [935, 69] on button "Close" at bounding box center [948, 68] width 45 height 20
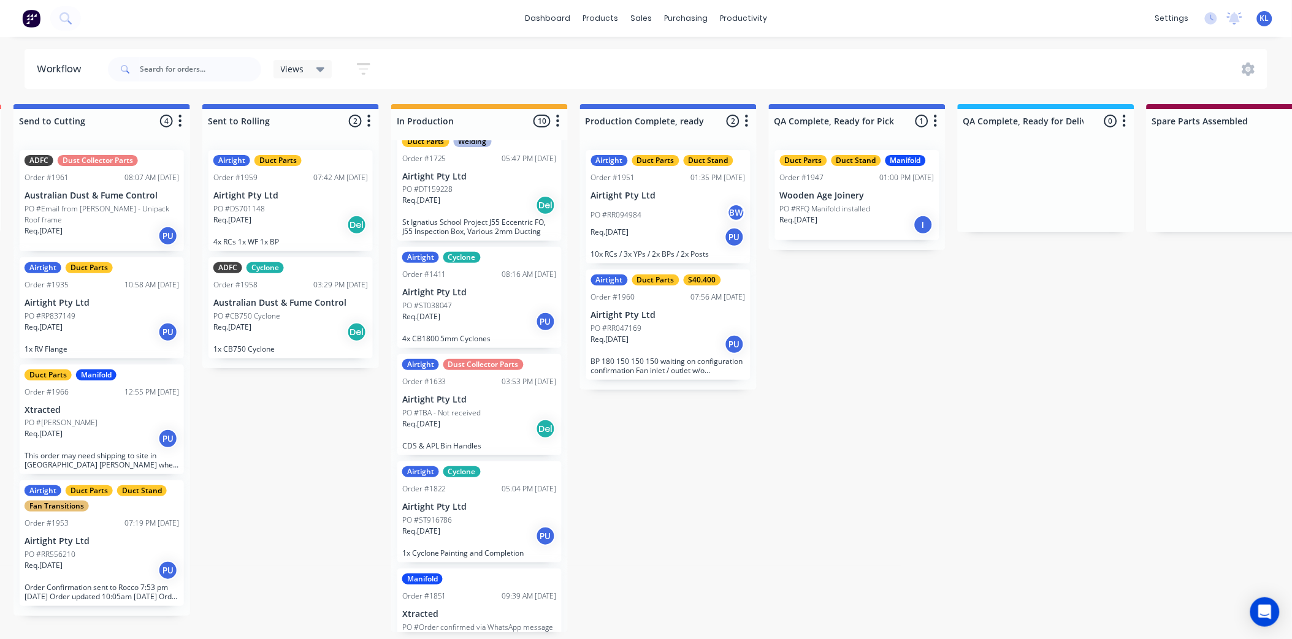
click at [112, 322] on div "Req. [DATE] PU" at bounding box center [102, 332] width 154 height 21
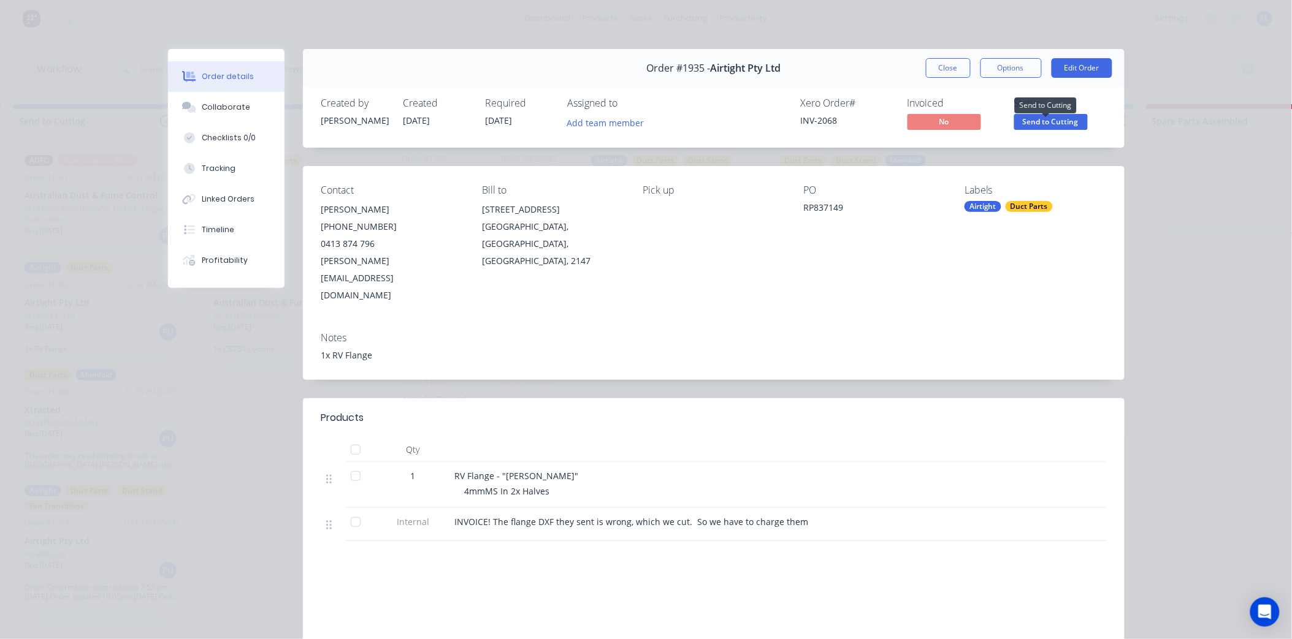
click at [1050, 123] on span "Send to Cutting" at bounding box center [1051, 121] width 74 height 15
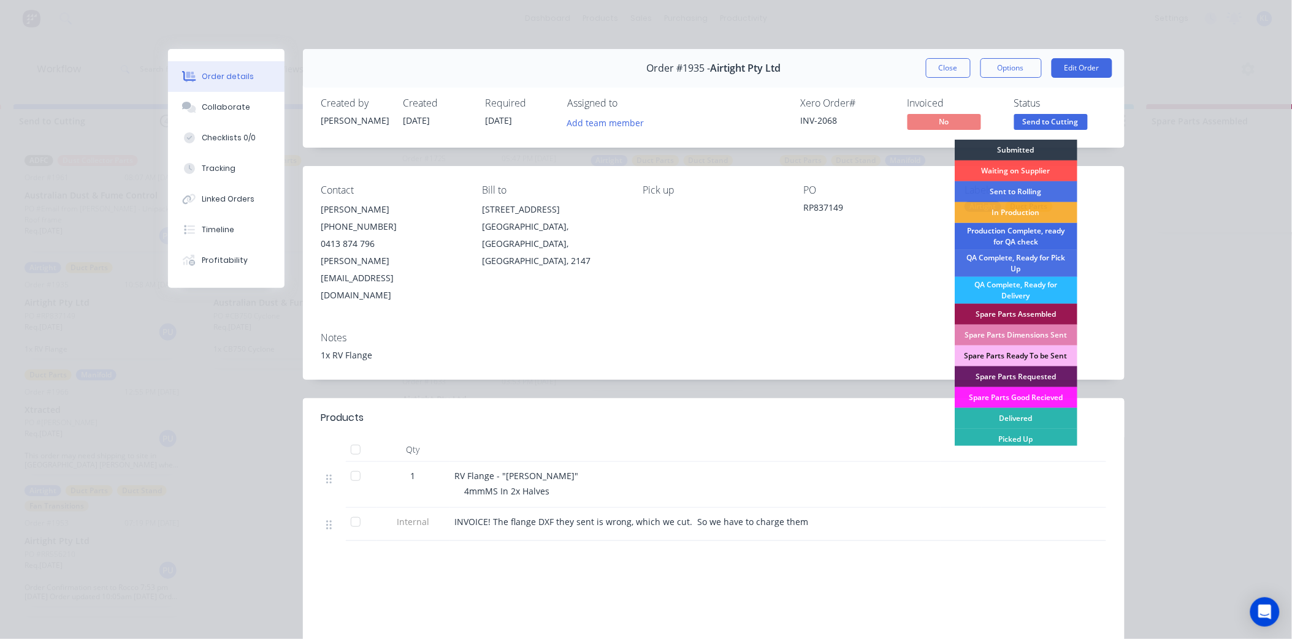
click at [1016, 237] on div "Production Complete, ready for QA check" at bounding box center [1015, 236] width 123 height 27
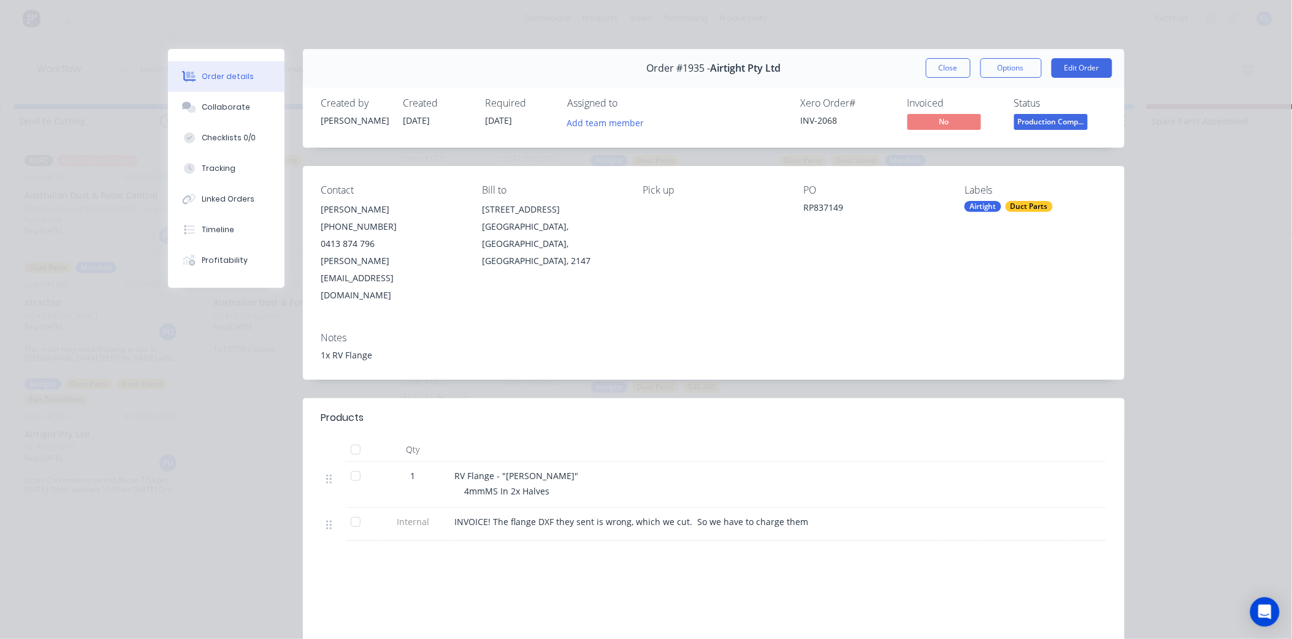
click at [1024, 117] on span "Production Comp..." at bounding box center [1051, 121] width 74 height 15
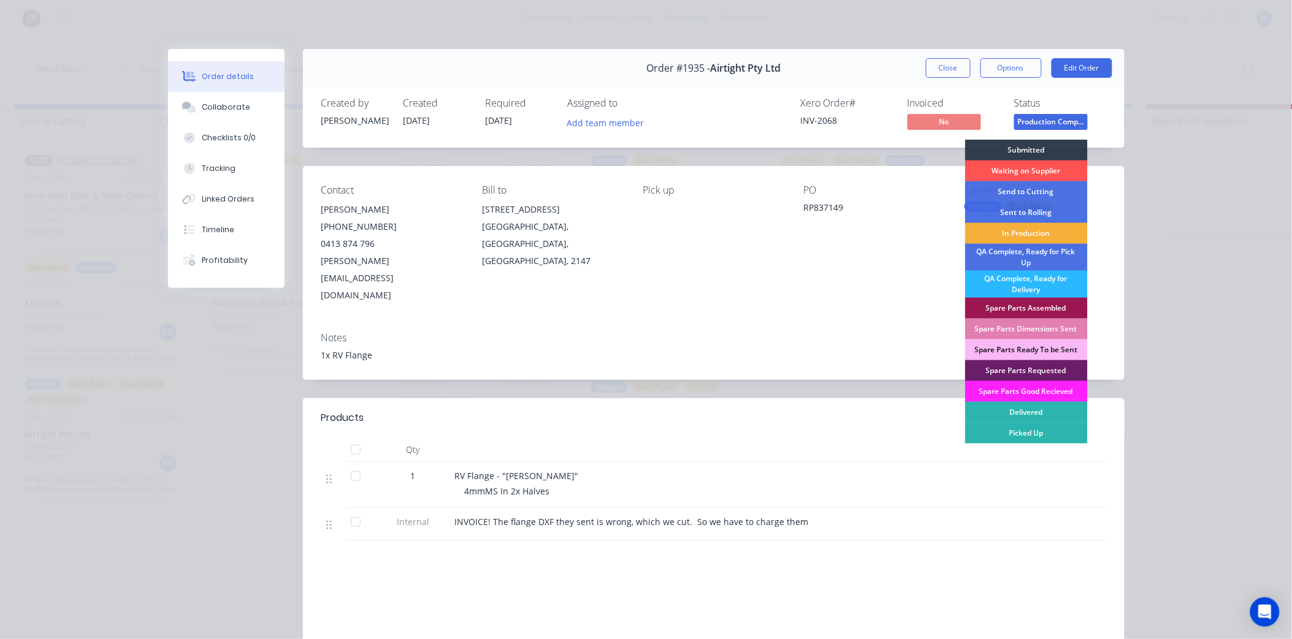
click at [936, 55] on div "Order #1935 - Airtight Pty Ltd Close Options Edit Order" at bounding box center [713, 68] width 821 height 39
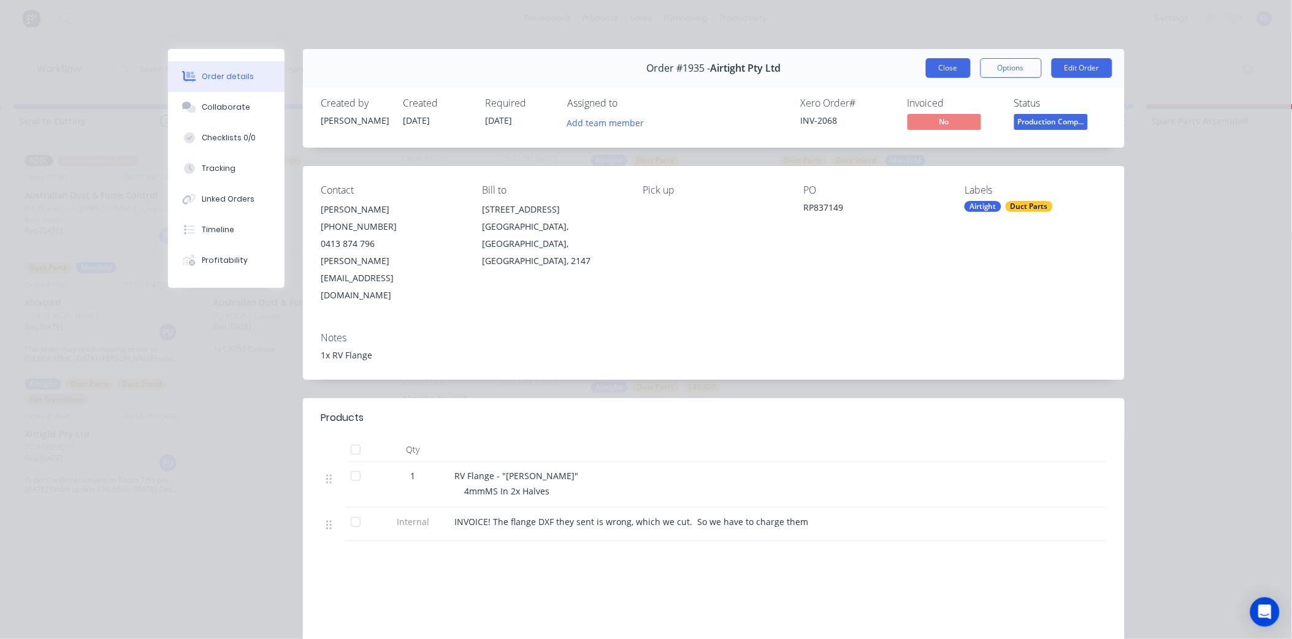
click at [932, 62] on button "Close" at bounding box center [948, 68] width 45 height 20
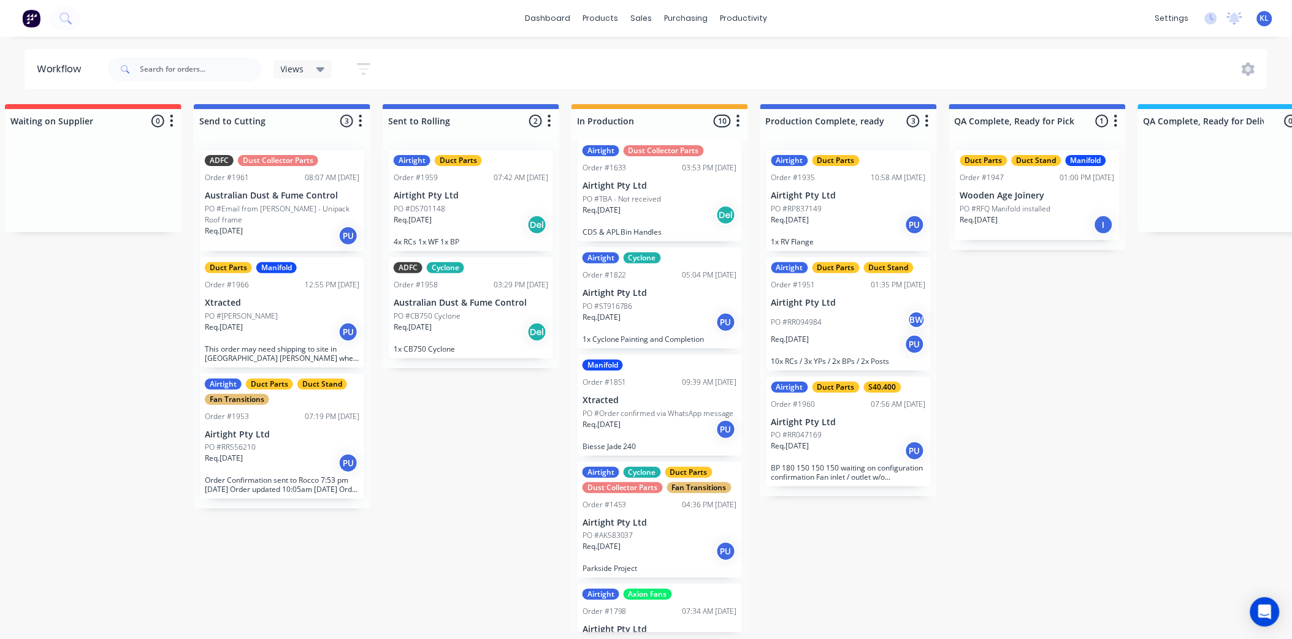
scroll to position [0, 200]
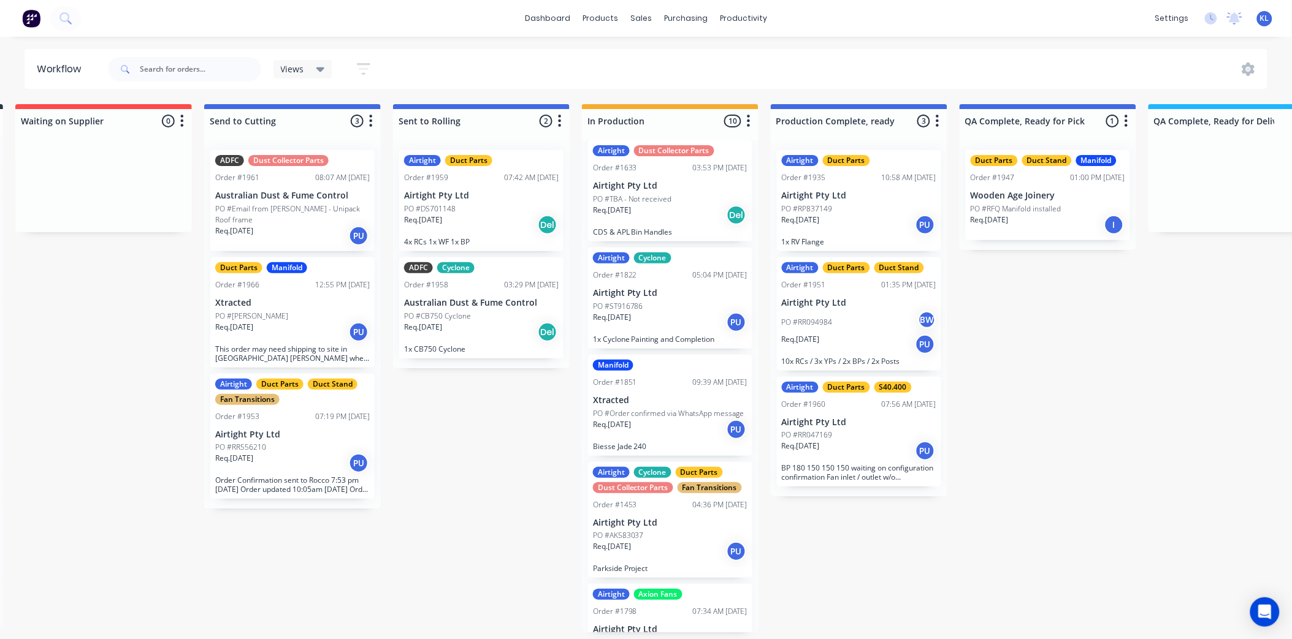
click at [474, 322] on div "Req. [DATE] Del" at bounding box center [481, 332] width 154 height 21
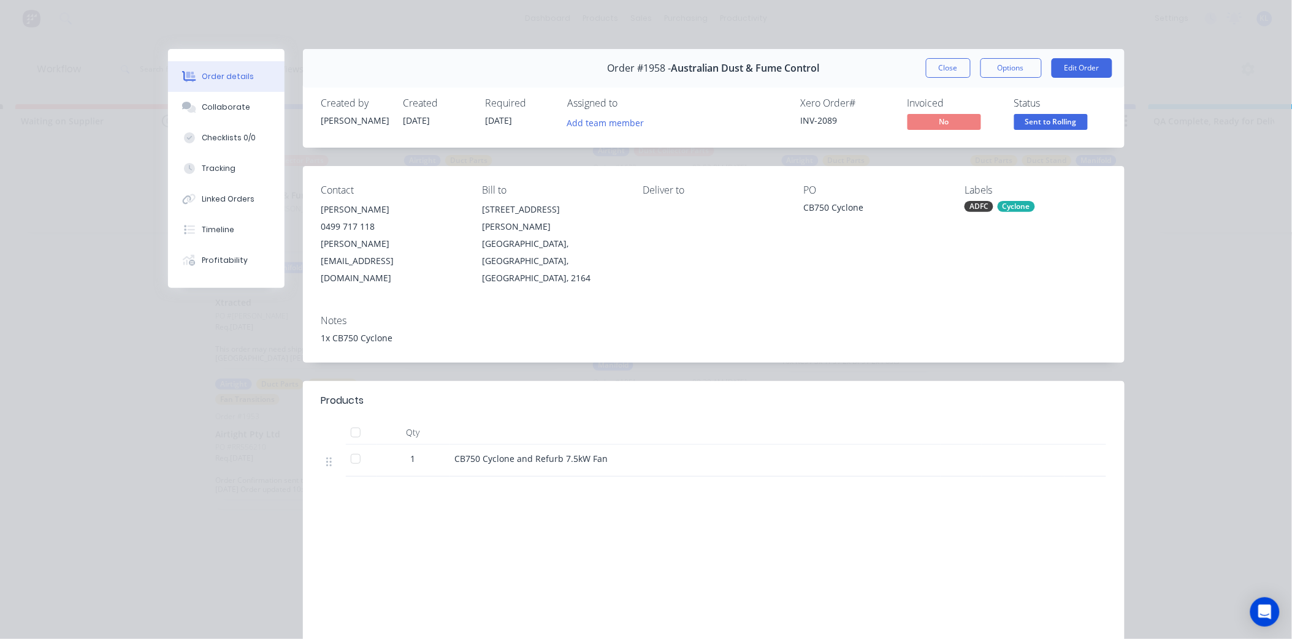
click at [949, 64] on button "Close" at bounding box center [948, 68] width 45 height 20
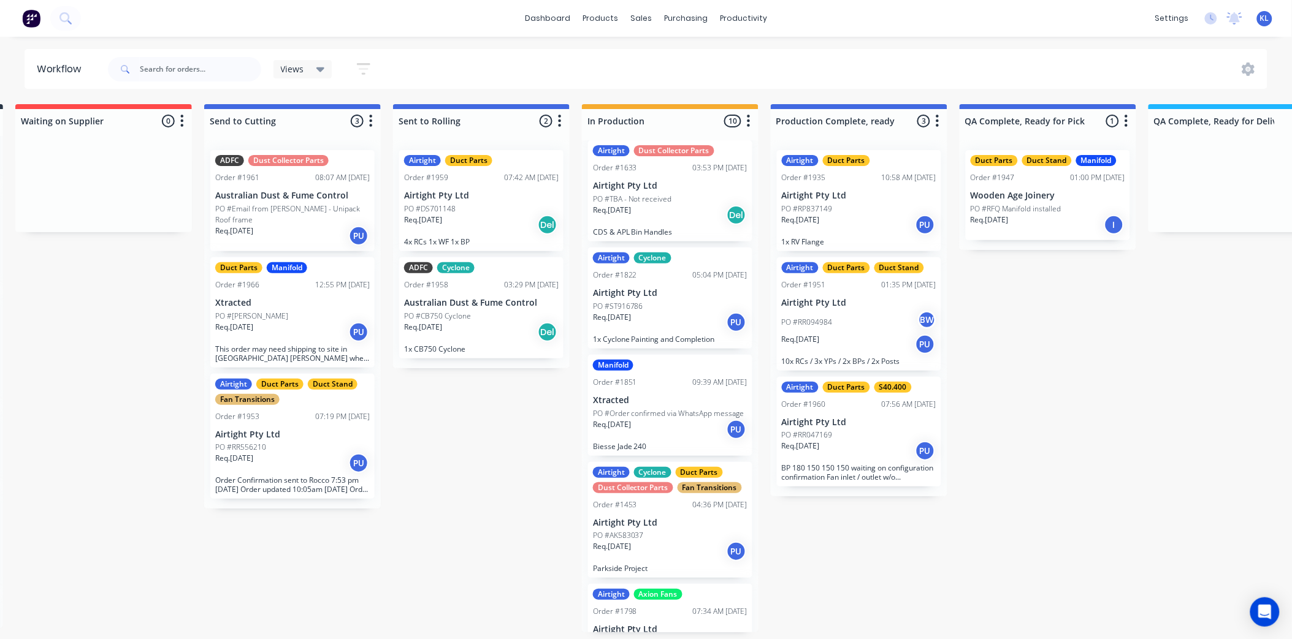
click at [504, 320] on div "PO #CB750 Cyclone" at bounding box center [481, 316] width 154 height 11
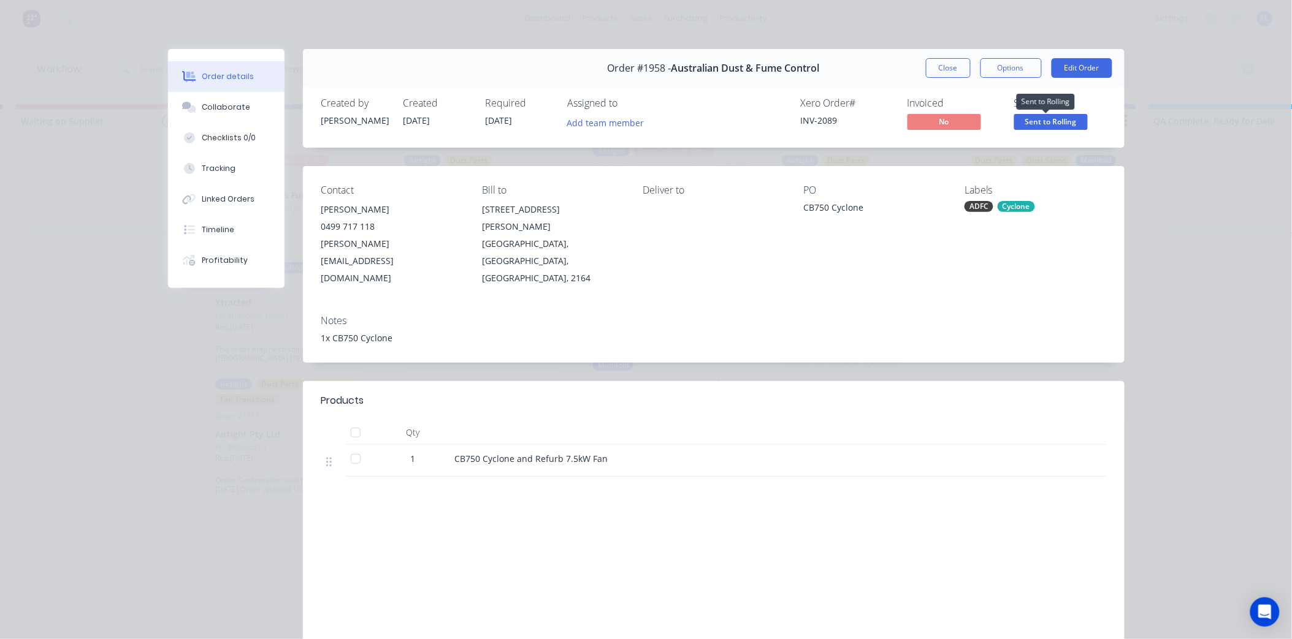
click at [1055, 118] on span "Sent to Rolling" at bounding box center [1051, 121] width 74 height 15
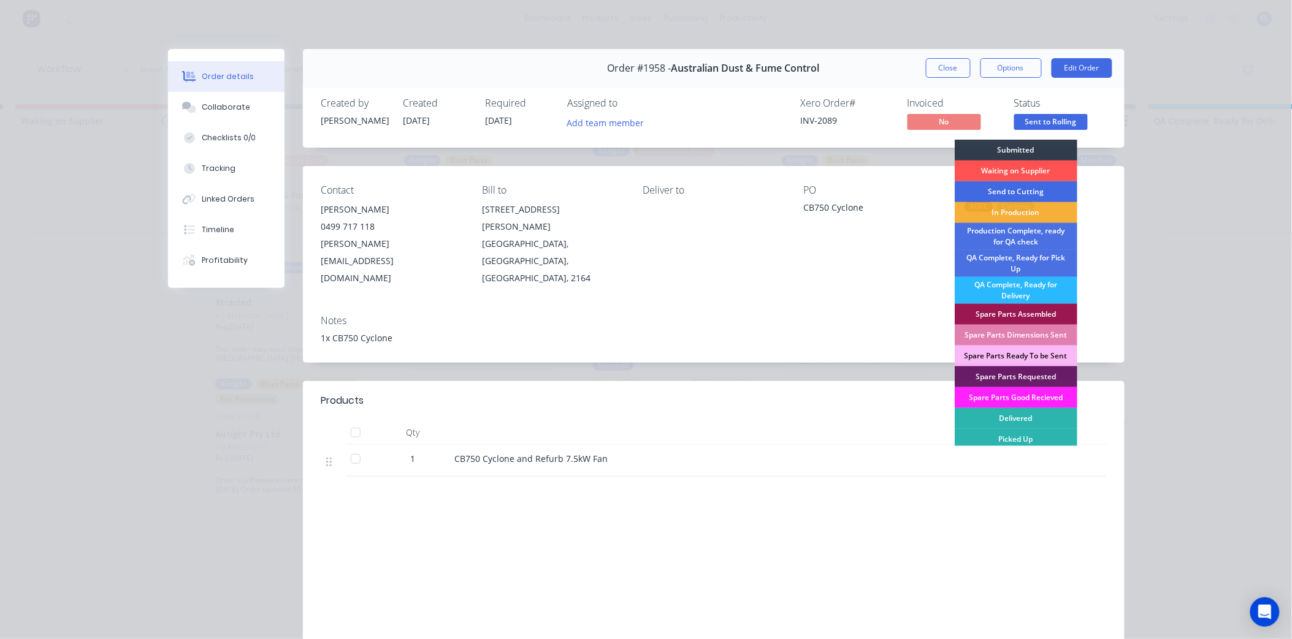
click at [1014, 192] on div "Send to Cutting" at bounding box center [1015, 191] width 123 height 21
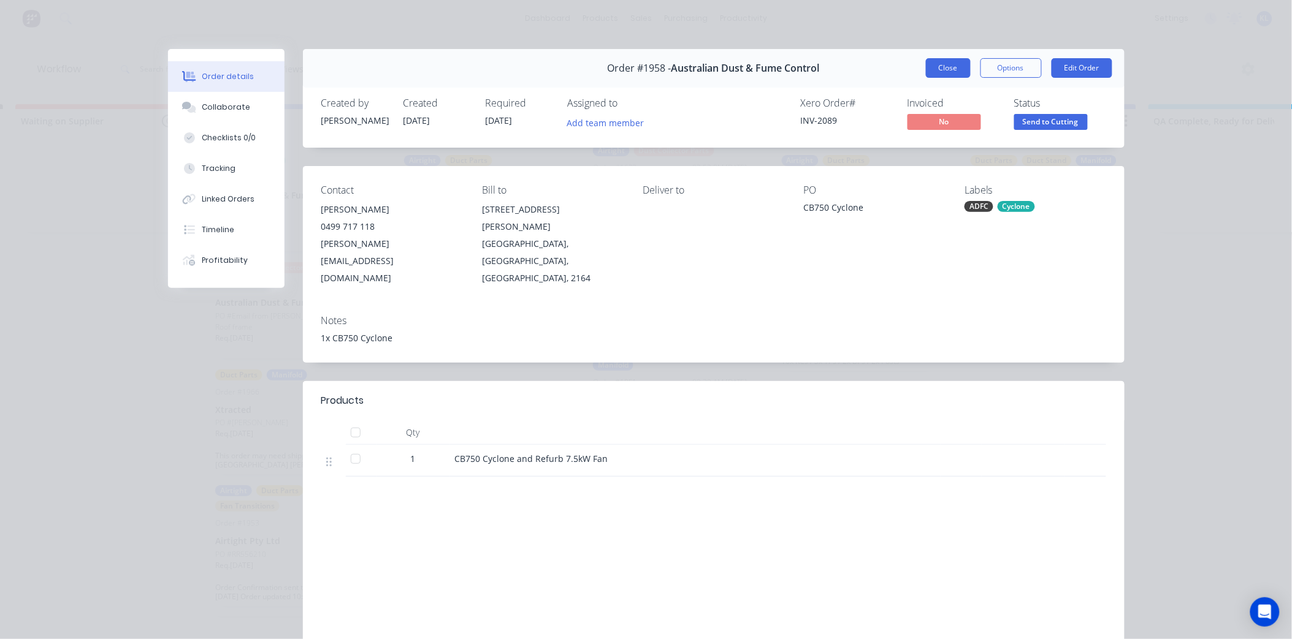
click at [951, 80] on div "Order #1958 - Australian Dust & Fume Control Close Options Edit Order" at bounding box center [713, 68] width 821 height 39
click at [945, 72] on button "Close" at bounding box center [948, 68] width 45 height 20
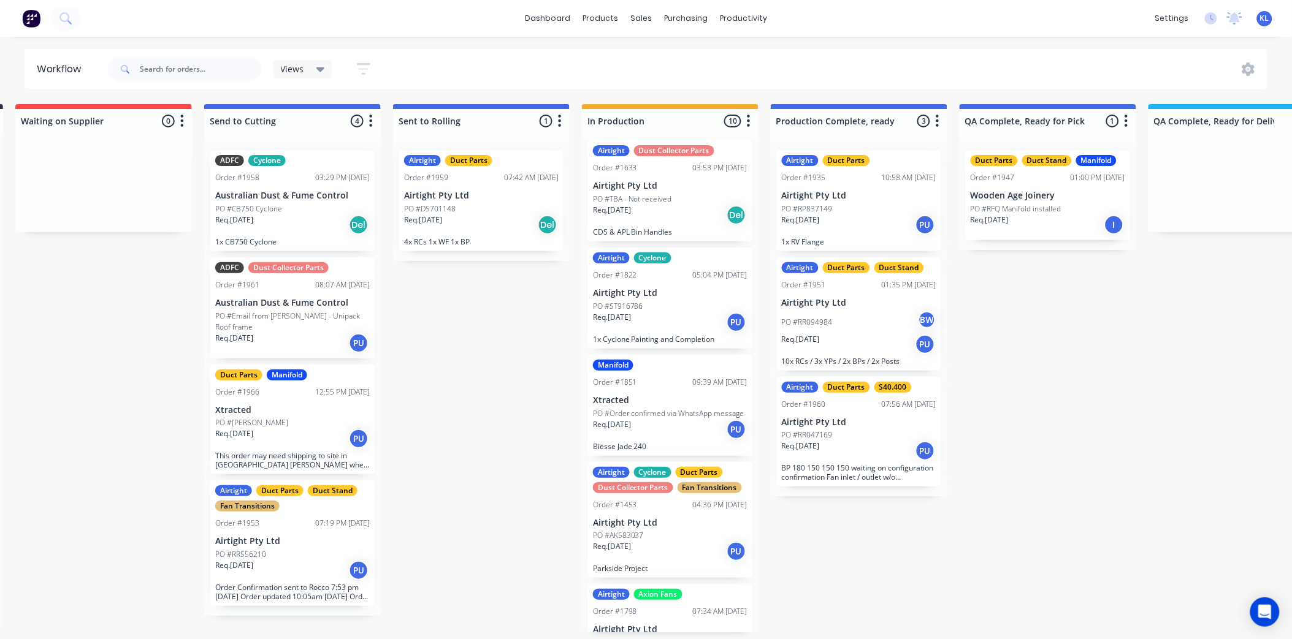
click at [476, 221] on div "Req. [DATE] Del" at bounding box center [481, 225] width 154 height 21
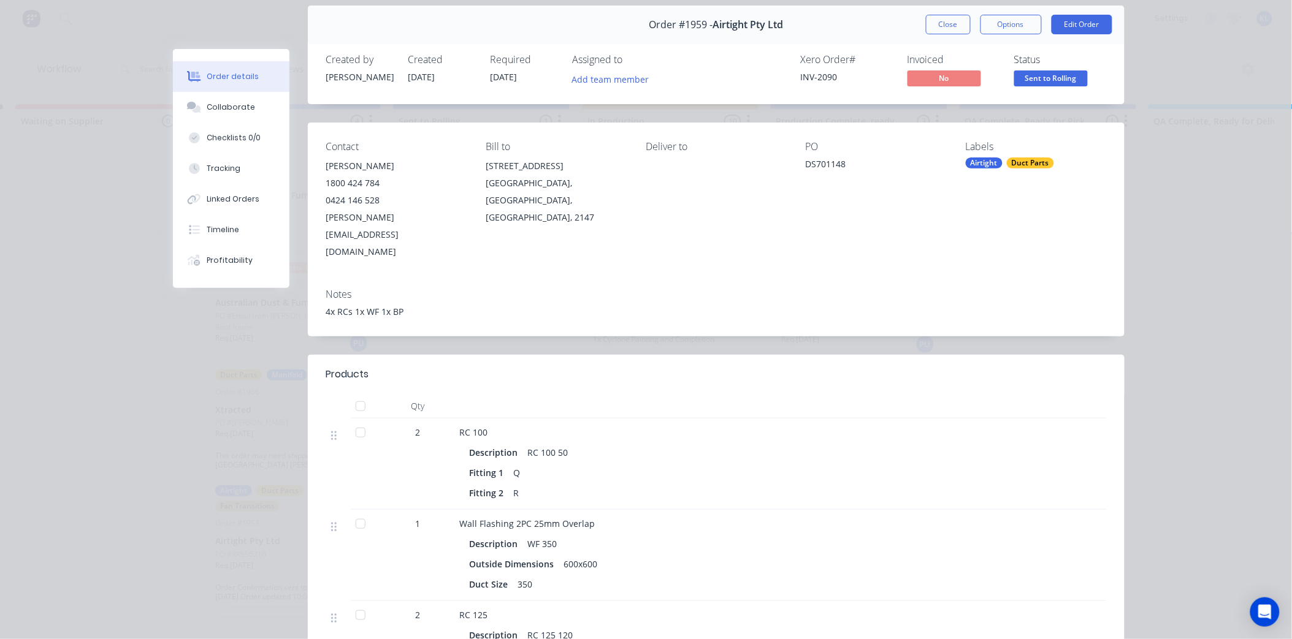
scroll to position [0, 0]
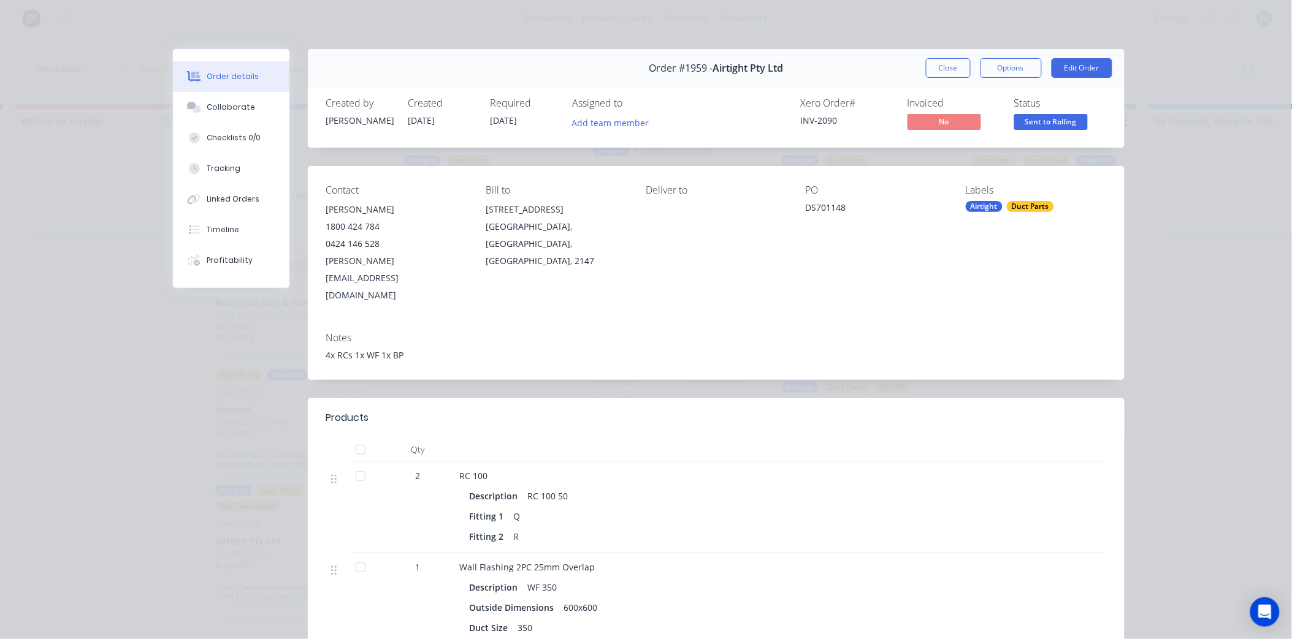
click at [1014, 120] on span "Sent to Rolling" at bounding box center [1051, 121] width 74 height 15
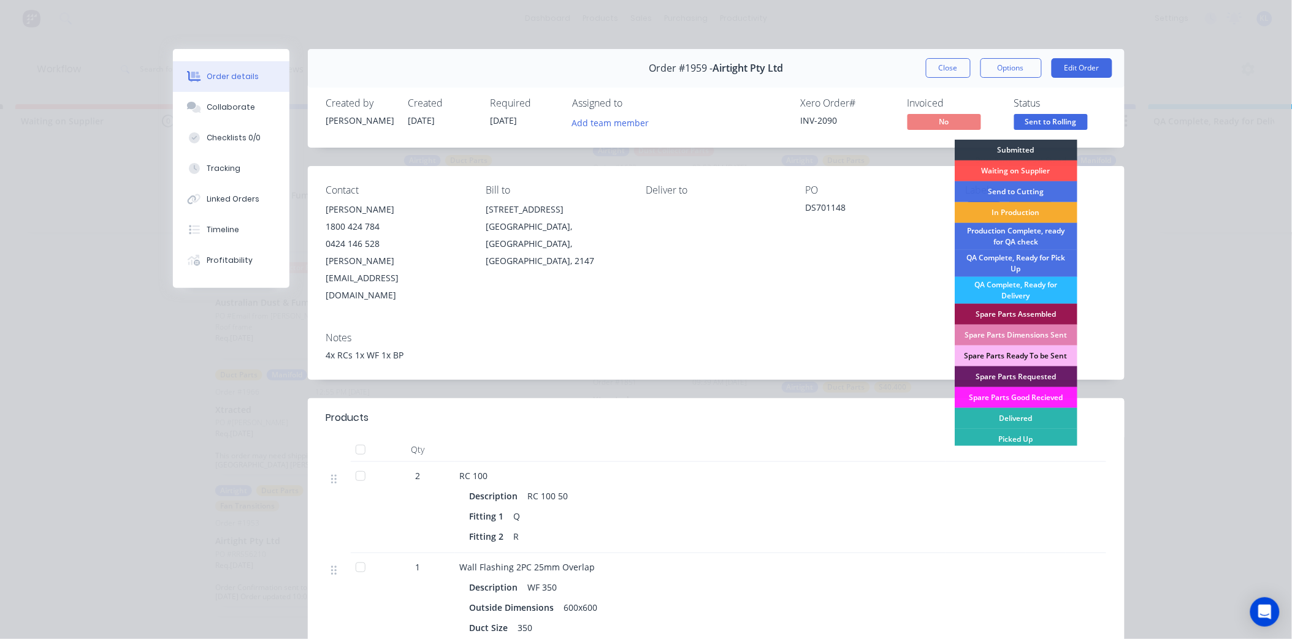
drag, startPoint x: 1010, startPoint y: 211, endPoint x: 990, endPoint y: 192, distance: 27.3
click at [1009, 210] on div "In Production" at bounding box center [1015, 212] width 123 height 21
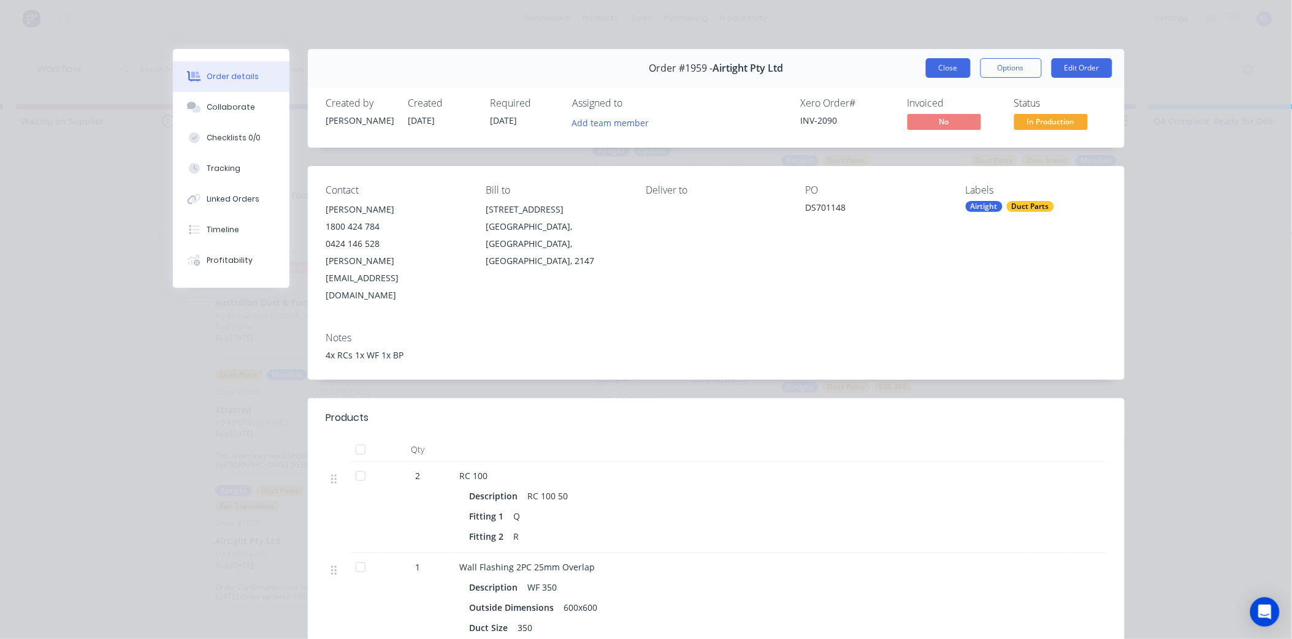
click at [939, 72] on button "Close" at bounding box center [948, 68] width 45 height 20
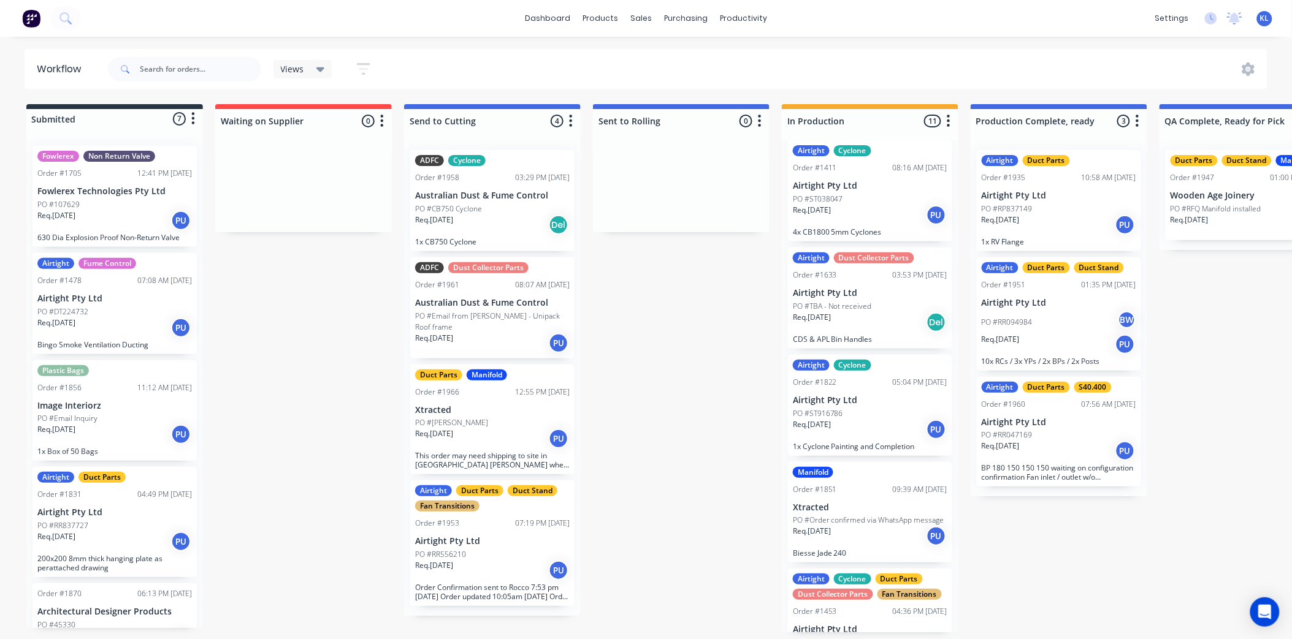
click at [135, 219] on div "Req. [DATE] PU" at bounding box center [114, 220] width 154 height 21
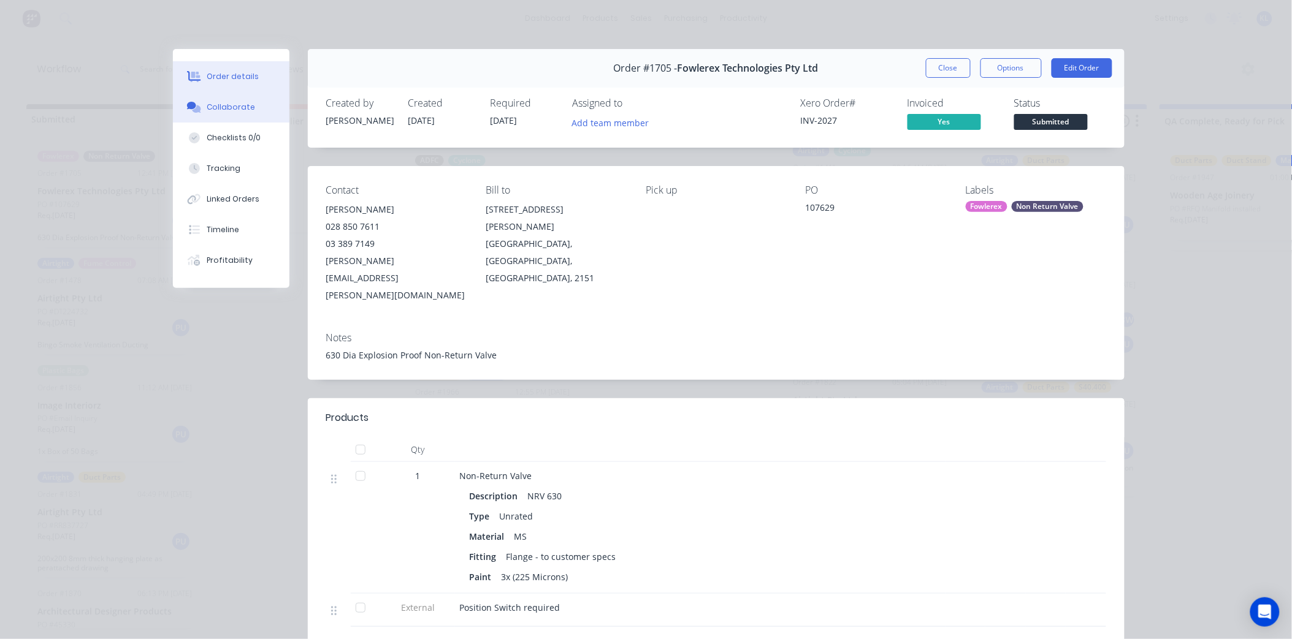
click at [237, 107] on div "Collaborate" at bounding box center [231, 107] width 48 height 11
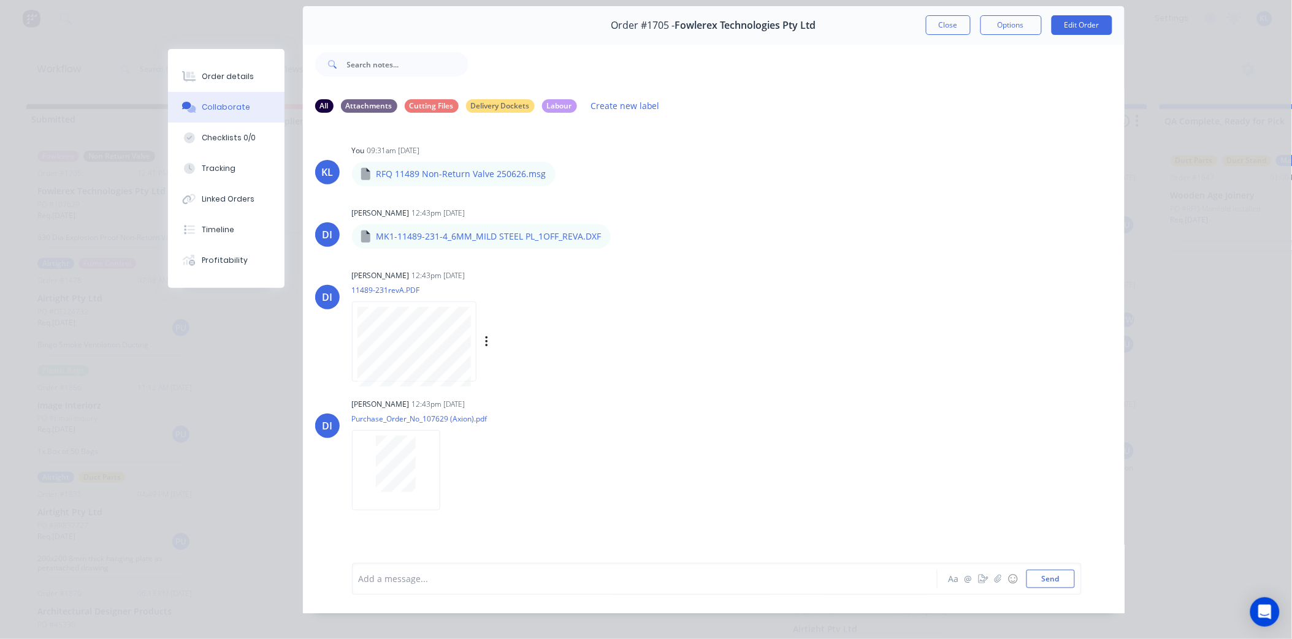
scroll to position [66, 0]
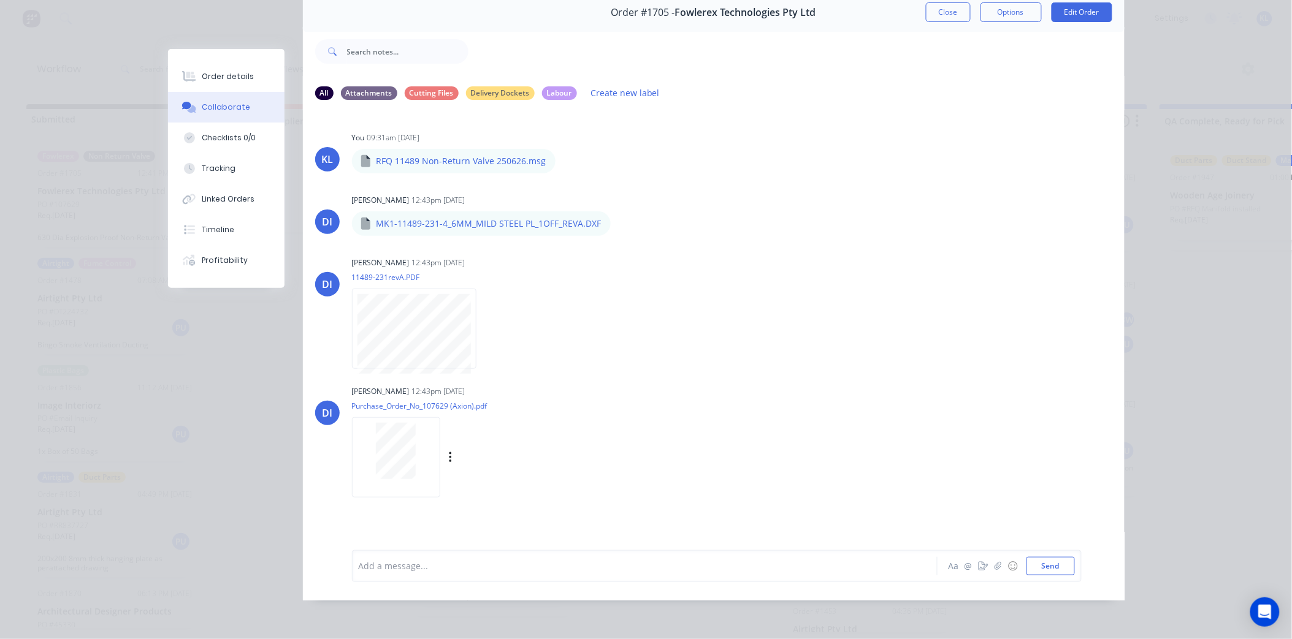
click at [419, 444] on div at bounding box center [395, 451] width 77 height 56
click at [215, 77] on div "Order details" at bounding box center [228, 76] width 52 height 11
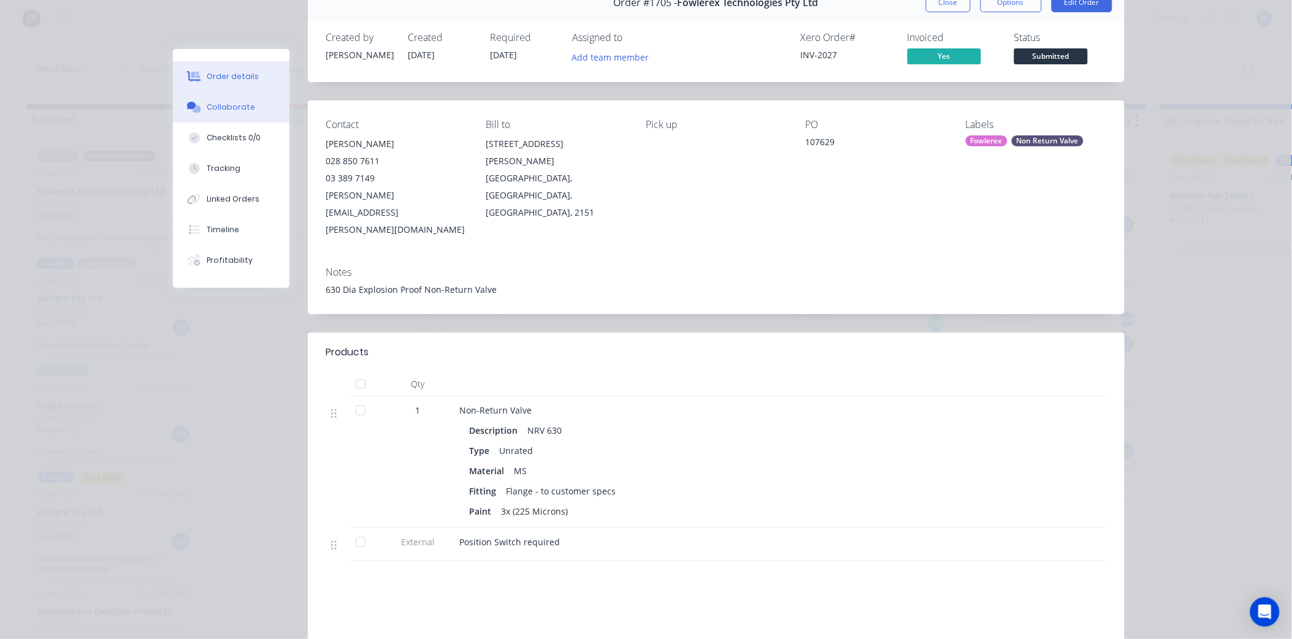
drag, startPoint x: 233, startPoint y: 107, endPoint x: 254, endPoint y: 126, distance: 28.6
click at [237, 107] on div "Collaborate" at bounding box center [231, 107] width 48 height 11
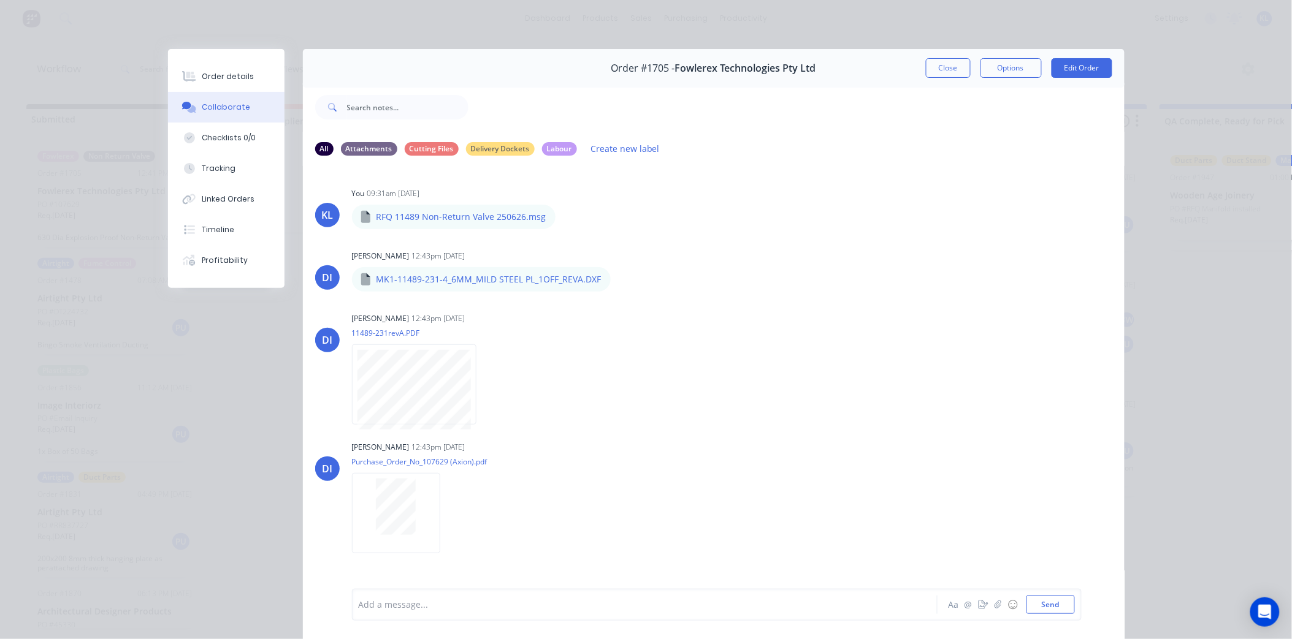
click at [387, 608] on div at bounding box center [627, 605] width 536 height 13
click at [405, 599] on div at bounding box center [627, 605] width 536 height 13
click at [480, 614] on div "From [PERSON_NAME] "" at bounding box center [627, 605] width 537 height 18
click at [1045, 599] on button "Send" at bounding box center [1050, 605] width 48 height 18
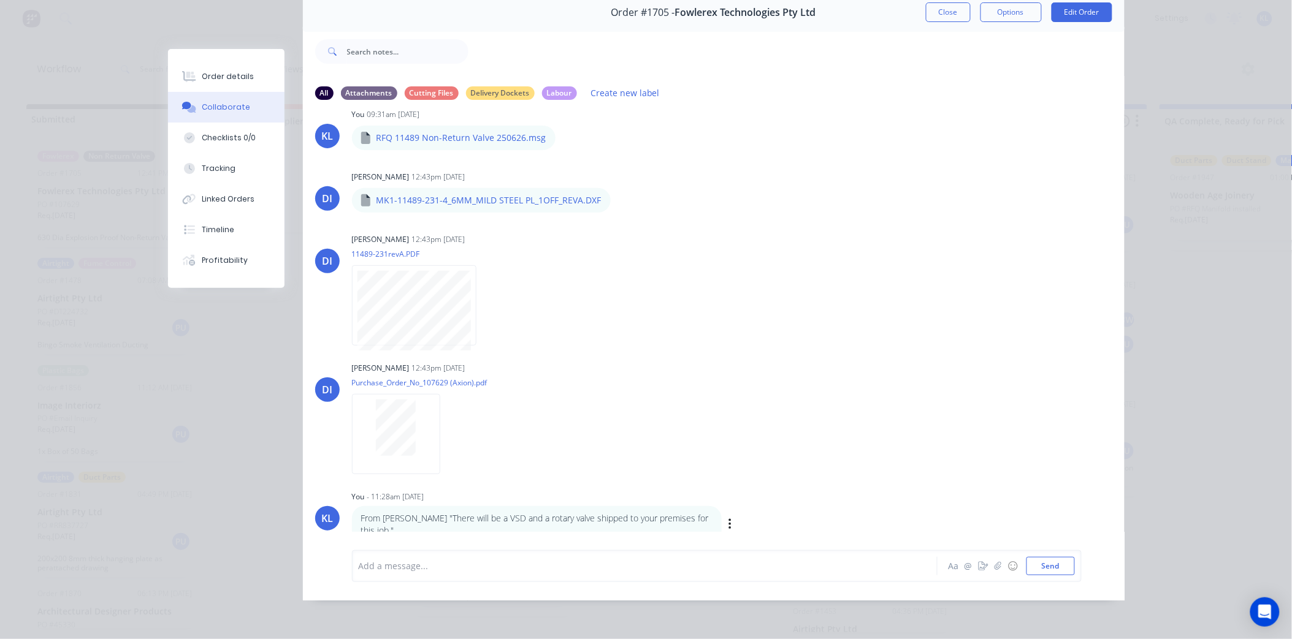
scroll to position [3, 0]
click at [417, 564] on div at bounding box center [627, 566] width 536 height 13
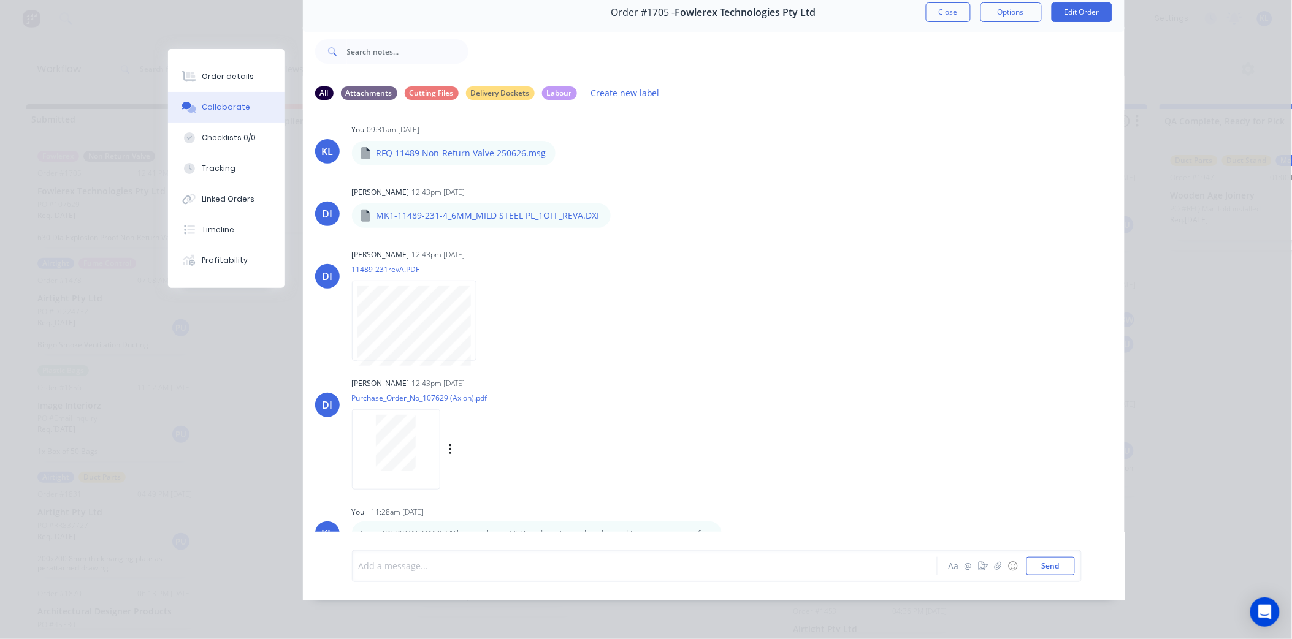
scroll to position [0, 0]
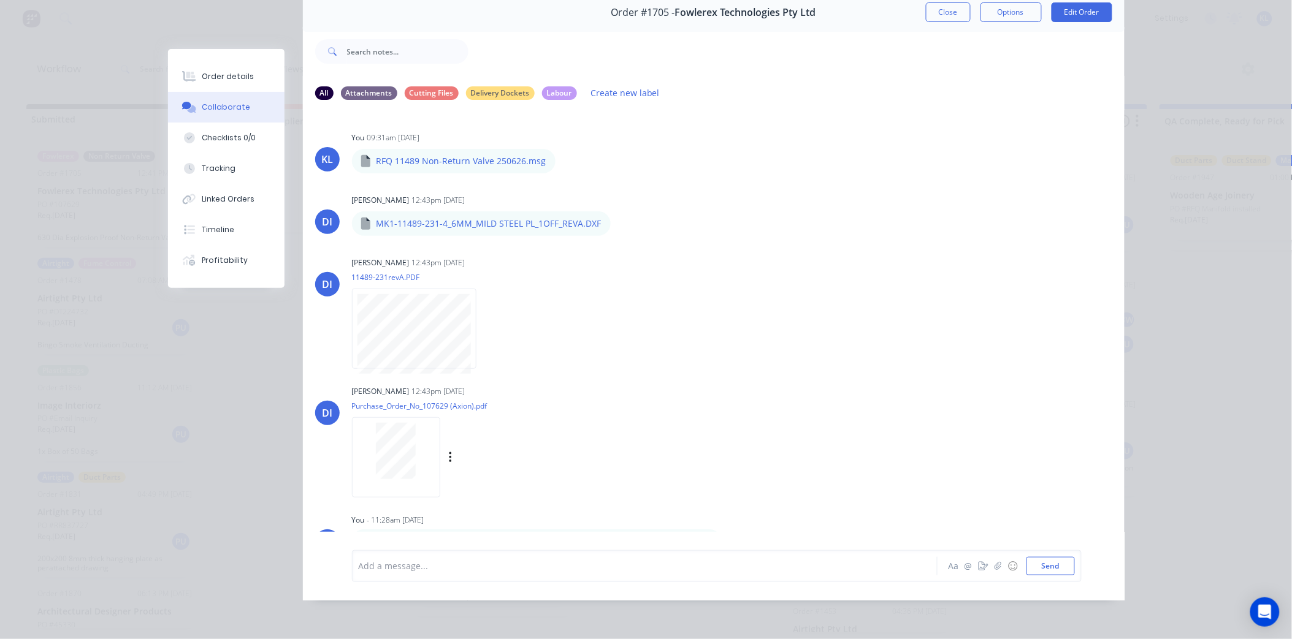
click at [370, 466] on div at bounding box center [395, 451] width 77 height 56
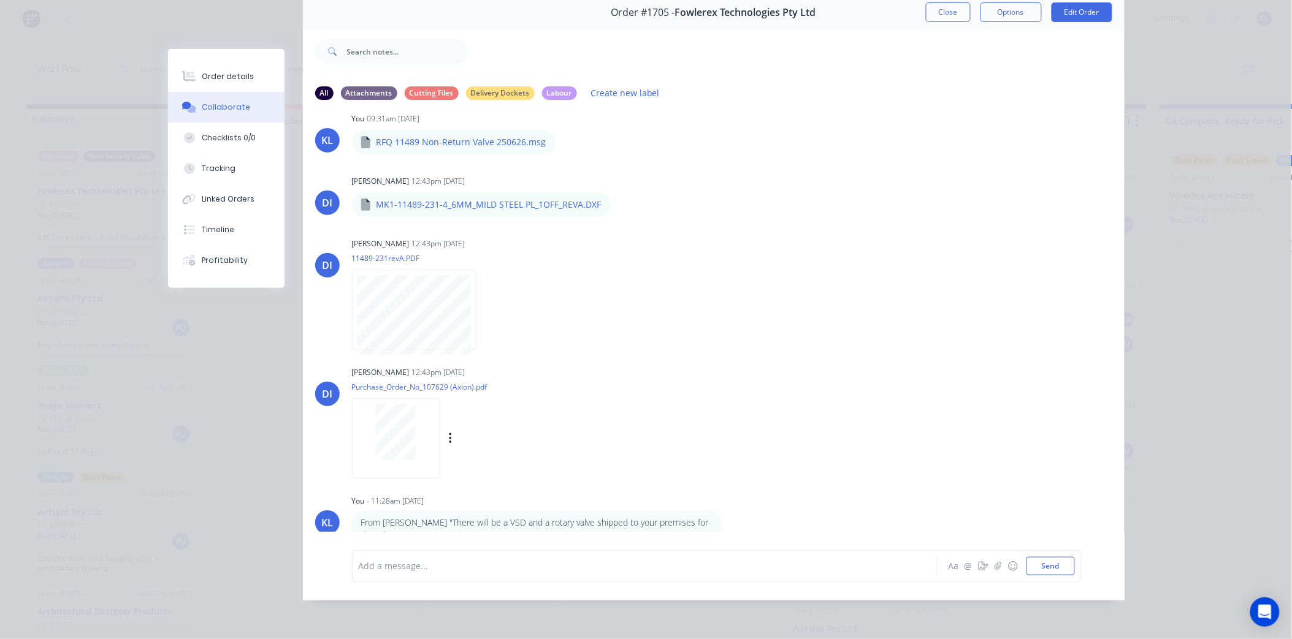
scroll to position [23, 0]
click at [425, 566] on div at bounding box center [627, 566] width 536 height 13
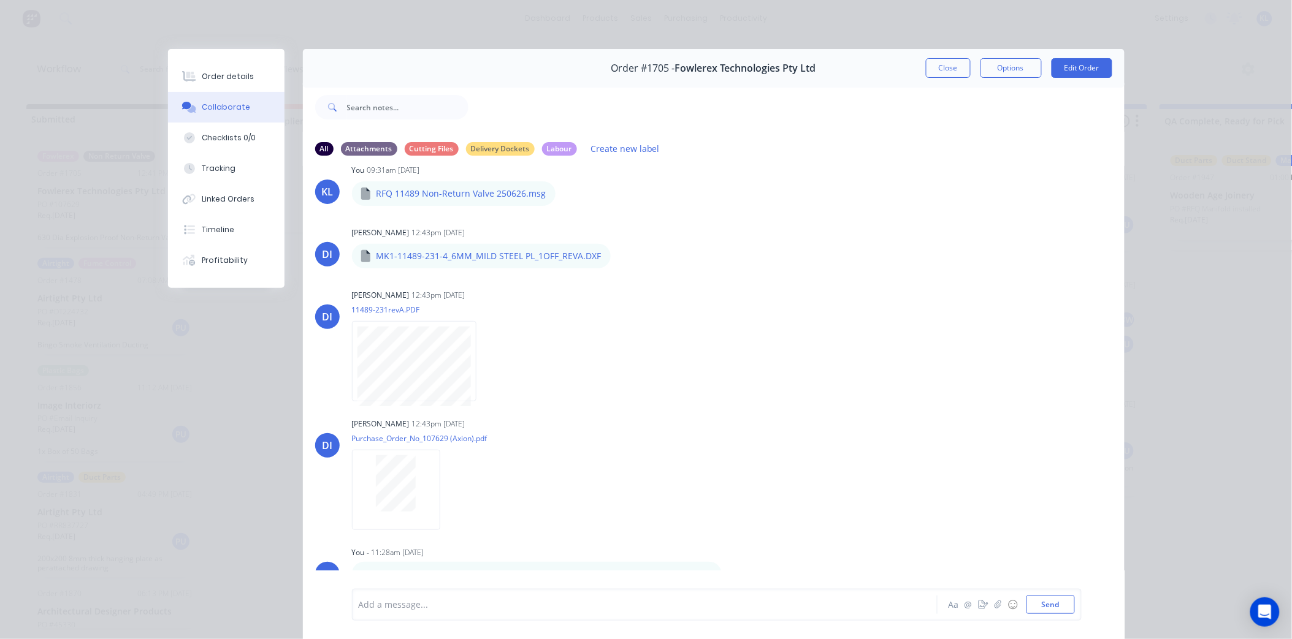
scroll to position [0, 0]
drag, startPoint x: 229, startPoint y: 69, endPoint x: 234, endPoint y: 74, distance: 6.9
click at [229, 68] on button "Order details" at bounding box center [226, 76] width 116 height 31
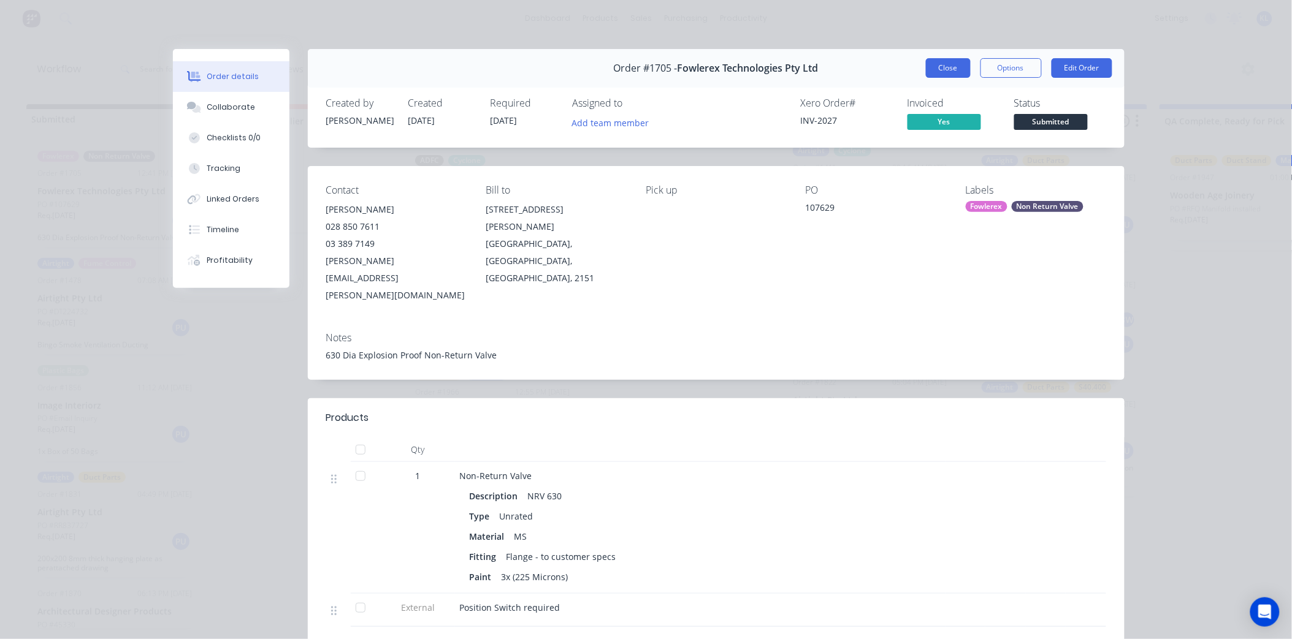
click at [935, 72] on button "Close" at bounding box center [948, 68] width 45 height 20
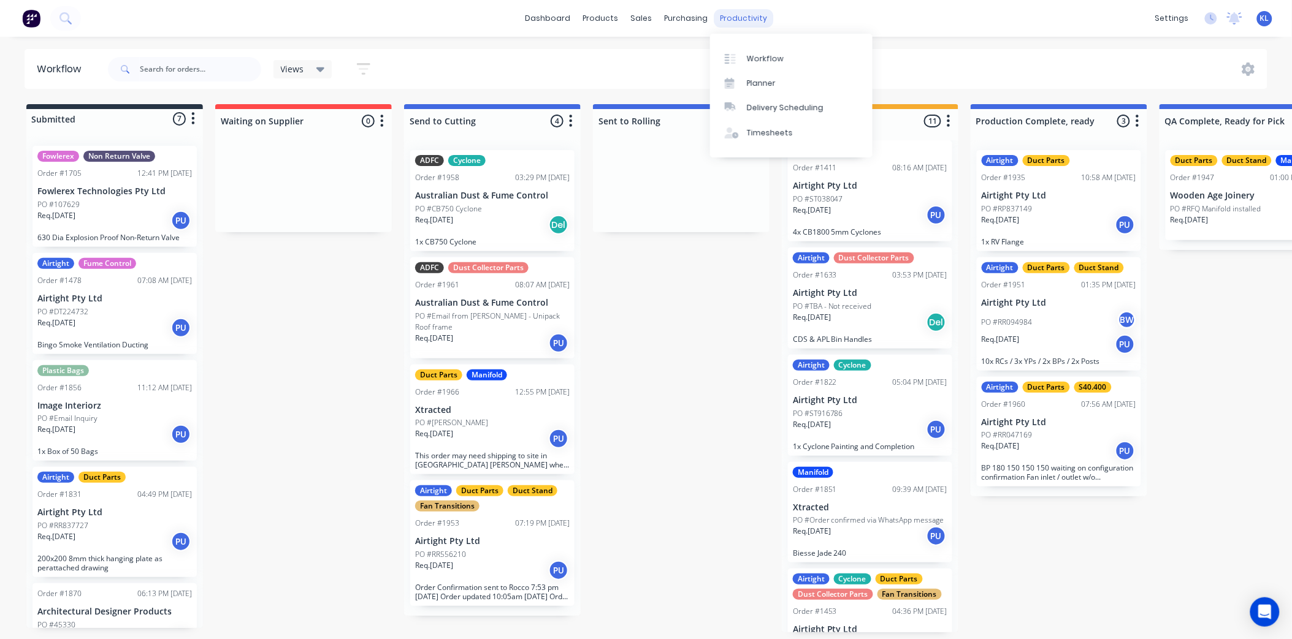
click at [723, 16] on div "productivity" at bounding box center [743, 18] width 59 height 18
click at [765, 61] on div "Workflow" at bounding box center [765, 58] width 37 height 11
click at [311, 70] on div "Views" at bounding box center [303, 69] width 44 height 11
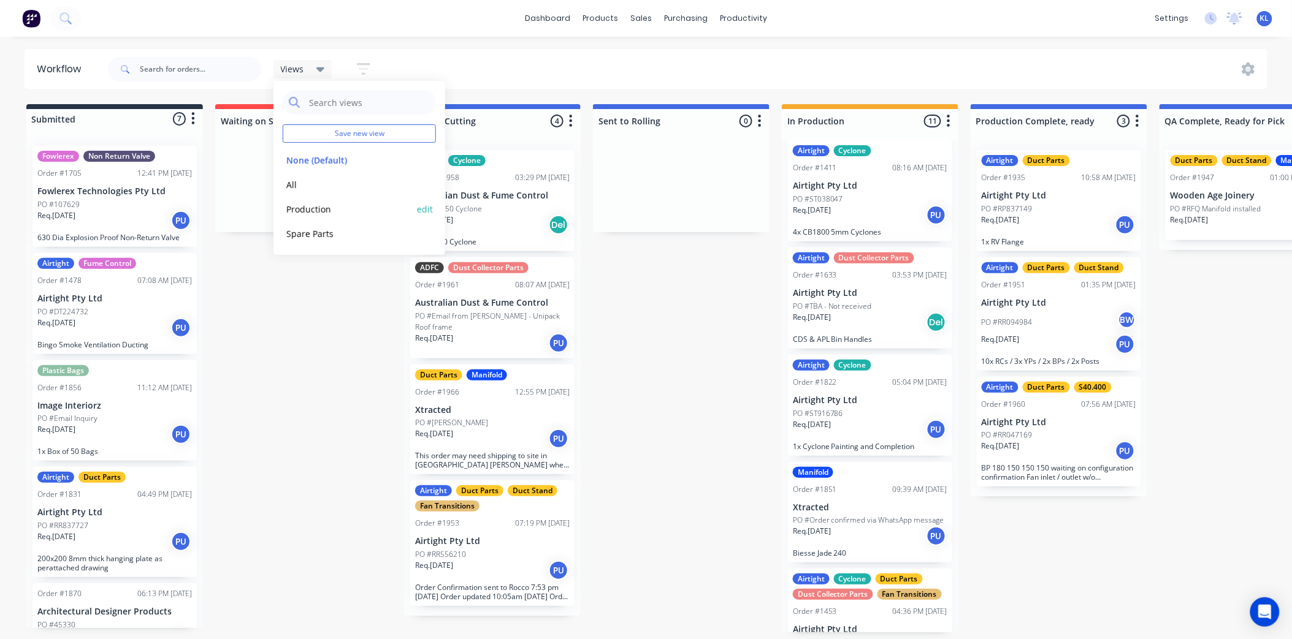
click at [309, 205] on button "Production" at bounding box center [348, 209] width 131 height 14
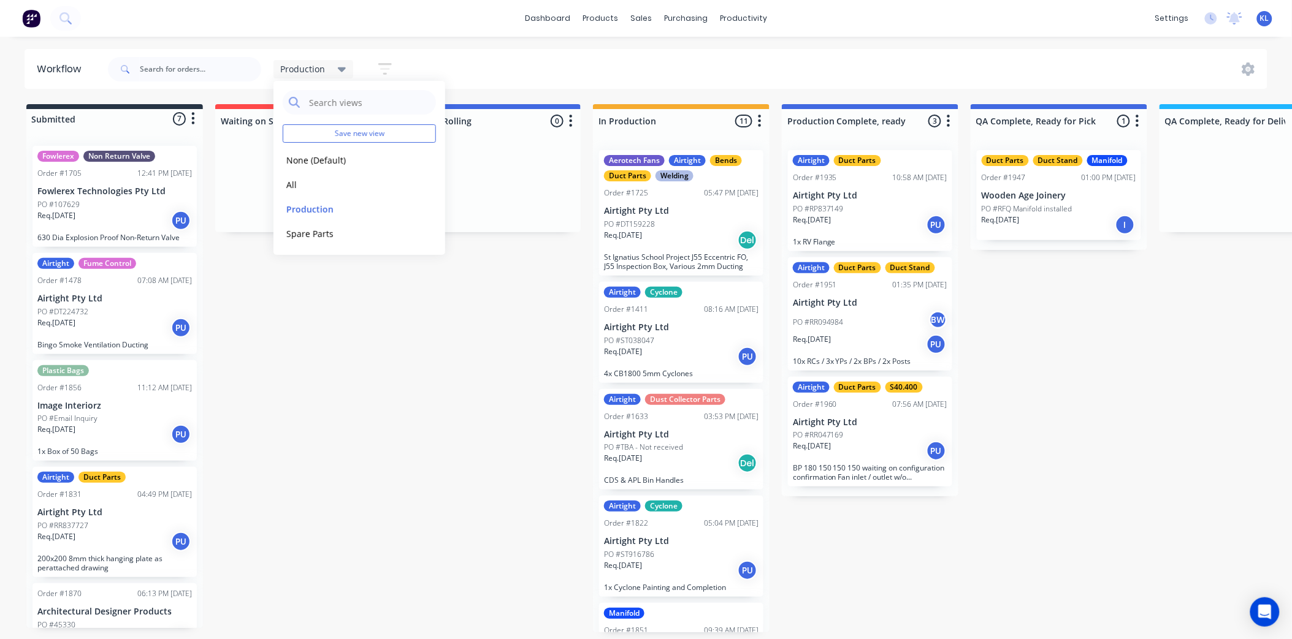
click at [176, 72] on input "text" at bounding box center [200, 69] width 121 height 25
click at [173, 59] on input "text" at bounding box center [200, 69] width 121 height 25
type input "[PERSON_NAME]"
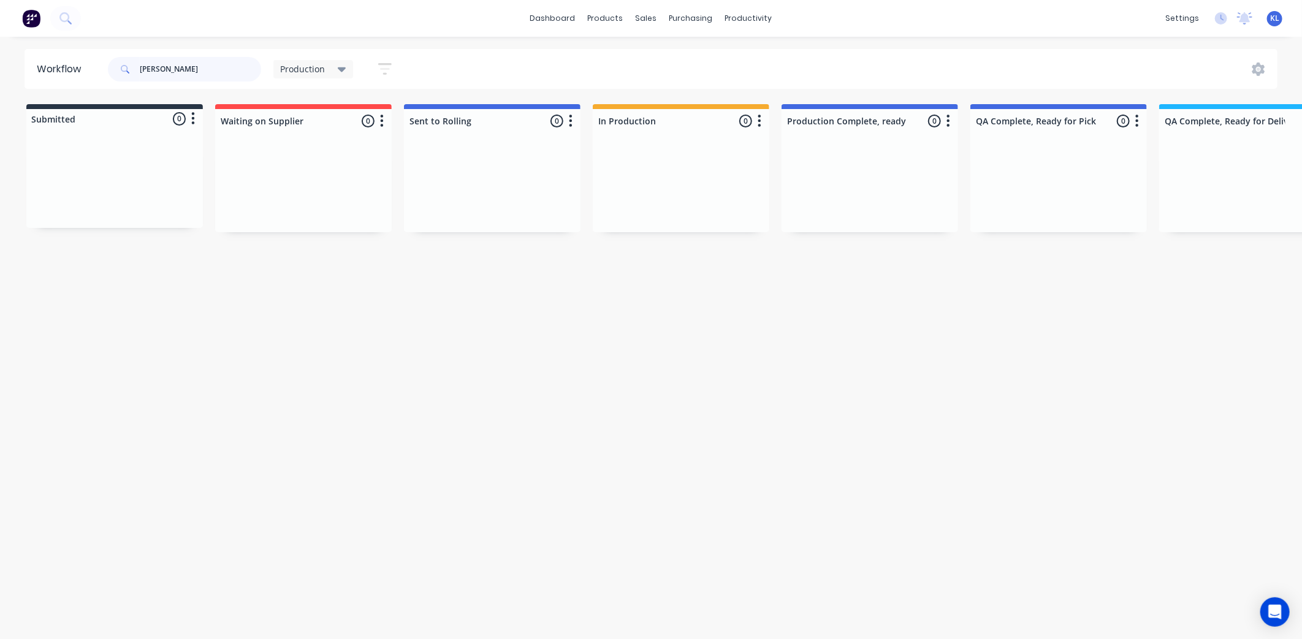
drag, startPoint x: 169, startPoint y: 61, endPoint x: -126, endPoint y: 113, distance: 299.4
click at [0, 113] on html "dashboard products sales purchasing productivity dashboard products Product Cat…" at bounding box center [651, 283] width 1302 height 566
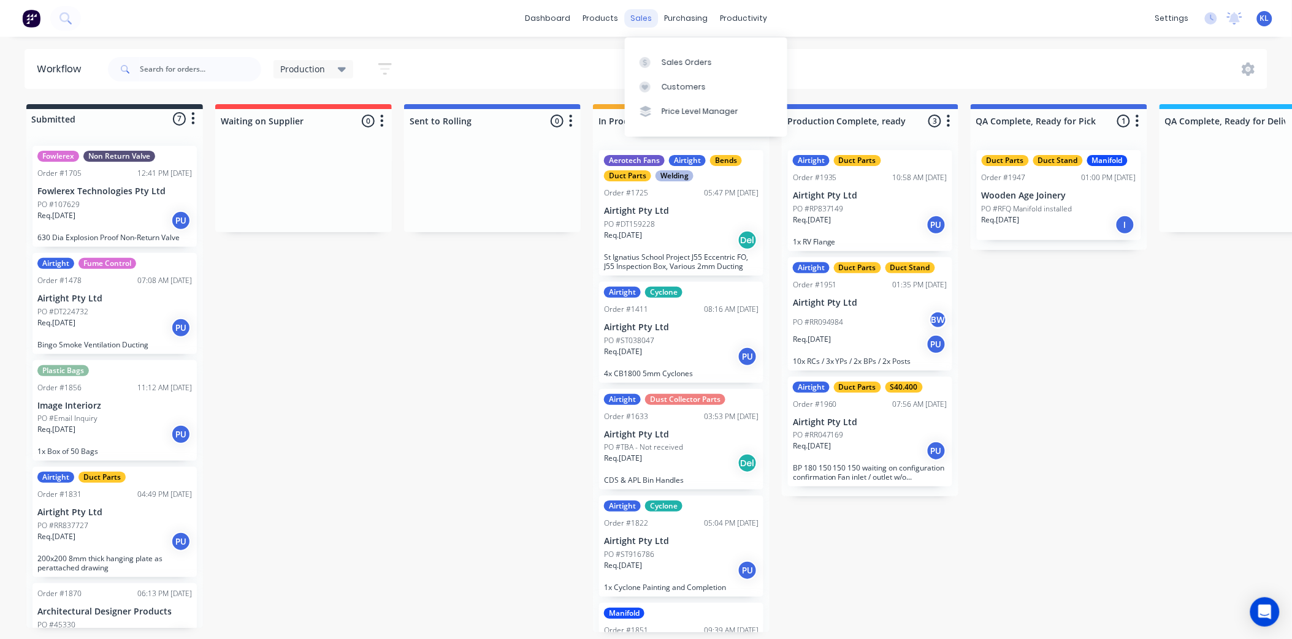
click at [636, 22] on div "sales" at bounding box center [641, 18] width 34 height 18
click at [667, 51] on link "Sales Orders" at bounding box center [706, 62] width 162 height 25
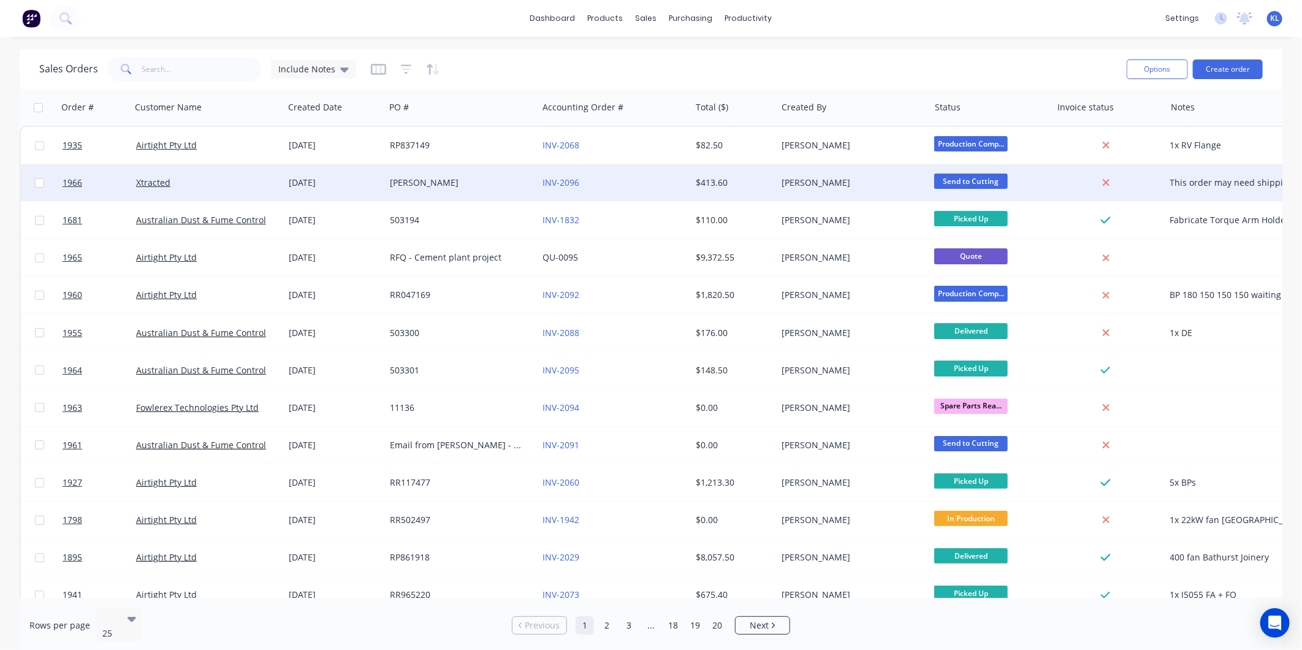
click at [838, 181] on div "[PERSON_NAME]" at bounding box center [850, 183] width 136 height 12
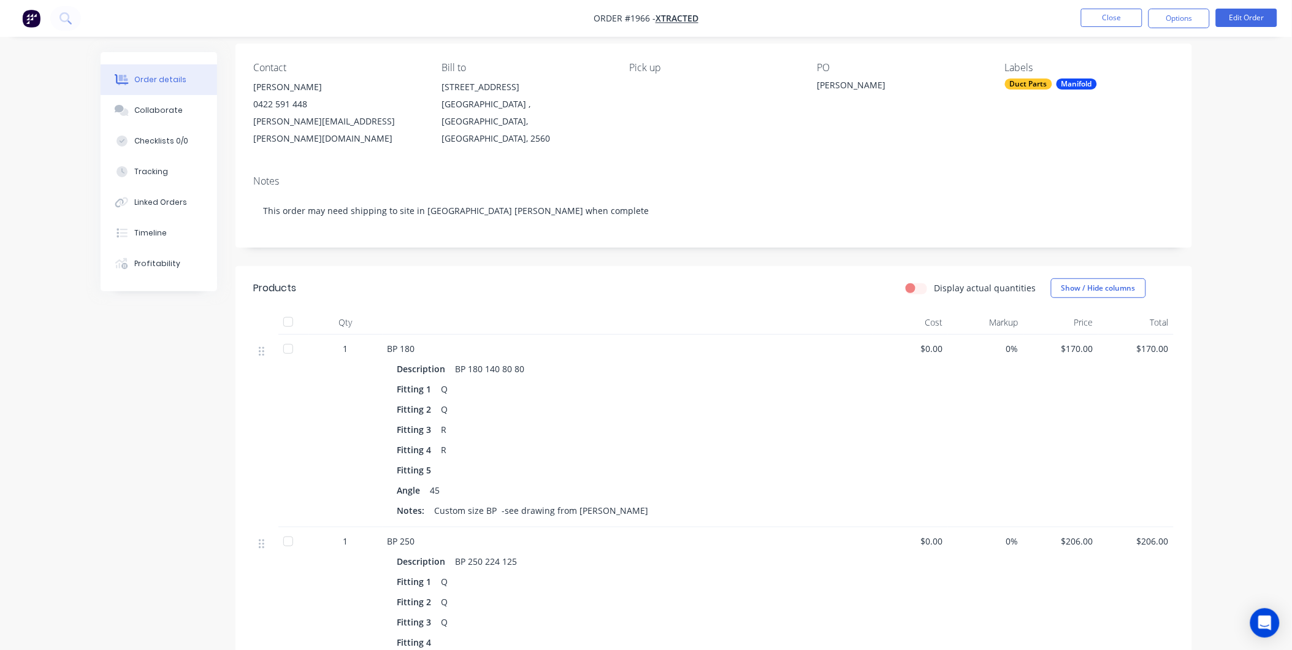
scroll to position [204, 0]
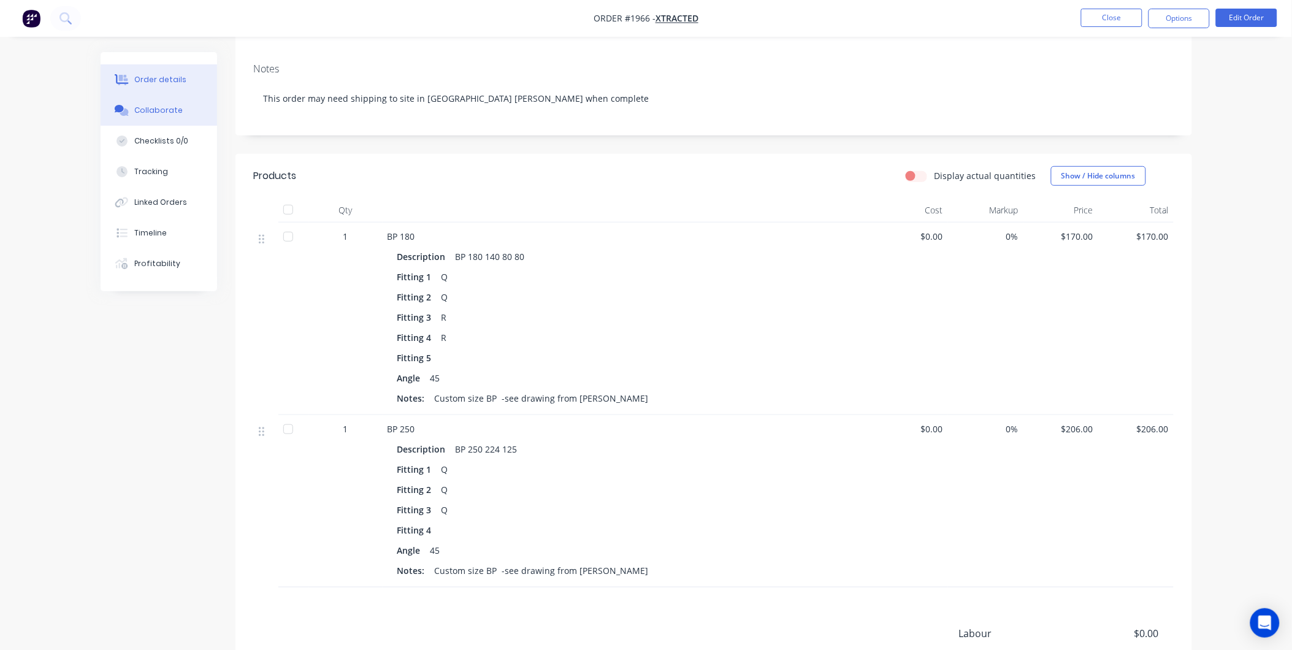
click at [164, 117] on button "Collaborate" at bounding box center [159, 110] width 116 height 31
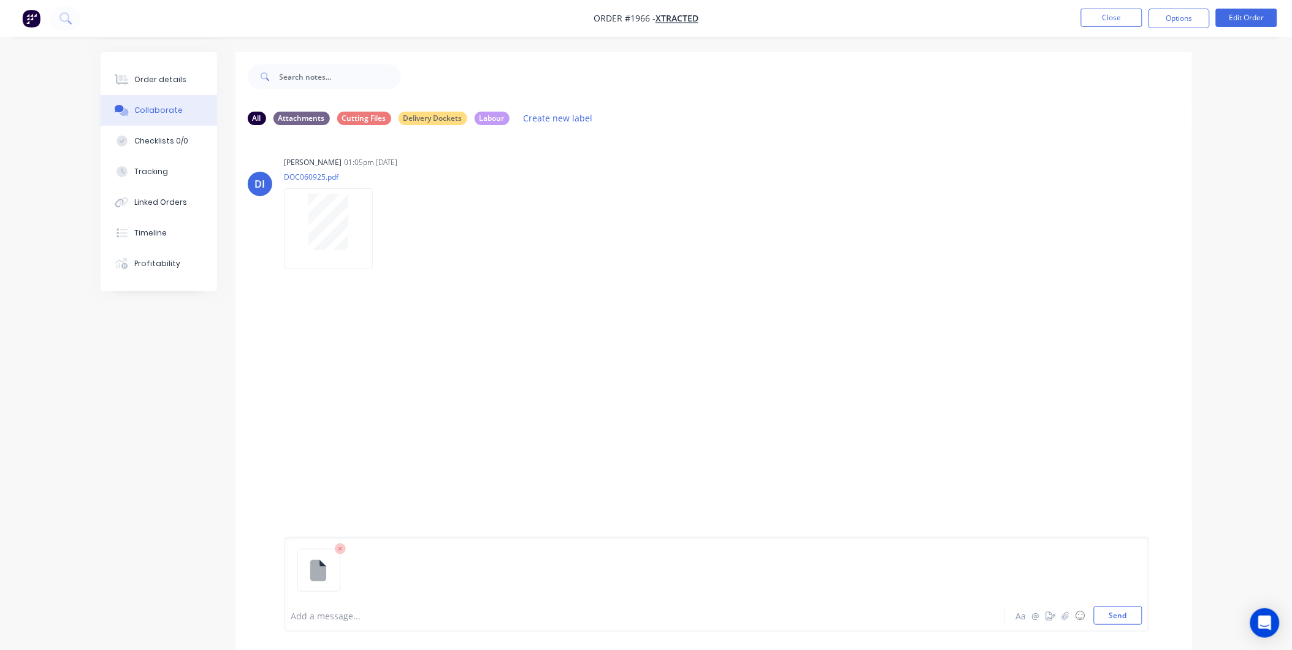
click at [1112, 630] on div "Add a message... Aa @ ☺ Send" at bounding box center [716, 584] width 864 height 94
click at [1113, 617] on button "Send" at bounding box center [1118, 615] width 48 height 18
drag, startPoint x: 167, startPoint y: 80, endPoint x: 191, endPoint y: 98, distance: 29.8
click at [167, 80] on div "Order details" at bounding box center [160, 79] width 52 height 11
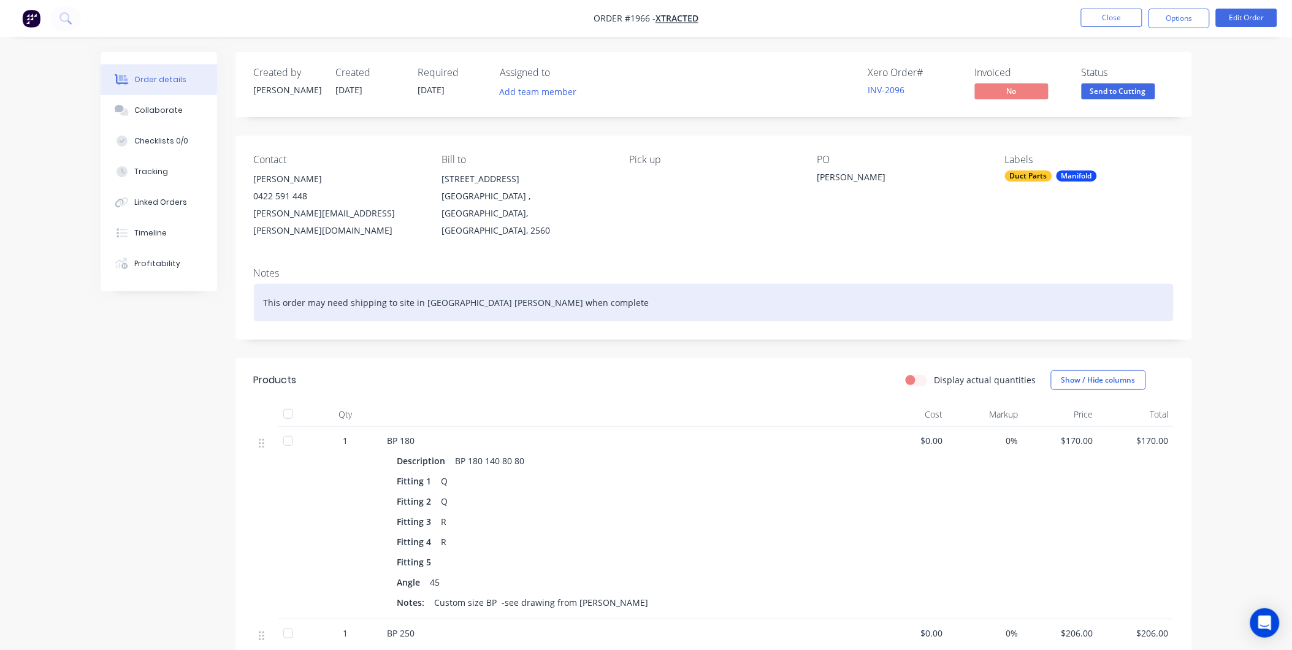
drag, startPoint x: 529, startPoint y: 302, endPoint x: 782, endPoint y: 175, distance: 282.9
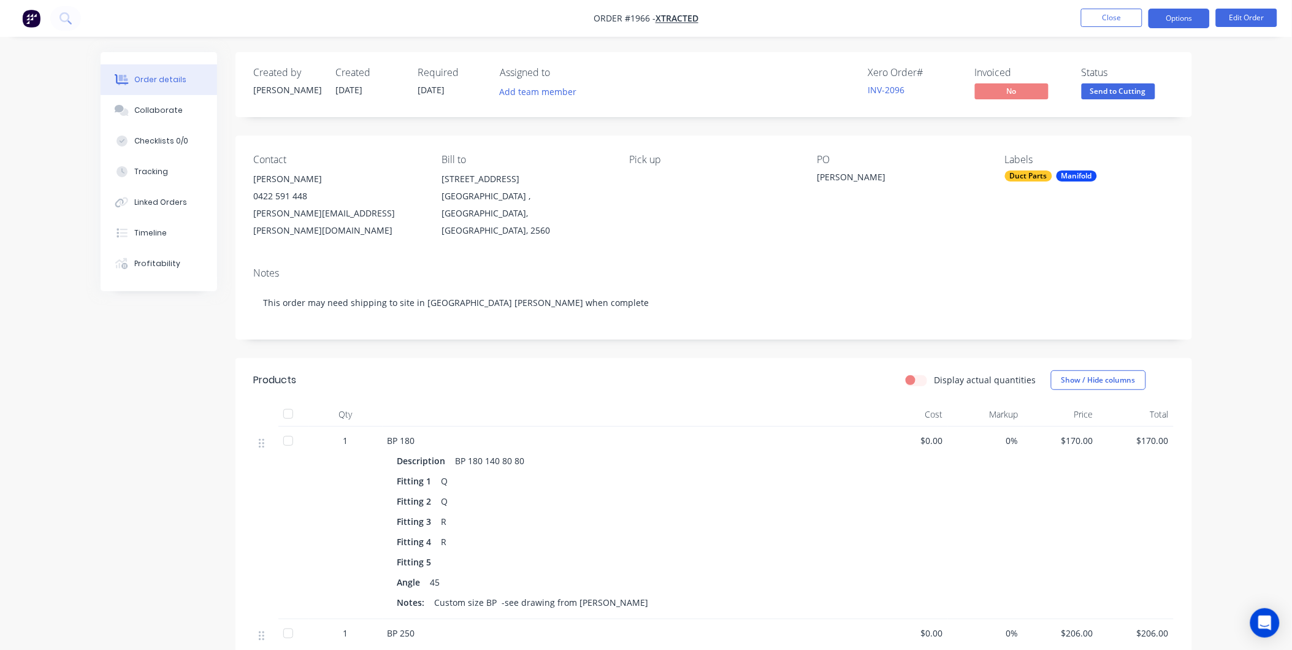
click at [1187, 21] on button "Options" at bounding box center [1178, 19] width 61 height 20
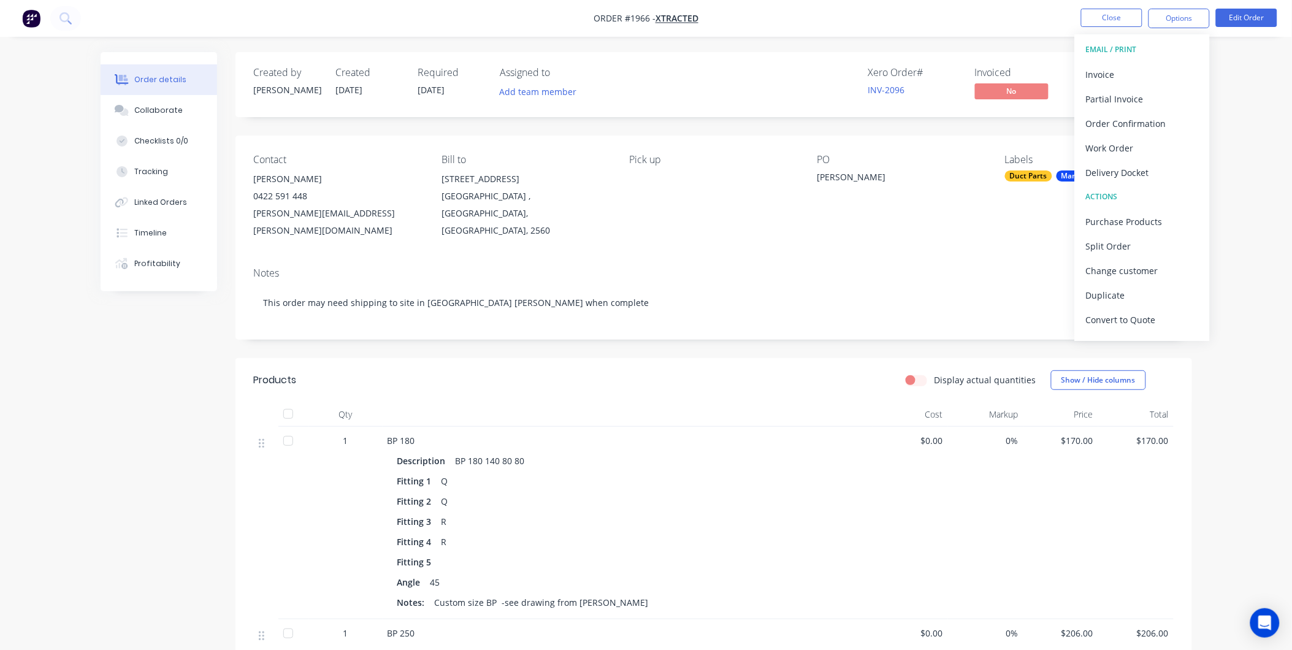
click at [1233, 85] on div "Order details Collaborate Checklists 0/0 Tracking Linked Orders Timeline Profit…" at bounding box center [646, 505] width 1292 height 1010
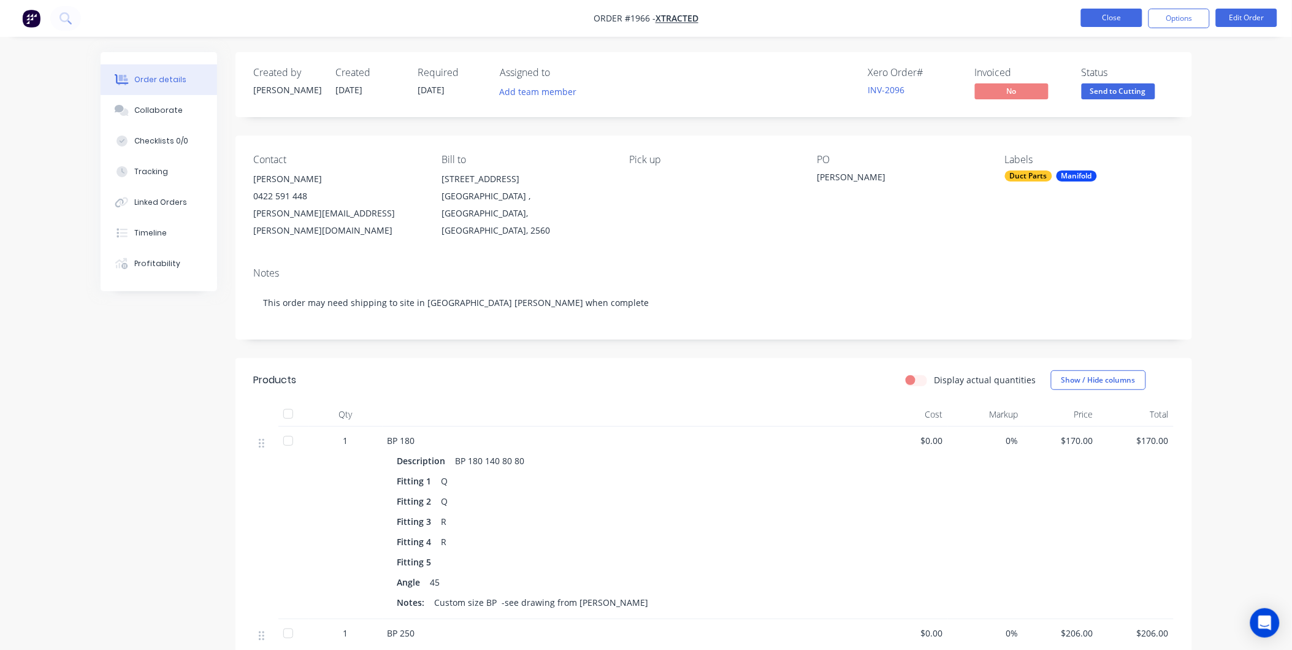
click at [1098, 17] on button "Close" at bounding box center [1111, 18] width 61 height 18
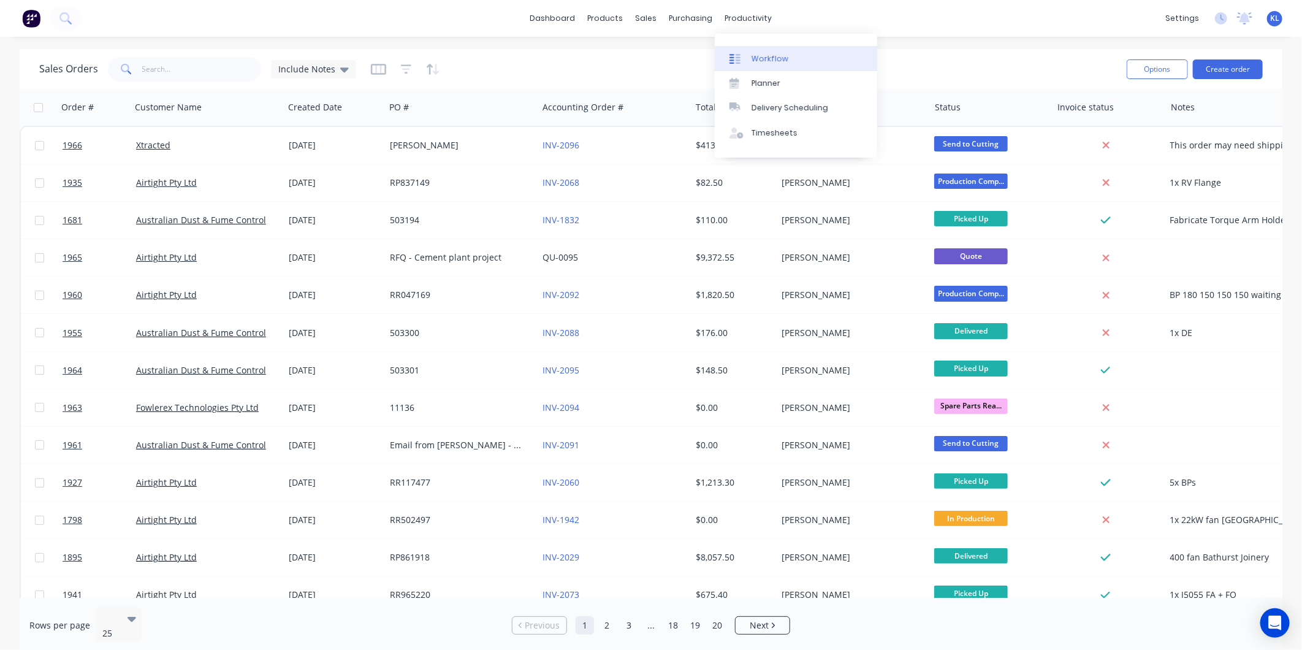
drag, startPoint x: 740, startPoint y: 13, endPoint x: 751, endPoint y: 45, distance: 33.7
click at [740, 13] on div "productivity" at bounding box center [748, 18] width 59 height 18
click at [754, 54] on div "Workflow" at bounding box center [770, 58] width 37 height 11
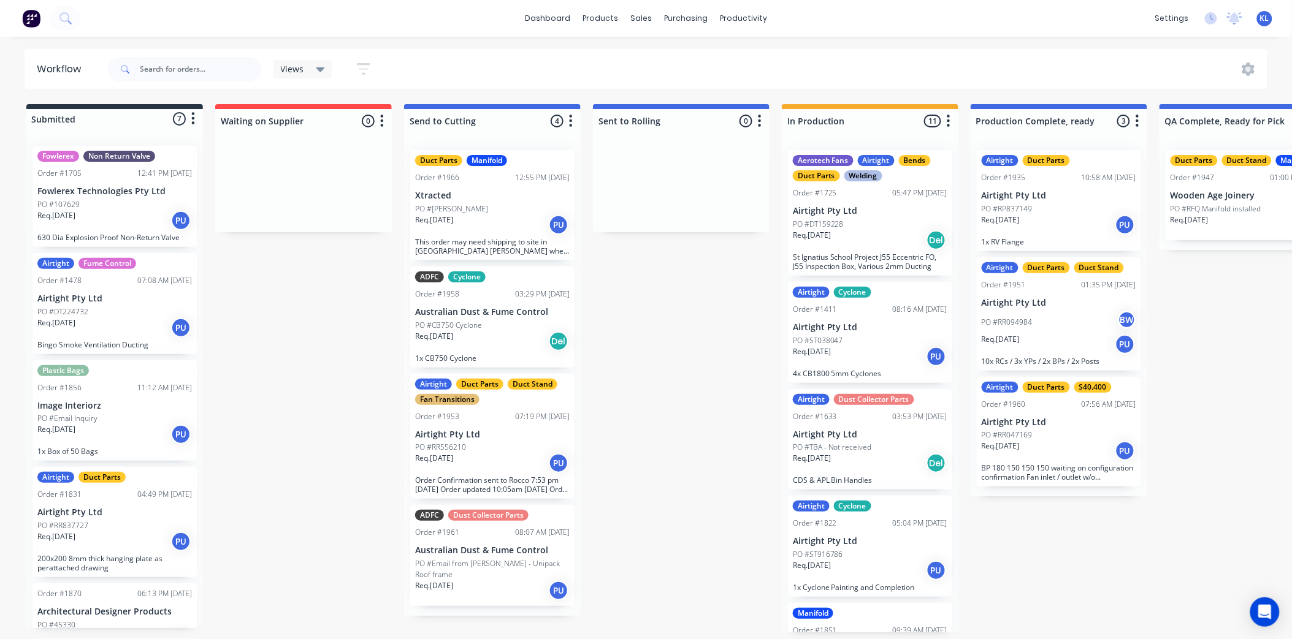
scroll to position [3, 0]
click at [480, 338] on div "Req. [DATE] Del" at bounding box center [492, 341] width 154 height 21
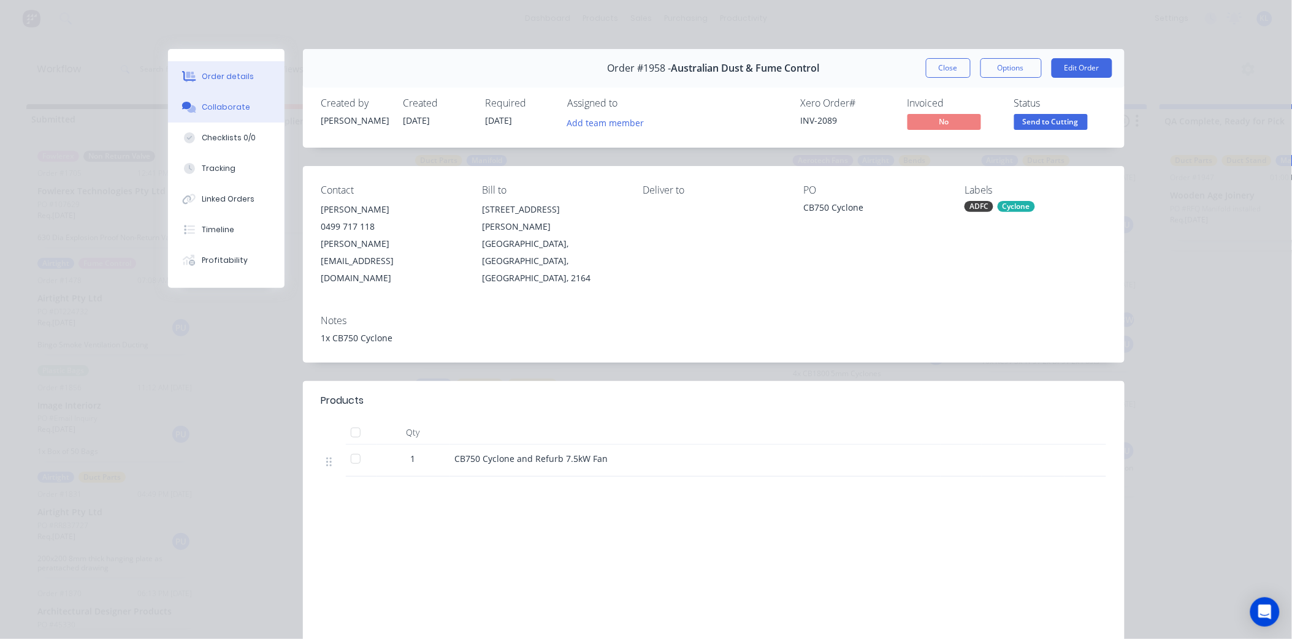
click at [225, 110] on div "Collaborate" at bounding box center [226, 107] width 48 height 11
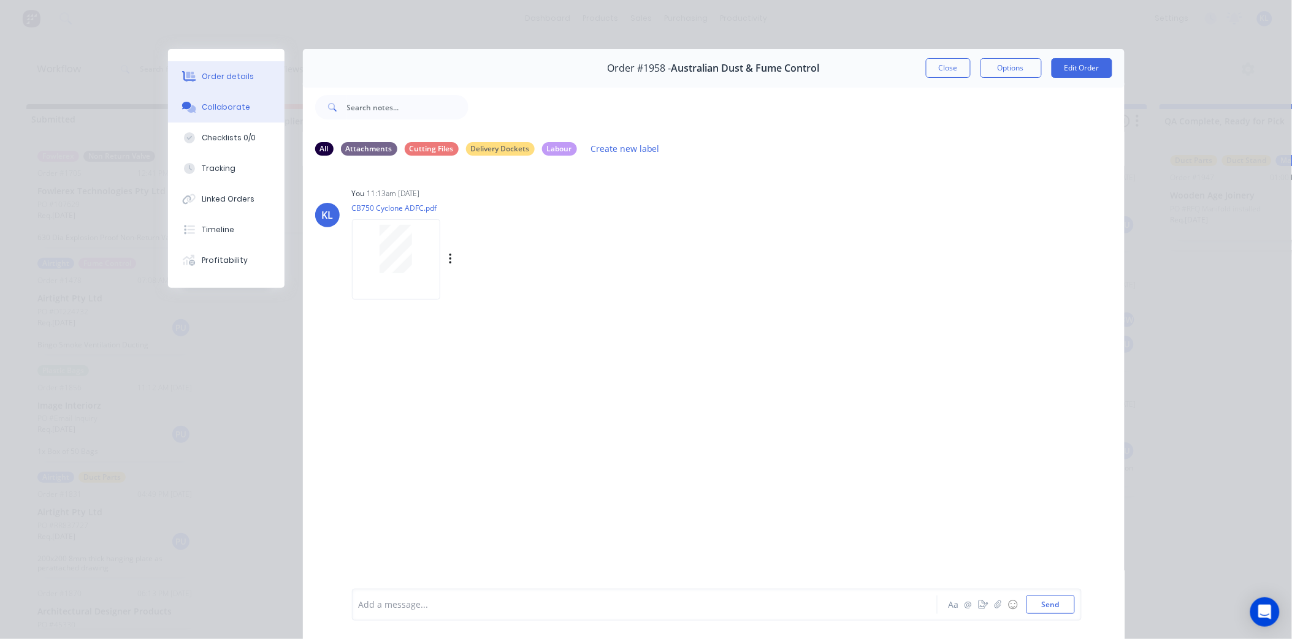
click at [216, 71] on div "Order details" at bounding box center [228, 76] width 52 height 11
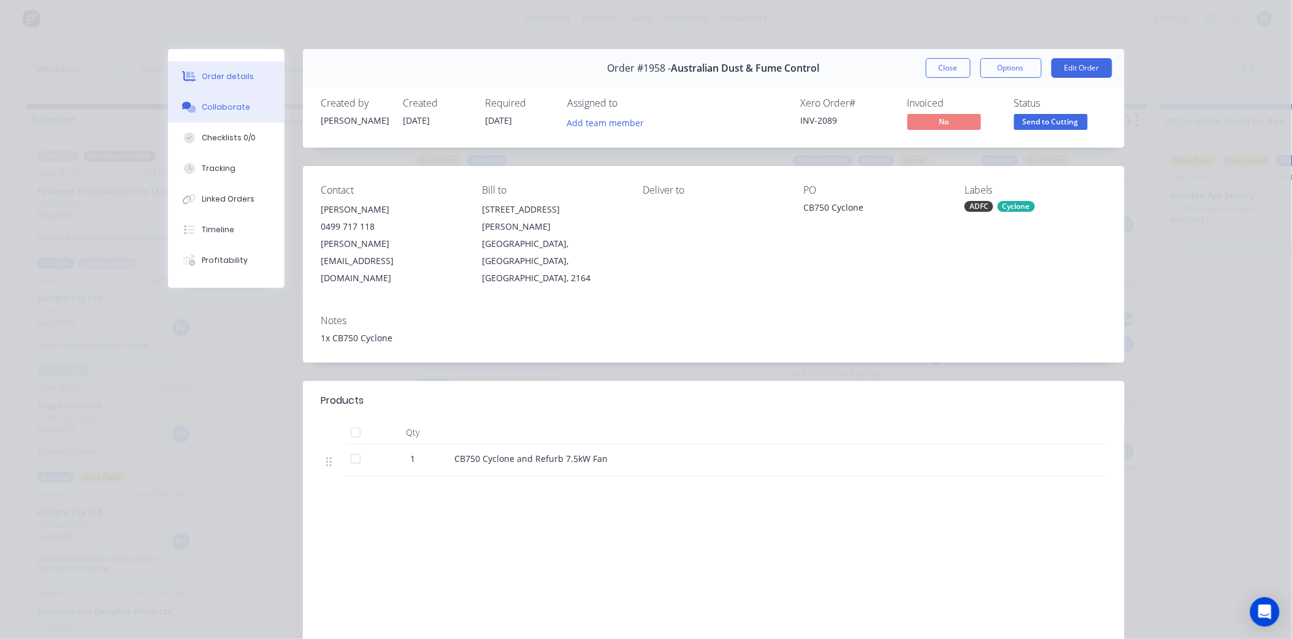
click at [224, 109] on div "Collaborate" at bounding box center [226, 107] width 48 height 11
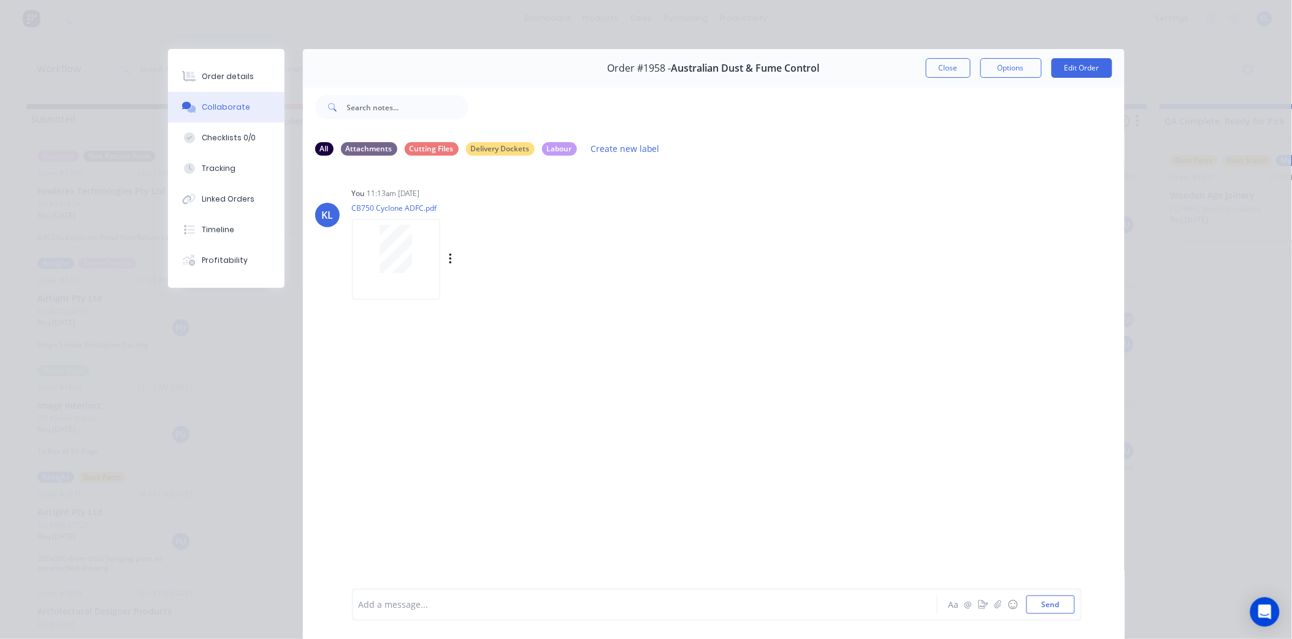
click at [400, 273] on div at bounding box center [396, 259] width 88 height 80
